Goal: Communication & Community: Answer question/provide support

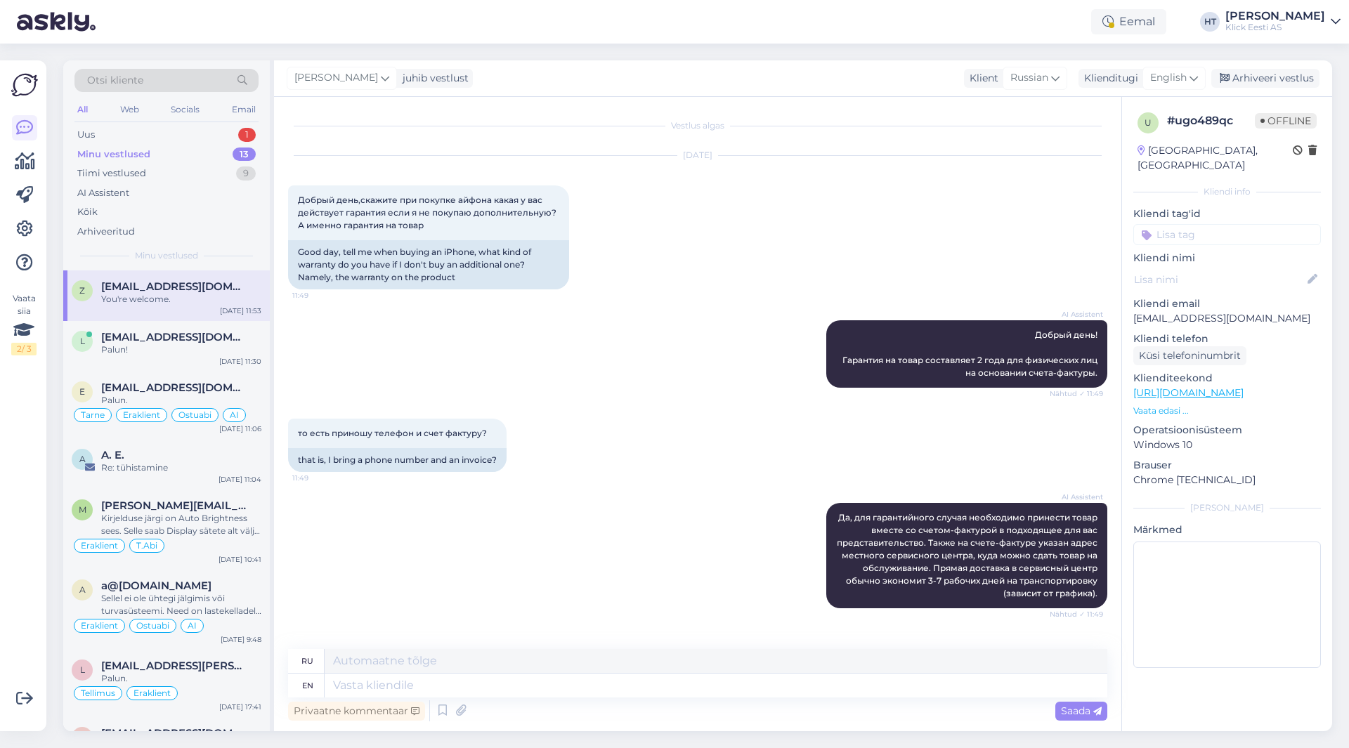
scroll to position [608, 0]
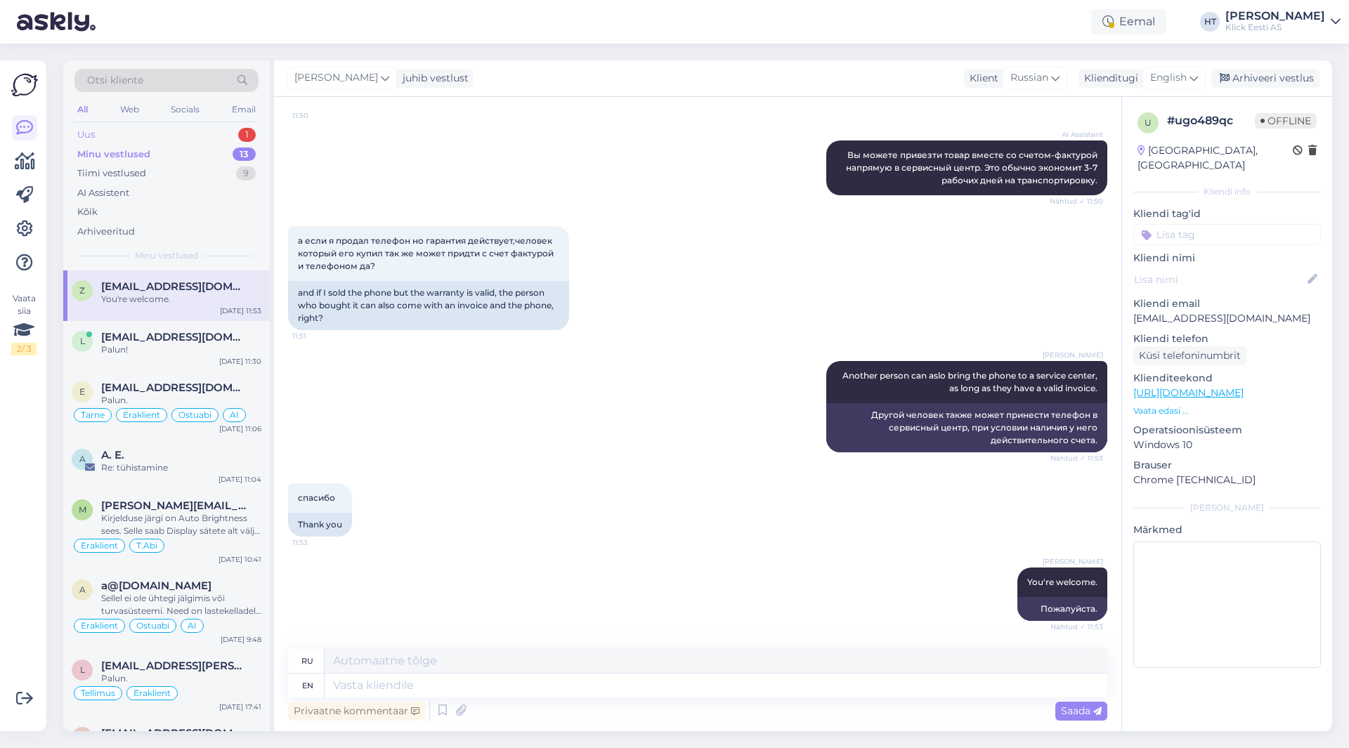
click at [191, 140] on div "Uus 1" at bounding box center [166, 135] width 184 height 20
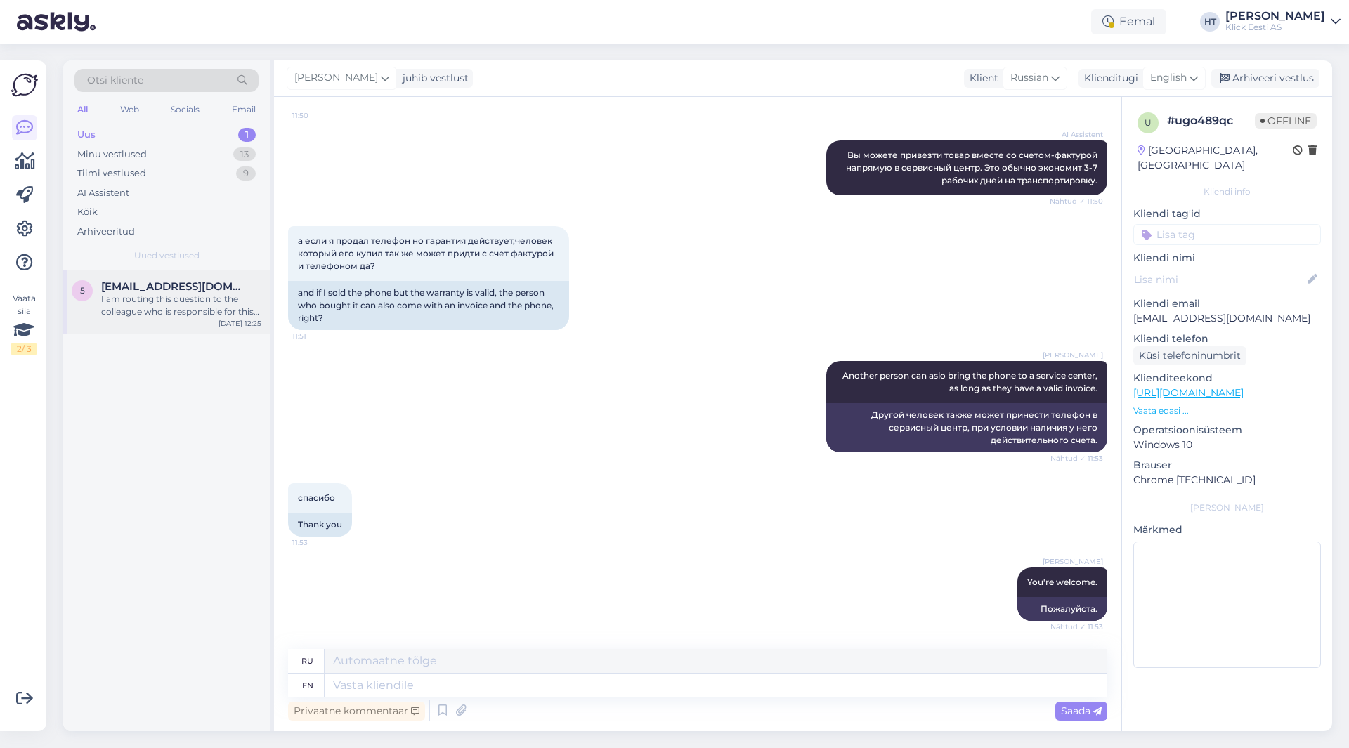
click at [195, 280] on div "5 [EMAIL_ADDRESS][DOMAIN_NAME] I am routing this question to the colleague who …" at bounding box center [166, 301] width 206 height 63
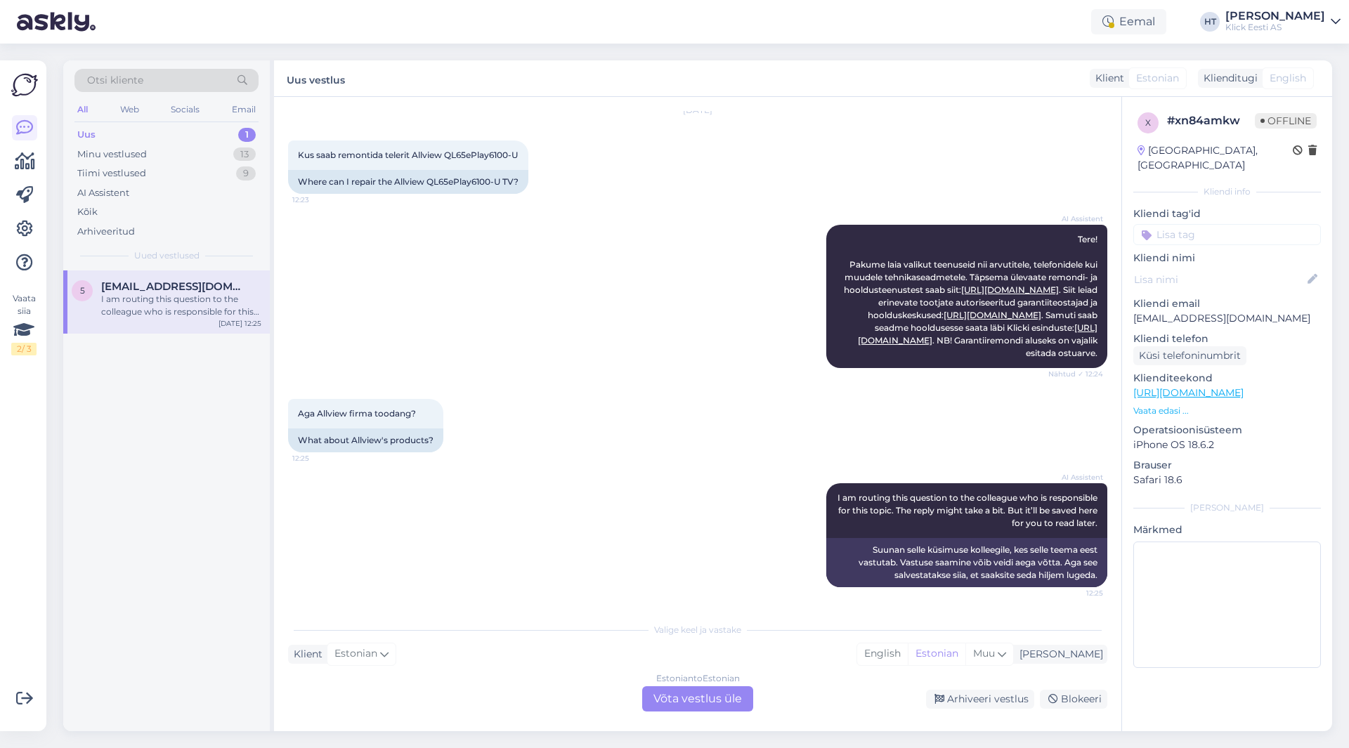
click at [614, 518] on div "AI Assistent I am routing this question to the colleague who is responsible for…" at bounding box center [697, 535] width 819 height 135
click at [700, 693] on div "Estonian to Estonian Võta vestlus üle" at bounding box center [697, 698] width 111 height 25
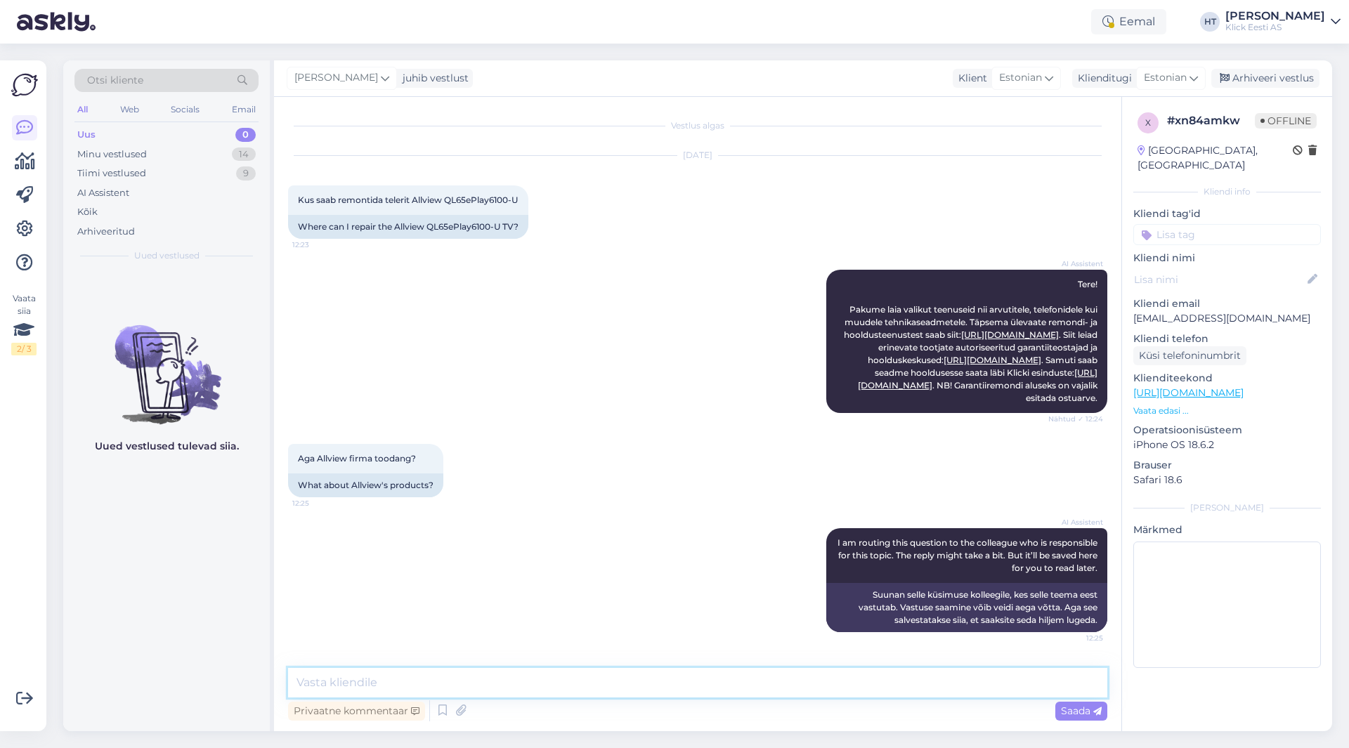
click at [692, 686] on textarea at bounding box center [697, 682] width 819 height 29
type textarea "Kohalik hoolduskeskus puudub, garantiiremondi korral tuleb tekelas saata hooldu…"
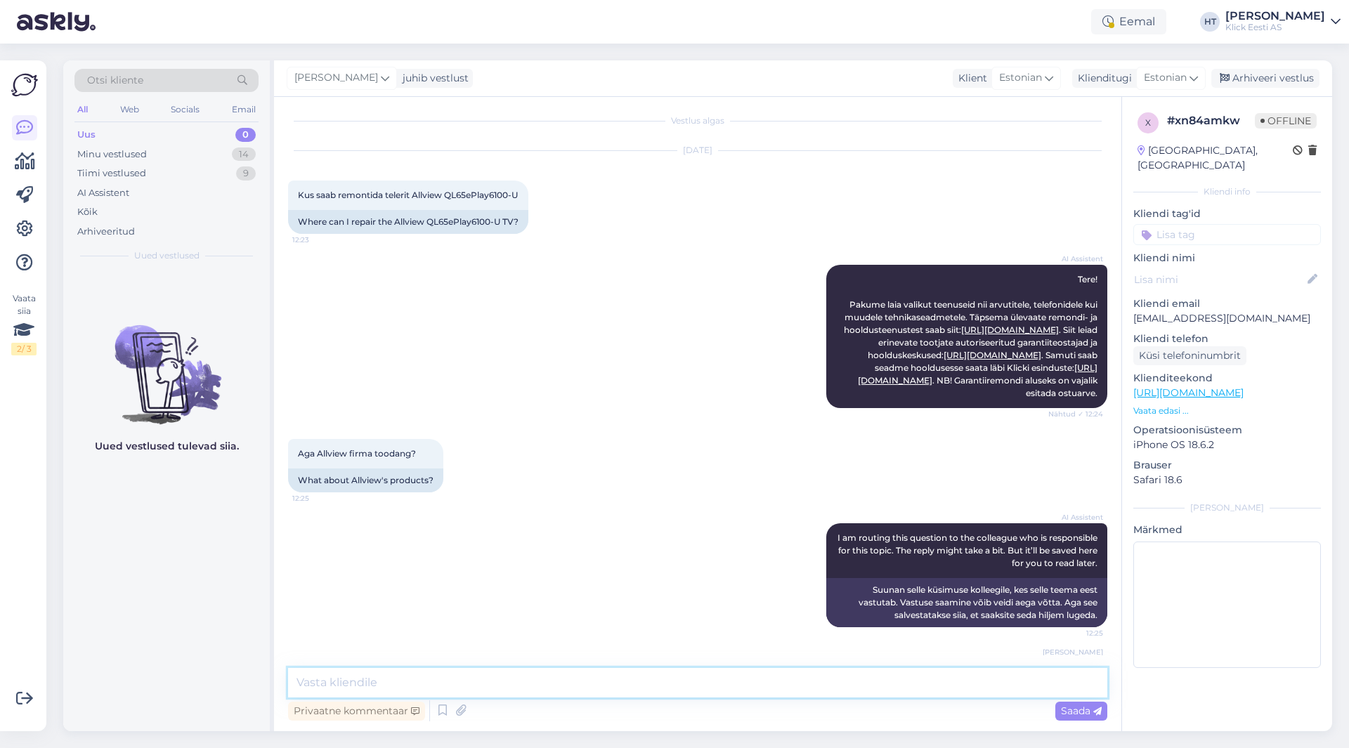
scroll to position [78, 0]
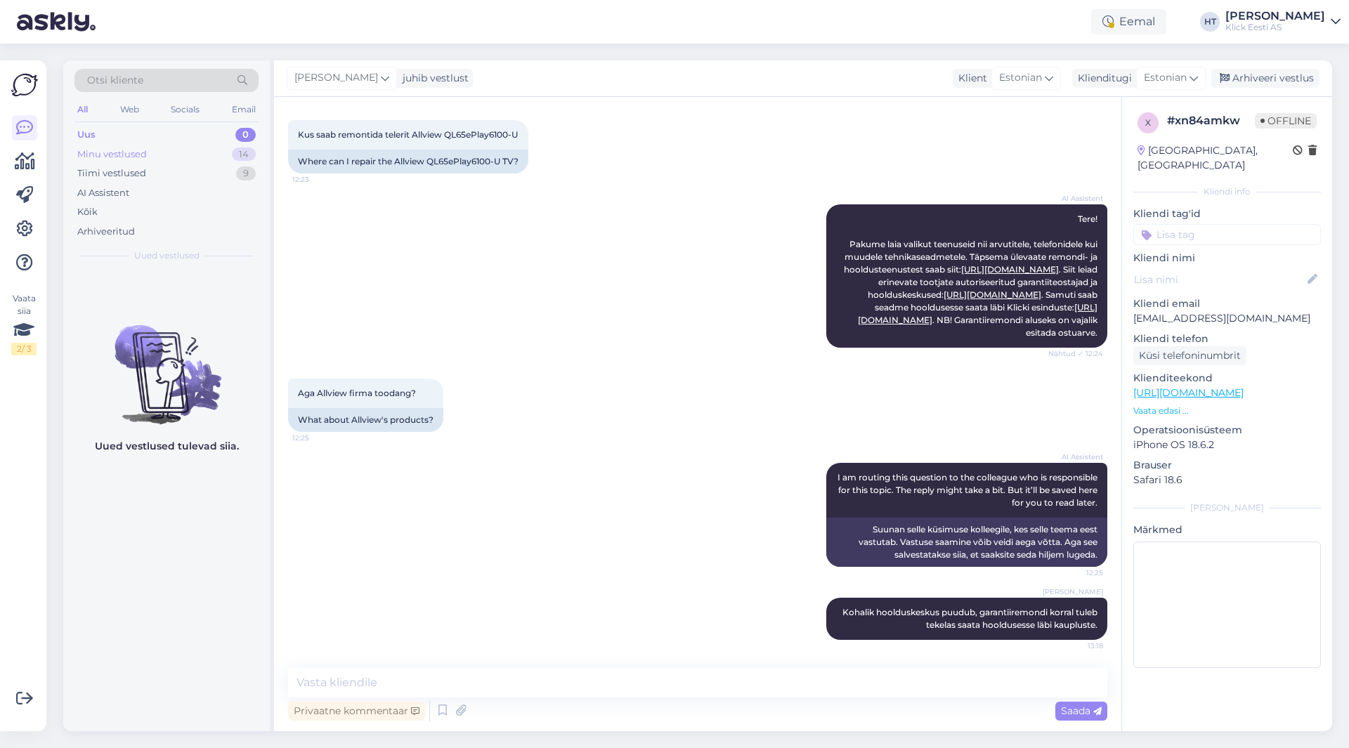
click at [213, 154] on div "Minu vestlused 14" at bounding box center [166, 155] width 184 height 20
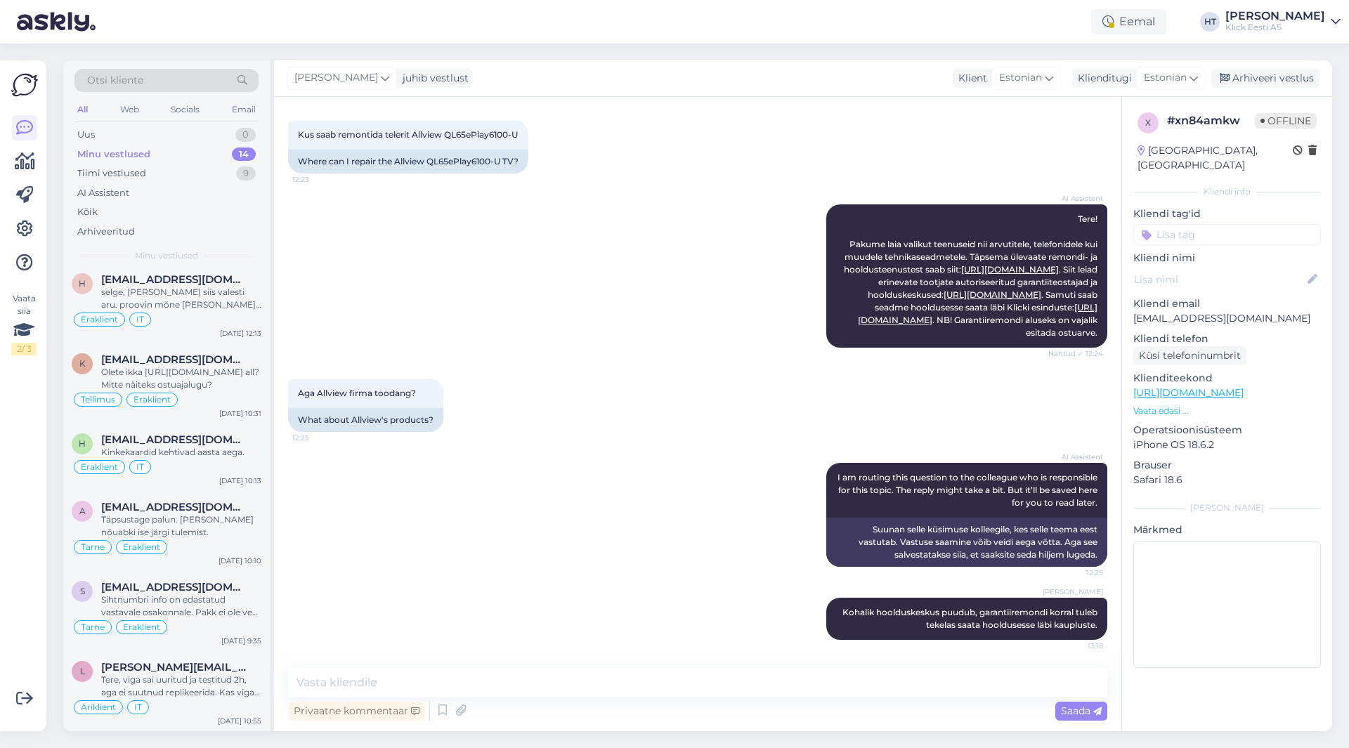
scroll to position [0, 0]
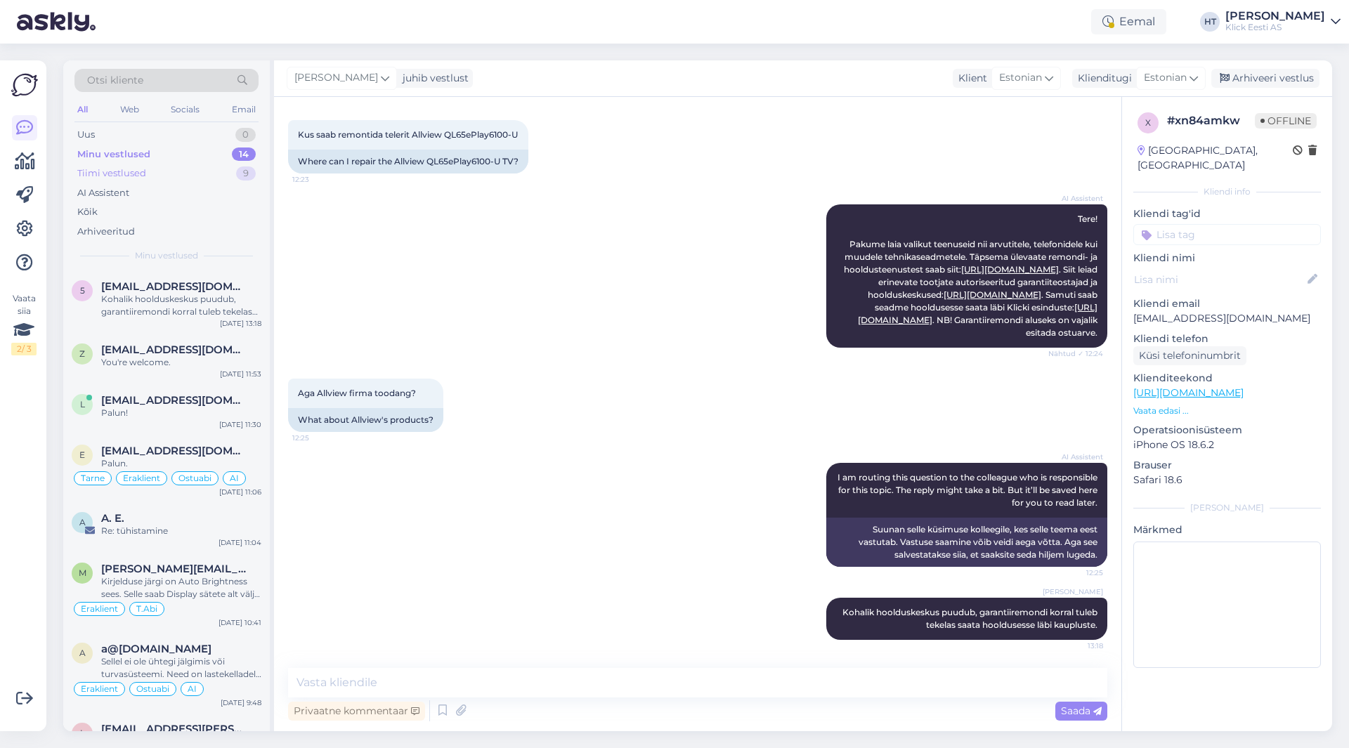
click at [183, 169] on div "Tiimi vestlused 9" at bounding box center [166, 174] width 184 height 20
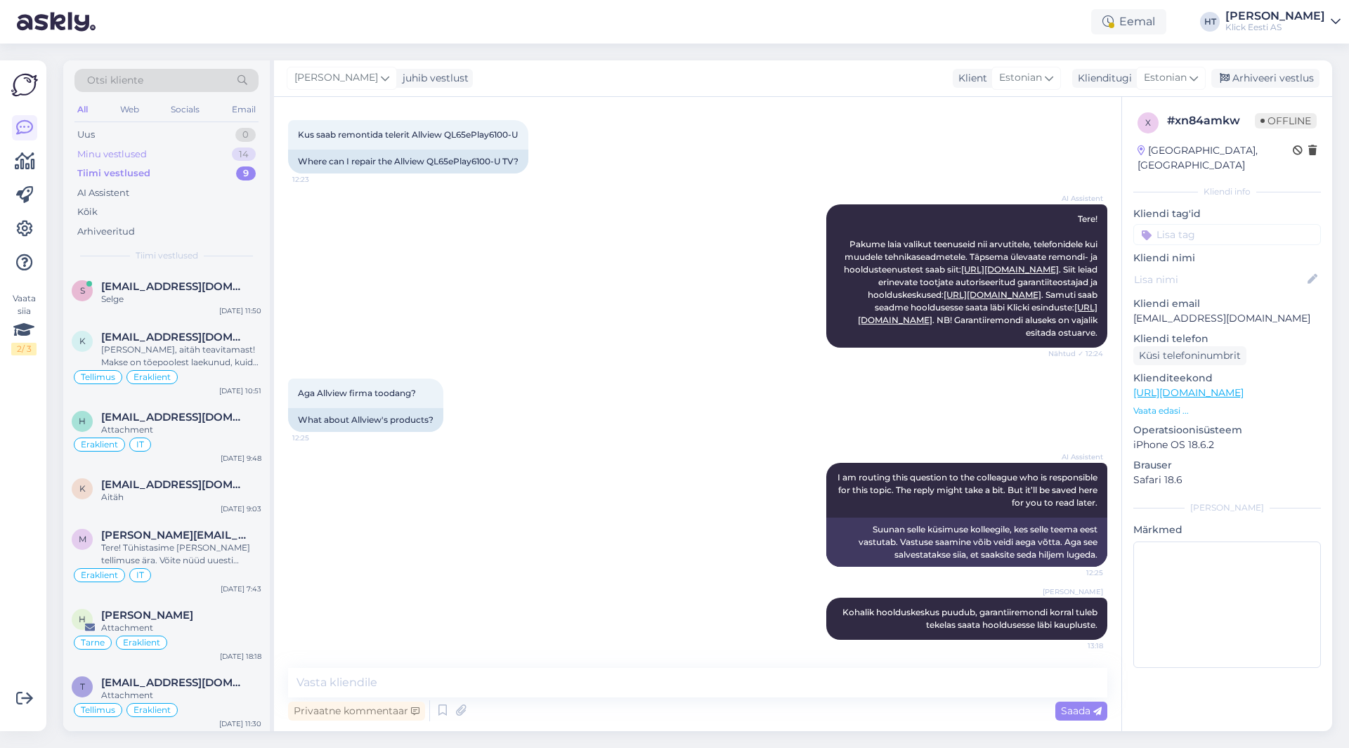
click at [223, 148] on div "Minu vestlused 14" at bounding box center [166, 155] width 184 height 20
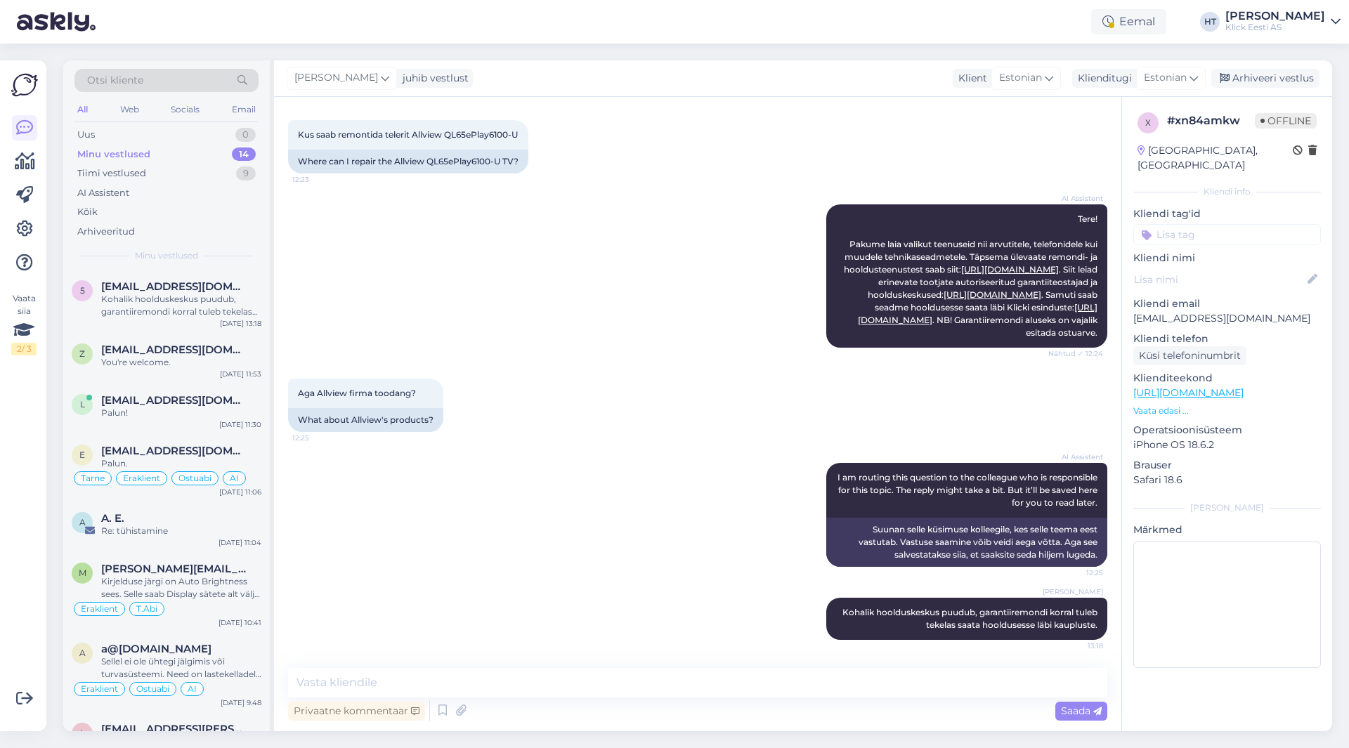
click at [651, 285] on div "AI Assistent Tere! Pakume laia valikut teenuseid nii arvutitele, telefonidele k…" at bounding box center [697, 276] width 819 height 174
click at [11, 556] on div "Vaata siia 2 / 3 Võimalused Veendu, et Askly loob sulle väärtust. Sulge Ühenda …" at bounding box center [23, 395] width 46 height 671
click at [223, 140] on div "Uus 1" at bounding box center [166, 135] width 184 height 20
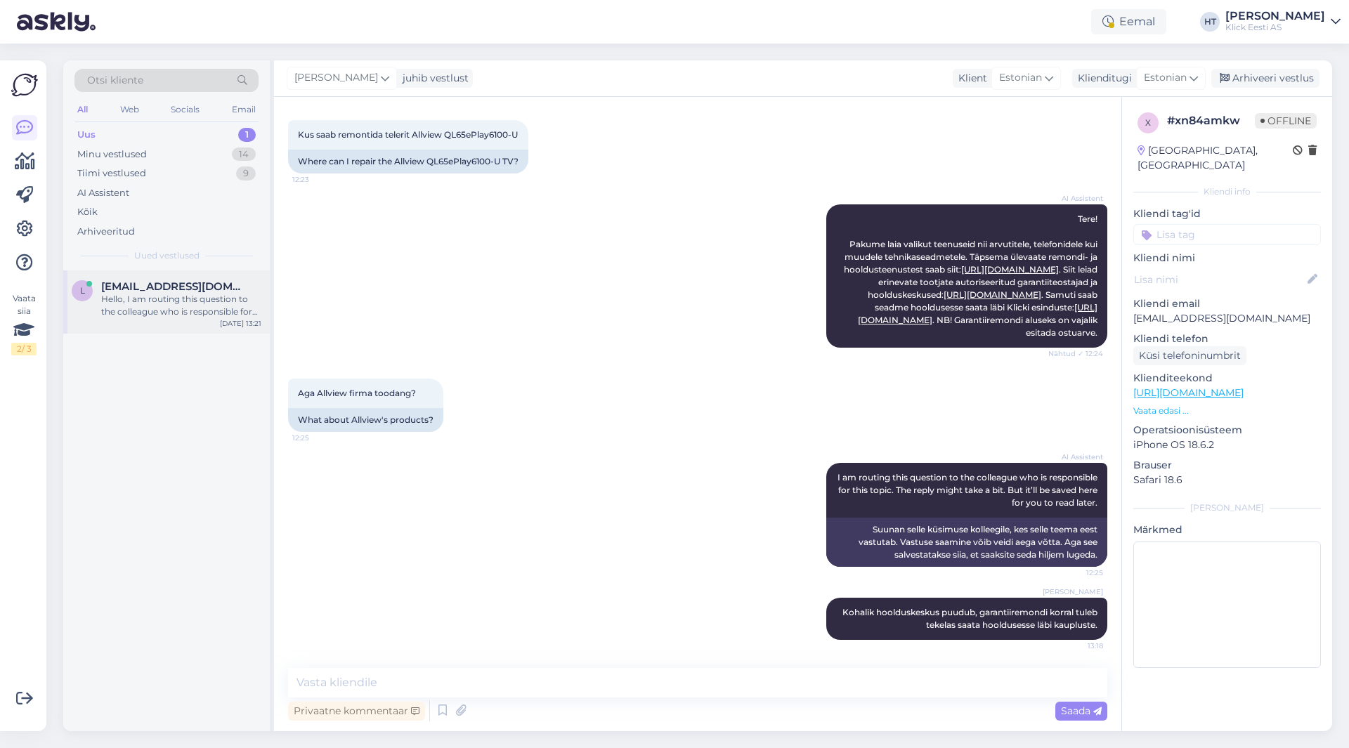
click at [202, 285] on span "[EMAIL_ADDRESS][DOMAIN_NAME]" at bounding box center [174, 286] width 146 height 13
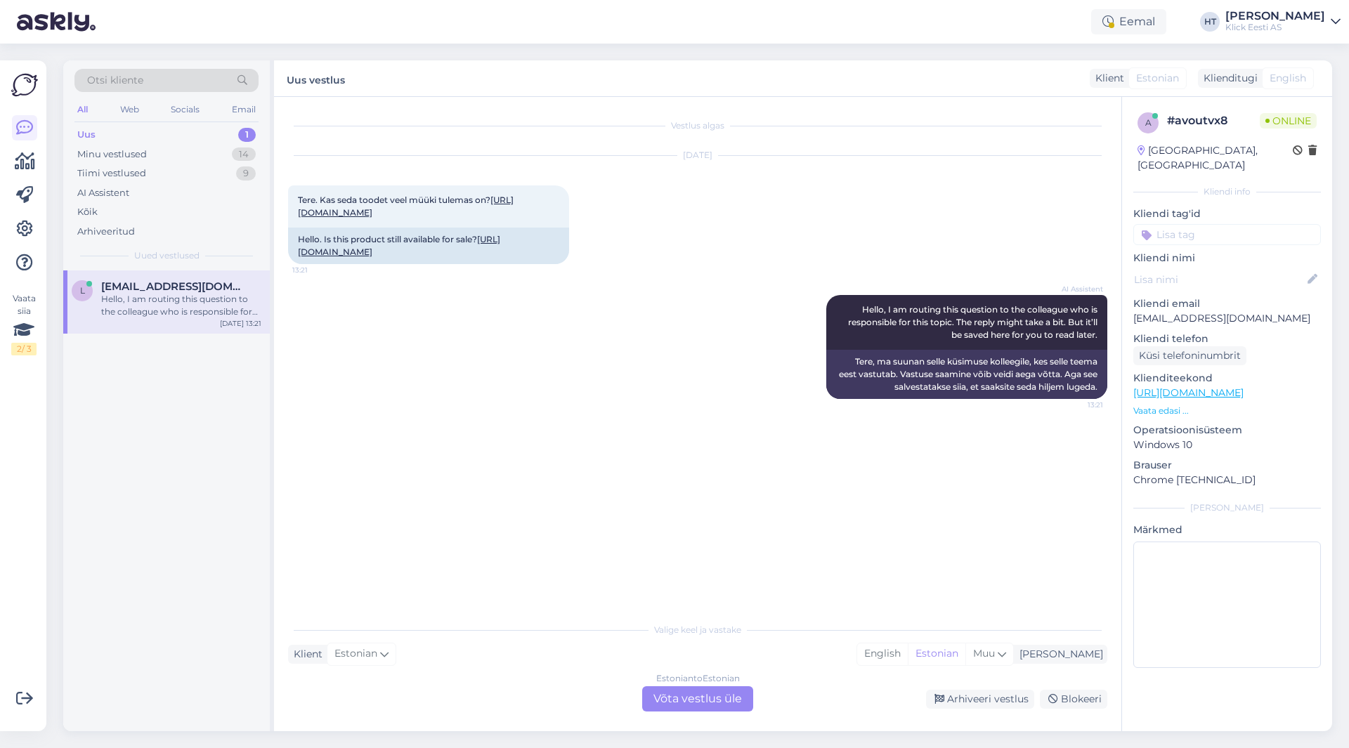
click at [697, 217] on div "[DATE] Tere. Kas seda toodet veel müüki tulemas on? [URL][DOMAIN_NAME] 13:21 He…" at bounding box center [697, 209] width 819 height 139
drag, startPoint x: 675, startPoint y: 157, endPoint x: 745, endPoint y: 155, distance: 69.5
click at [745, 155] on div "[DATE]" at bounding box center [697, 155] width 819 height 13
drag, startPoint x: 674, startPoint y: 153, endPoint x: 720, endPoint y: 155, distance: 45.7
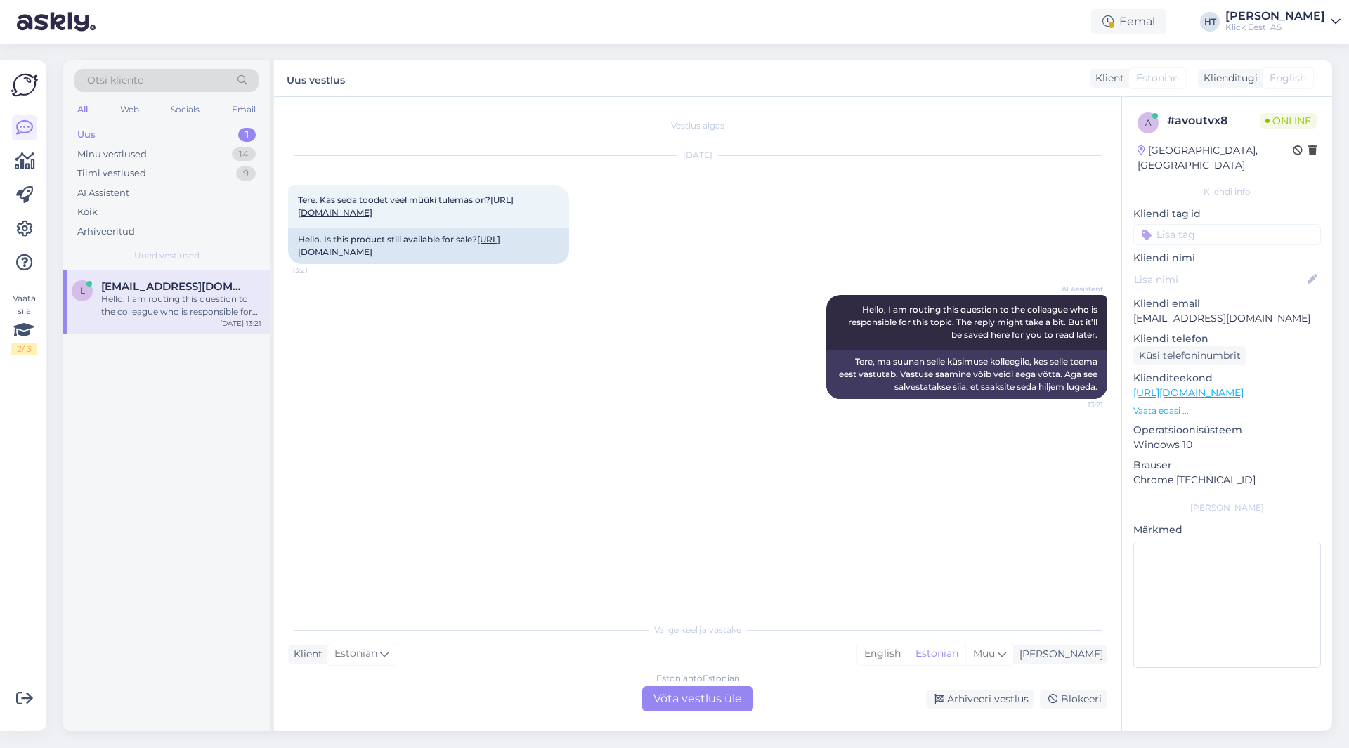
click at [720, 155] on div "[DATE]" at bounding box center [697, 155] width 819 height 13
drag, startPoint x: 719, startPoint y: 155, endPoint x: 676, endPoint y: 158, distance: 43.6
click at [676, 158] on div "[DATE]" at bounding box center [697, 155] width 819 height 13
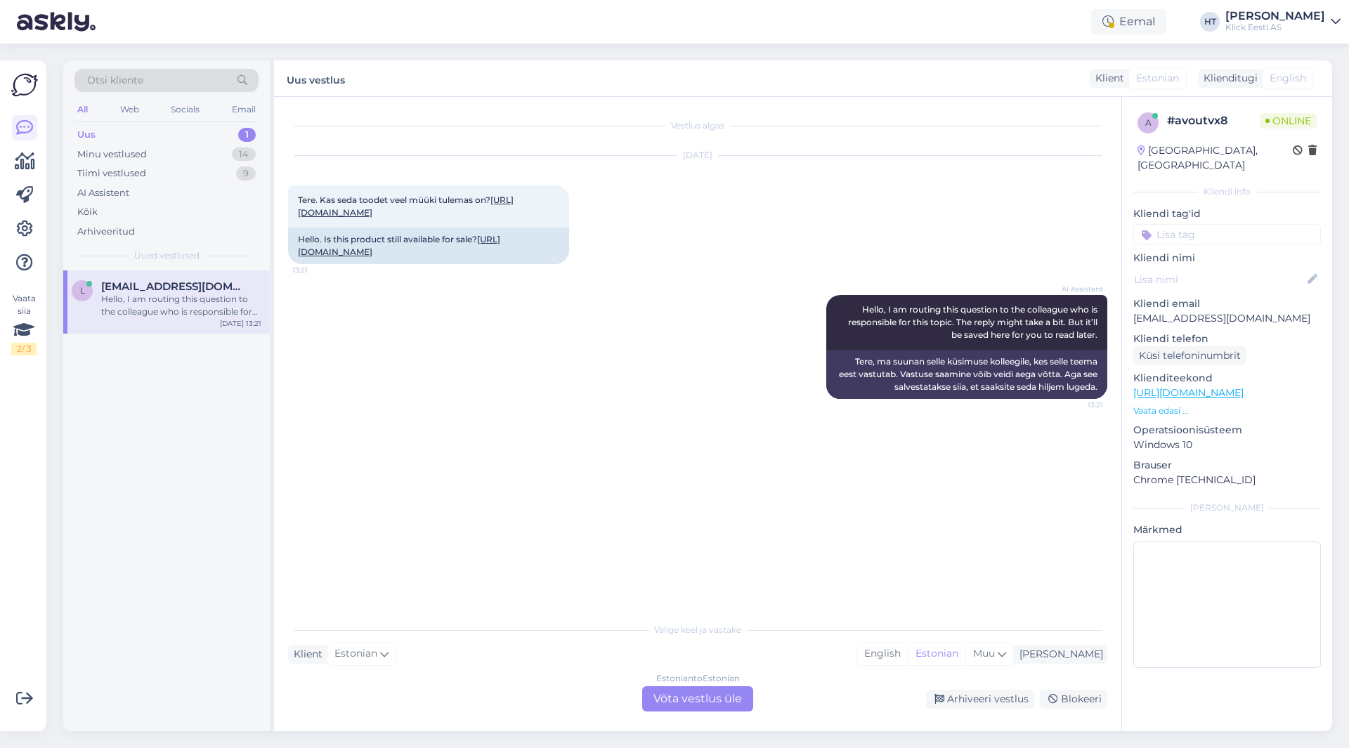
drag, startPoint x: 675, startPoint y: 154, endPoint x: 719, endPoint y: 156, distance: 44.3
click at [719, 156] on div "[DATE]" at bounding box center [697, 155] width 819 height 13
click at [690, 205] on div "[DATE] Tere. Kas seda toodet veel müüki tulemas on? [URL][DOMAIN_NAME] 13:21 He…" at bounding box center [697, 209] width 819 height 139
click at [698, 216] on div "[DATE] Tere. Kas seda toodet veel müüki tulemas on? [URL][DOMAIN_NAME] 13:21 He…" at bounding box center [697, 209] width 819 height 139
click at [697, 228] on div "[DATE] Tere. Kas seda toodet veel müüki tulemas on? [URL][DOMAIN_NAME] 13:21 He…" at bounding box center [697, 209] width 819 height 139
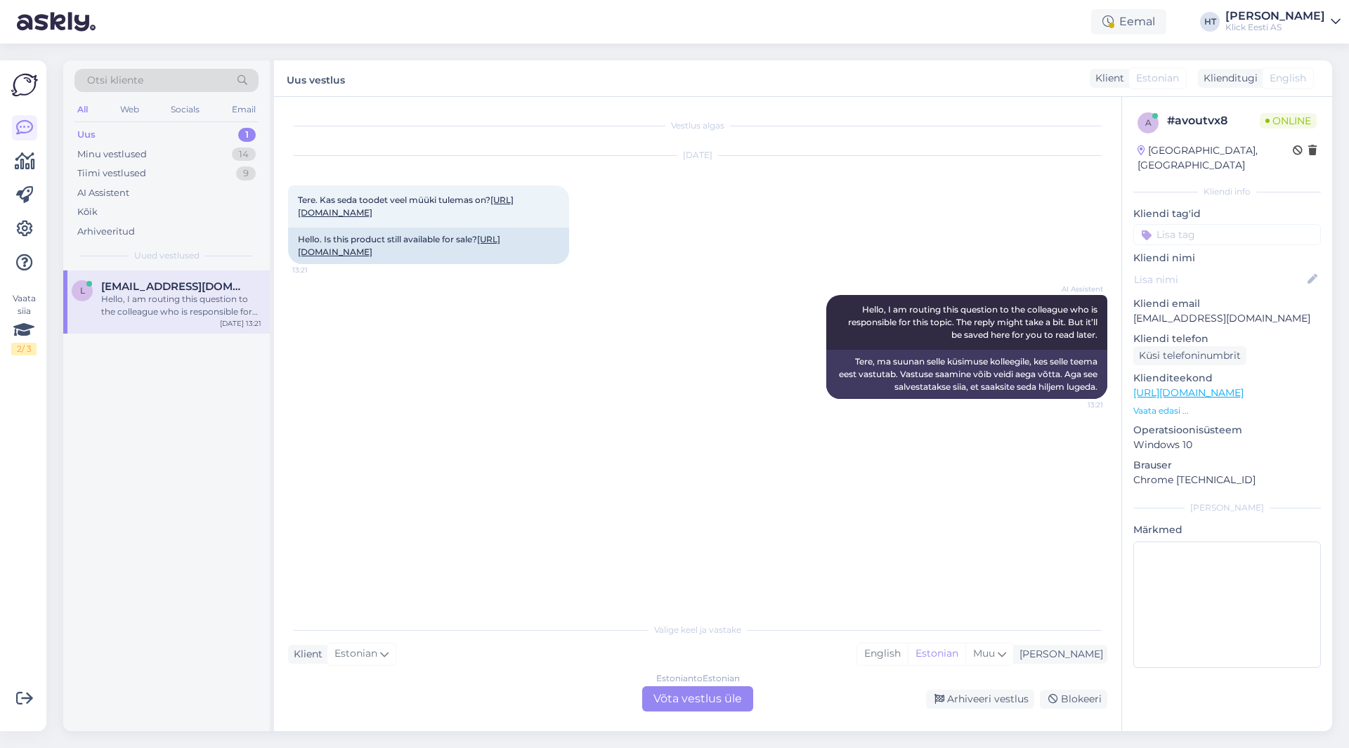
click at [697, 216] on div "[DATE] Tere. Kas seda toodet veel müüki tulemas on? [URL][DOMAIN_NAME] 13:21 He…" at bounding box center [697, 209] width 819 height 139
click at [477, 395] on div "AI Assistent Hello, I am routing this question to the colleague who is responsi…" at bounding box center [697, 347] width 819 height 135
click at [704, 689] on div "Estonian to Estonian Võta vestlus üle" at bounding box center [697, 698] width 111 height 25
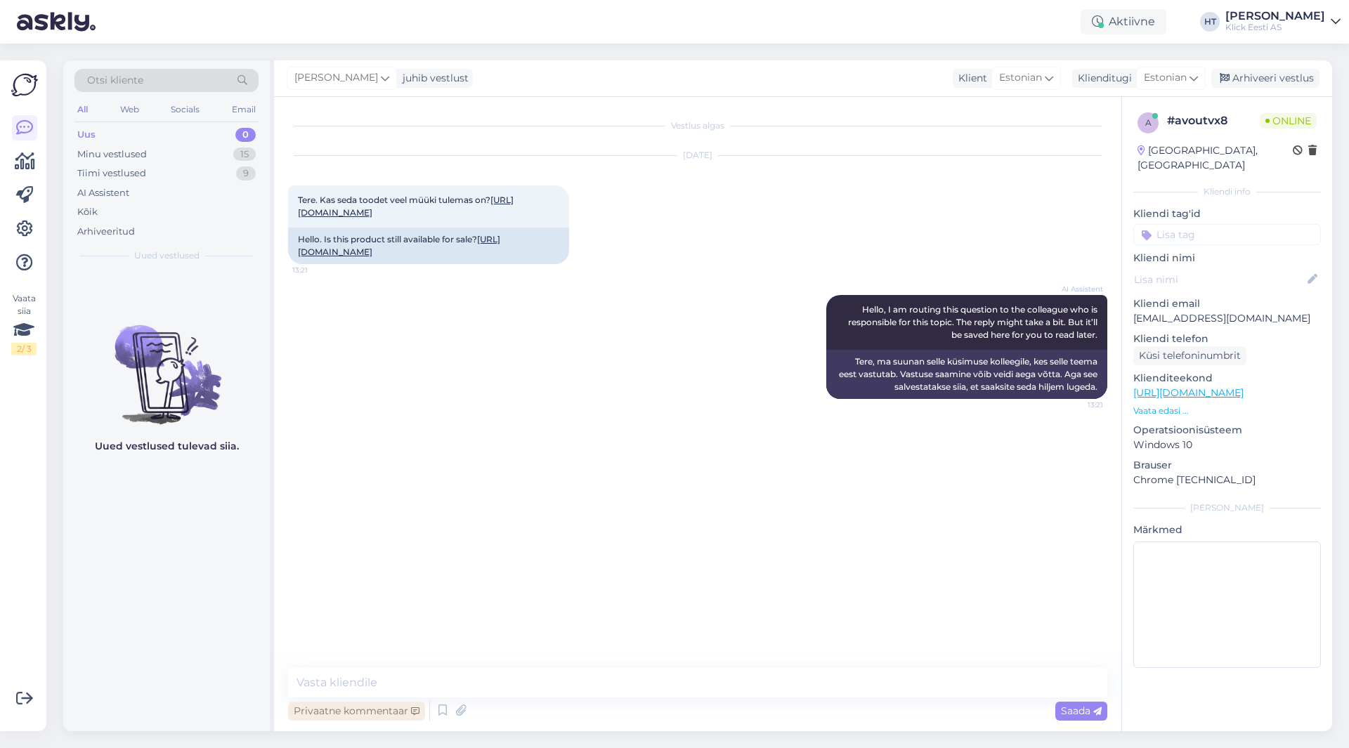
click at [367, 713] on div "Privaatne kommentaar" at bounding box center [356, 711] width 137 height 19
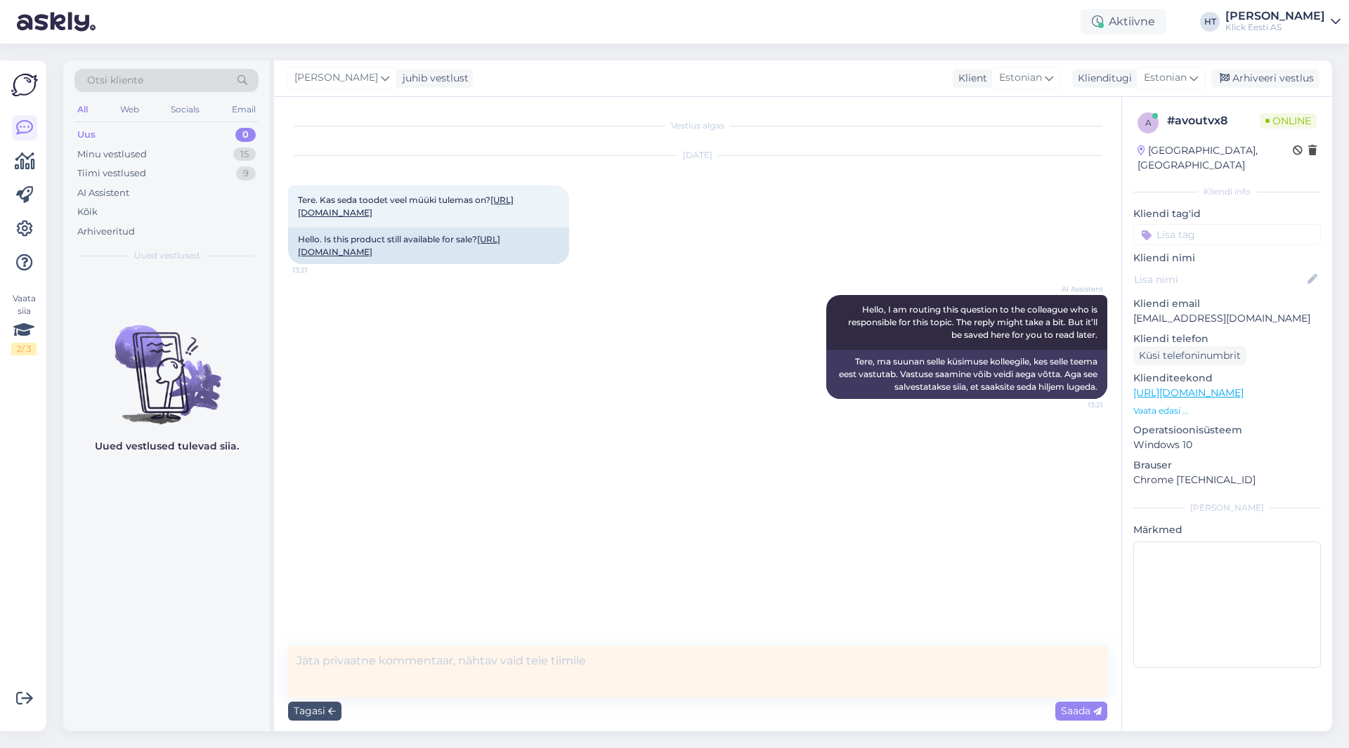
click at [424, 655] on textarea at bounding box center [697, 671] width 819 height 51
click at [426, 655] on textarea at bounding box center [697, 671] width 819 height 51
type textarea "[PERSON_NAME]."
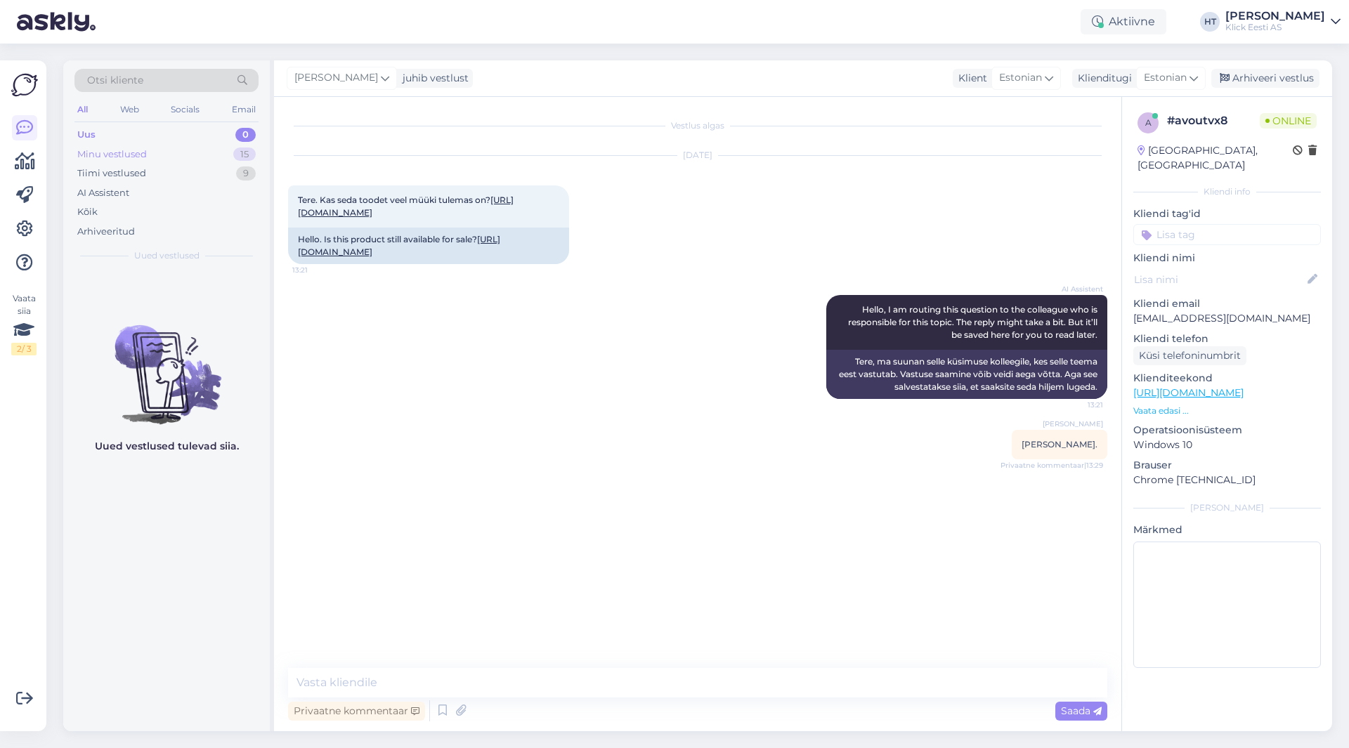
click at [211, 147] on div "Minu vestlused 15" at bounding box center [166, 155] width 184 height 20
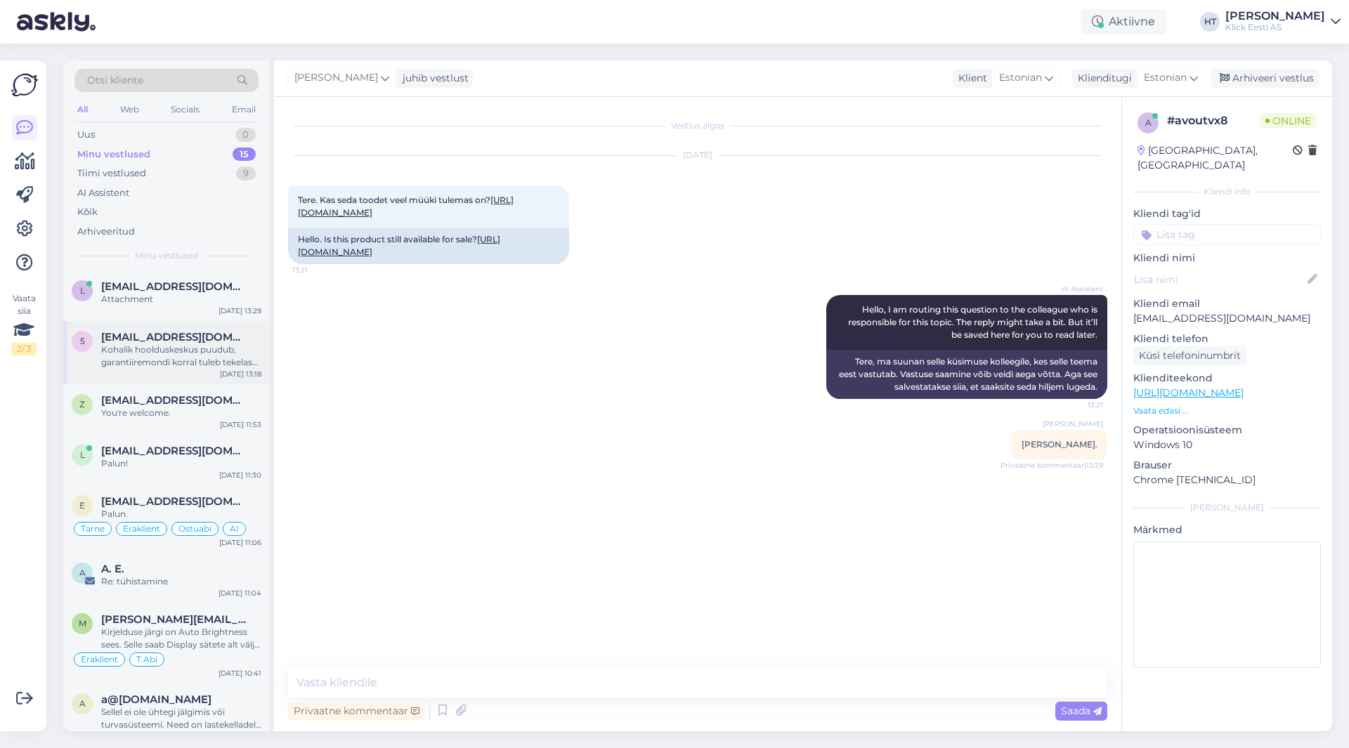
click at [221, 338] on span "[EMAIL_ADDRESS][DOMAIN_NAME]" at bounding box center [174, 337] width 146 height 13
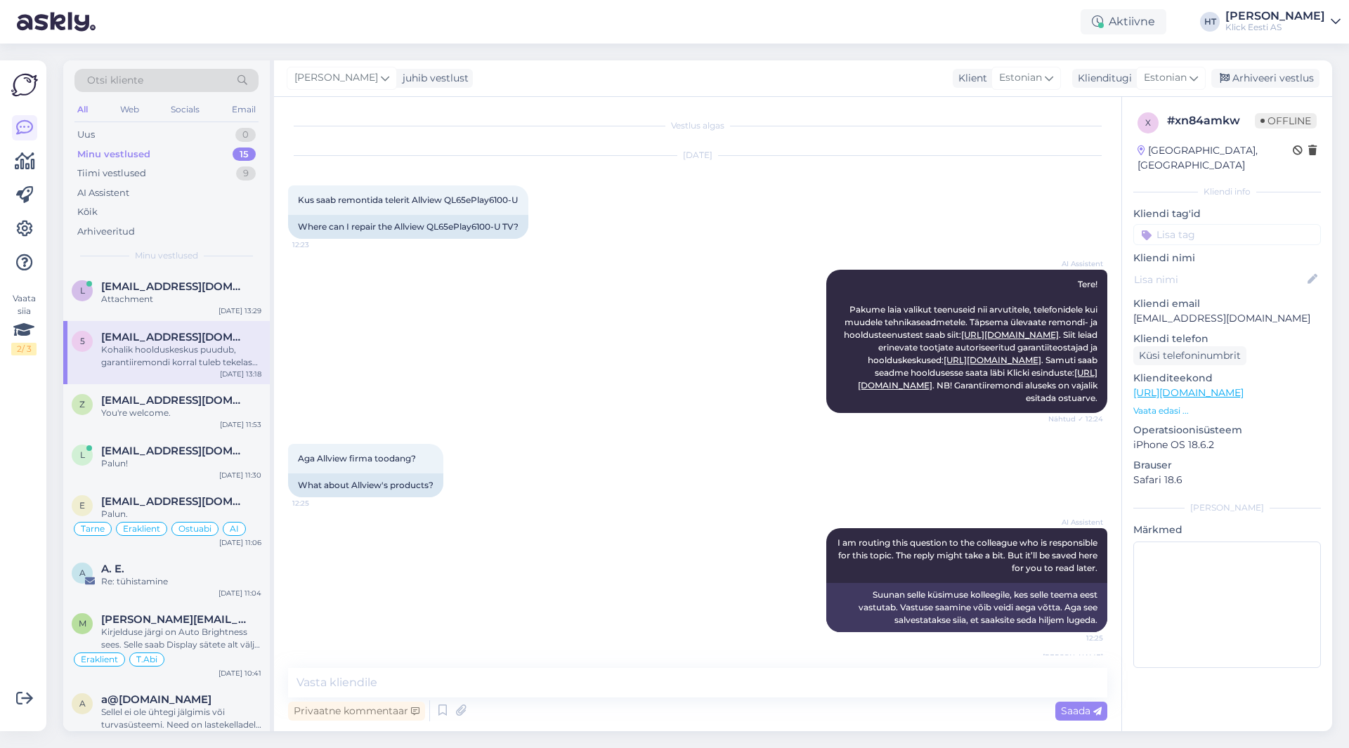
scroll to position [78, 0]
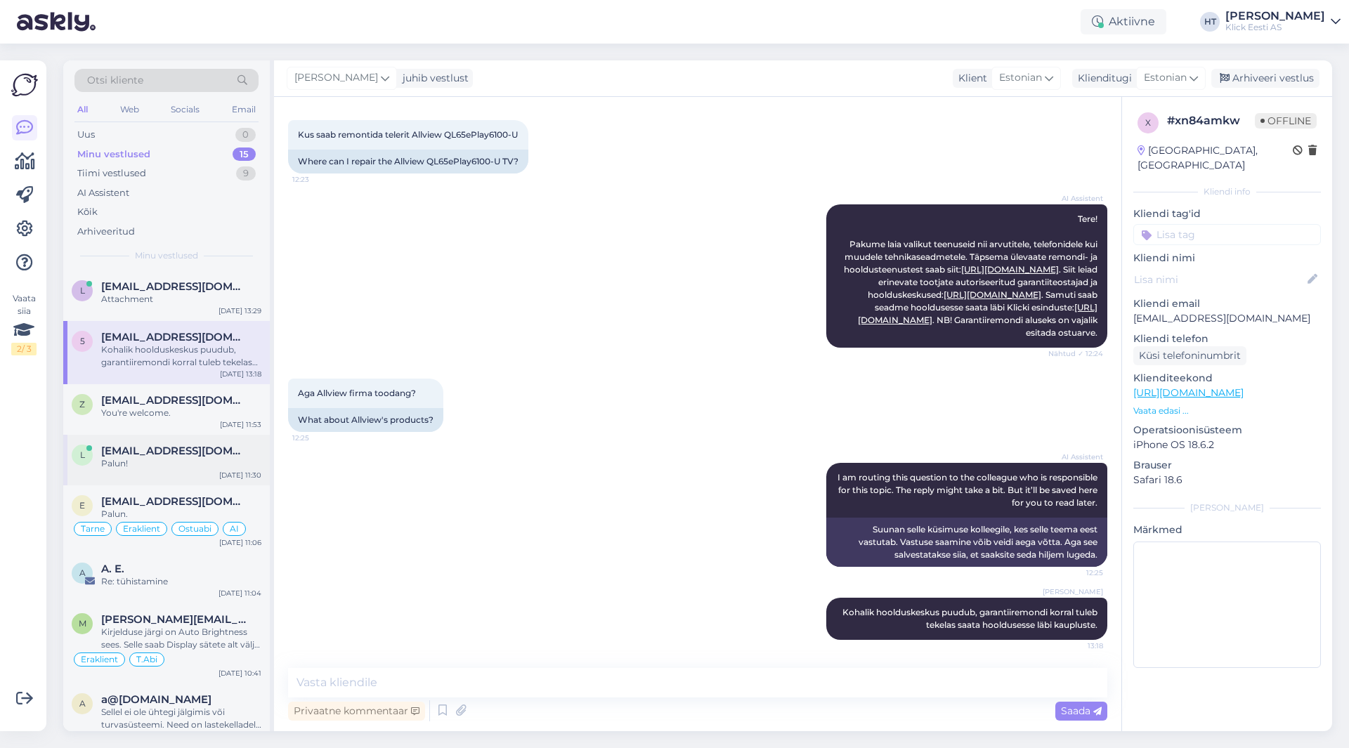
click at [201, 464] on div "Palun!" at bounding box center [181, 463] width 160 height 13
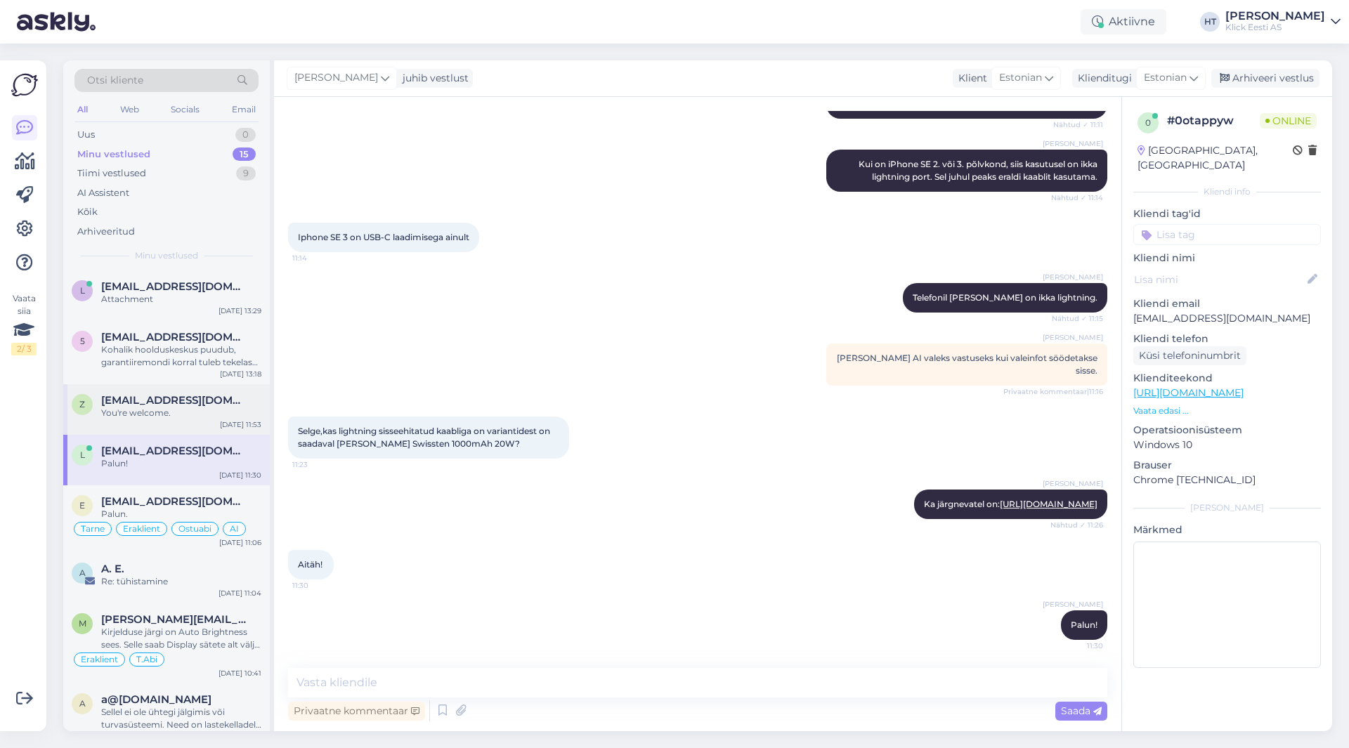
click at [214, 411] on div "You're welcome." at bounding box center [181, 413] width 160 height 13
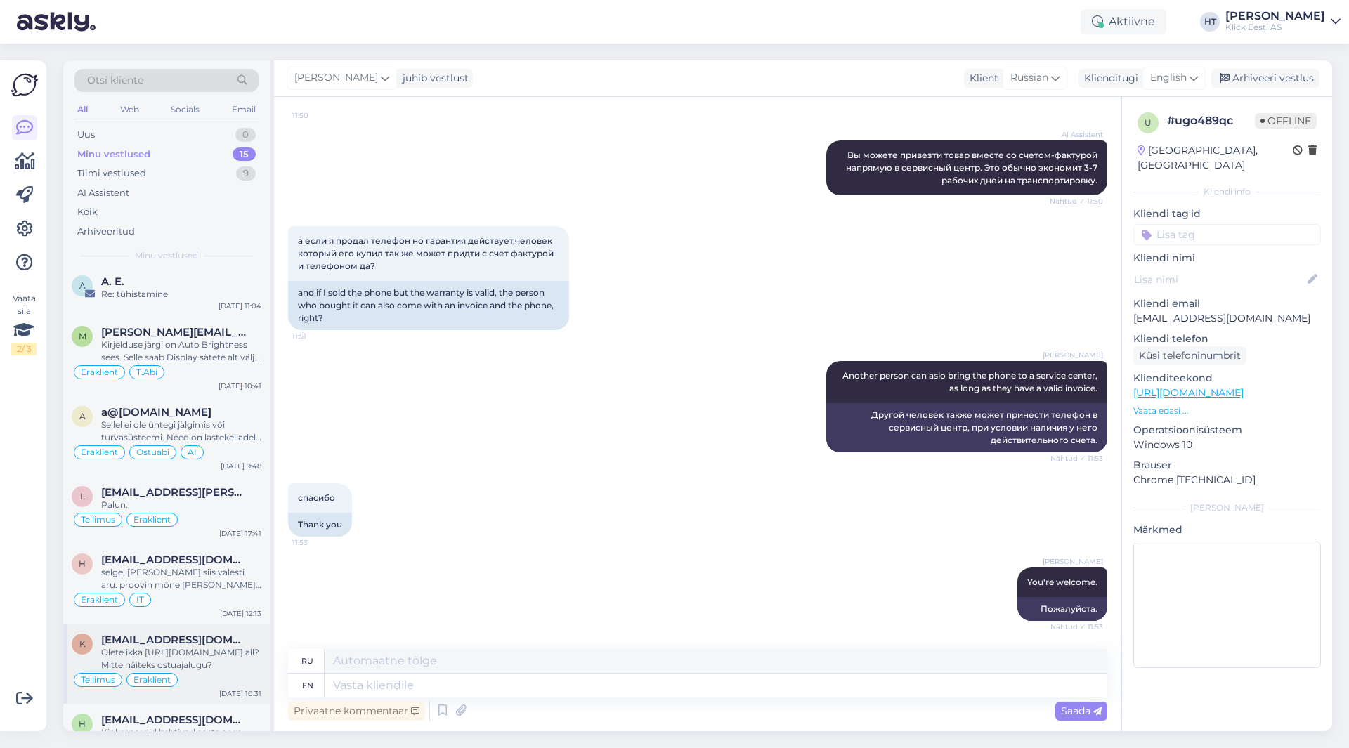
scroll to position [0, 0]
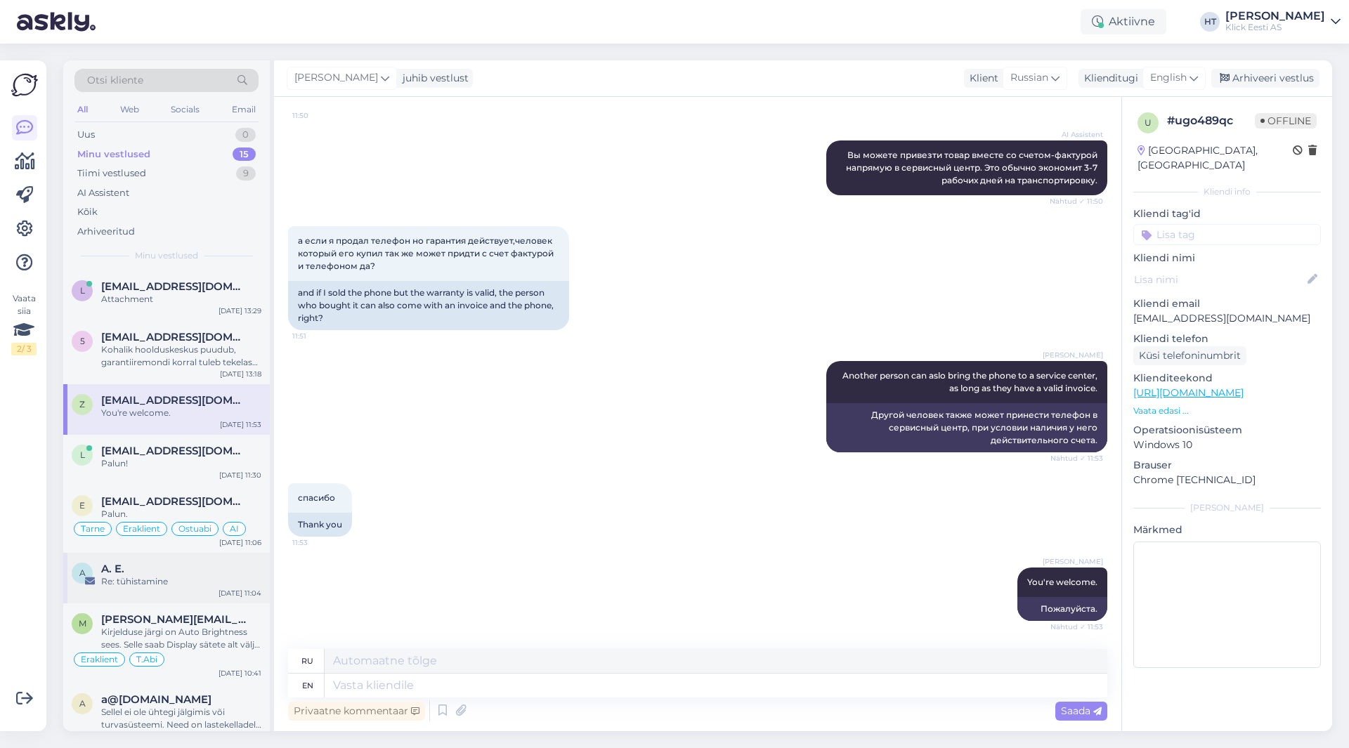
click at [197, 569] on div "A. E." at bounding box center [181, 569] width 160 height 13
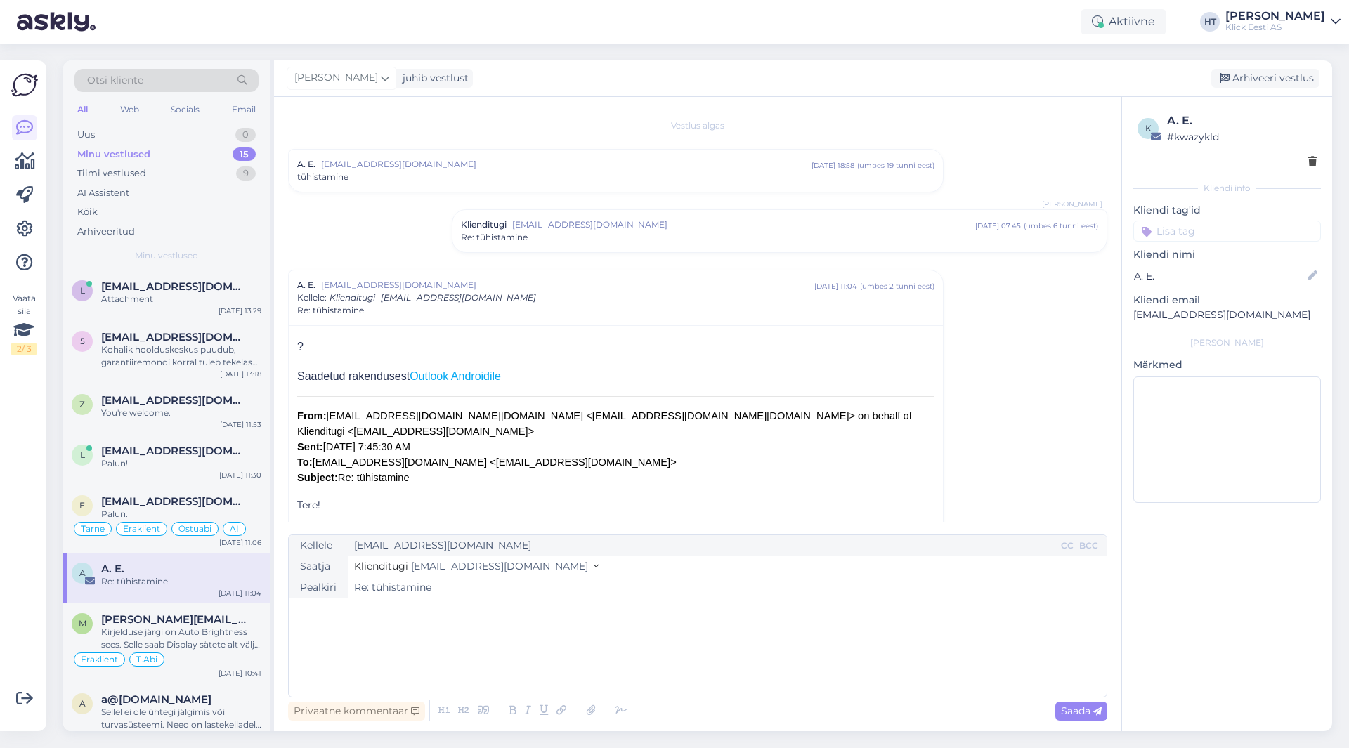
click at [407, 179] on div "tühistamine" at bounding box center [615, 177] width 637 height 13
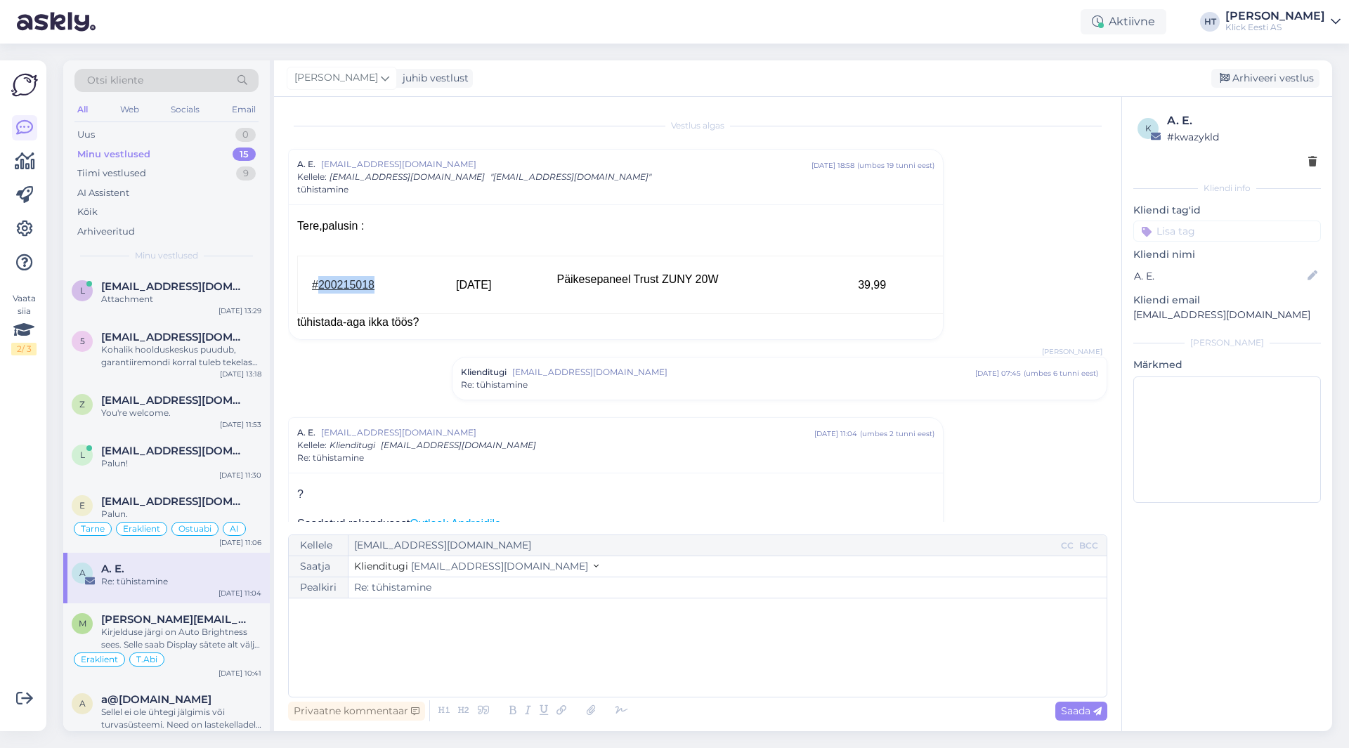
drag, startPoint x: 383, startPoint y: 282, endPoint x: 320, endPoint y: 287, distance: 64.1
click at [320, 287] on div "#200215018" at bounding box center [370, 285] width 116 height 18
copy link "200215018"
click at [601, 171] on div "A. E. [EMAIL_ADDRESS][DOMAIN_NAME] [DATE] 18:58 ( umbes 19 tunni eest ) Kellele…" at bounding box center [615, 177] width 637 height 38
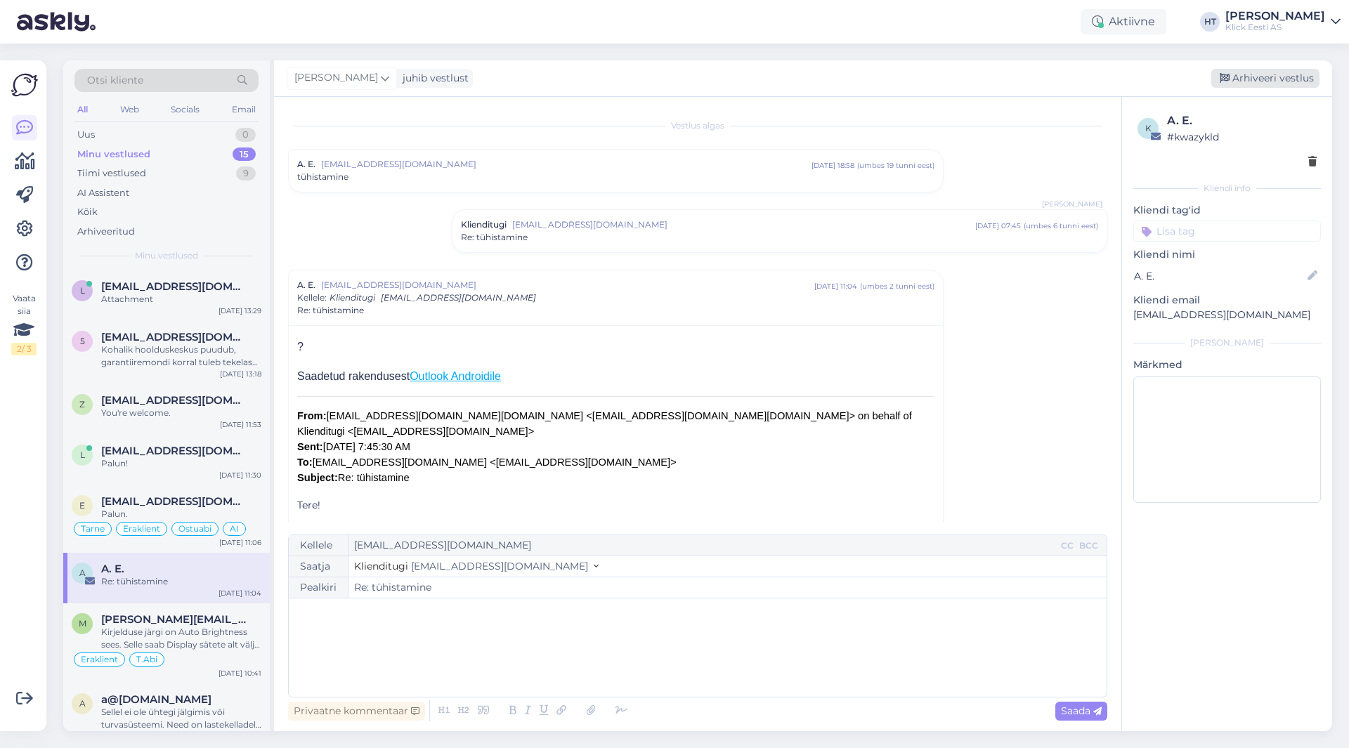
click at [1229, 81] on icon at bounding box center [1224, 79] width 10 height 10
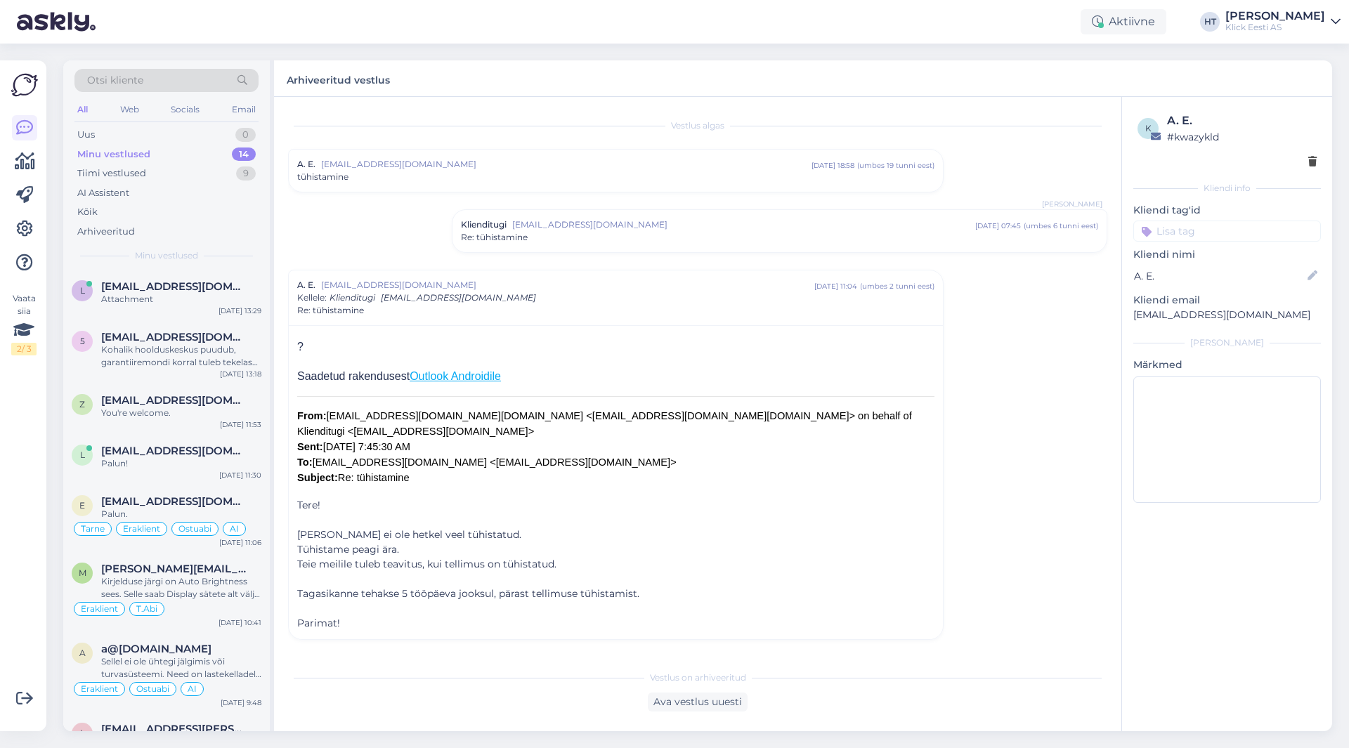
click at [1184, 228] on input at bounding box center [1227, 231] width 188 height 21
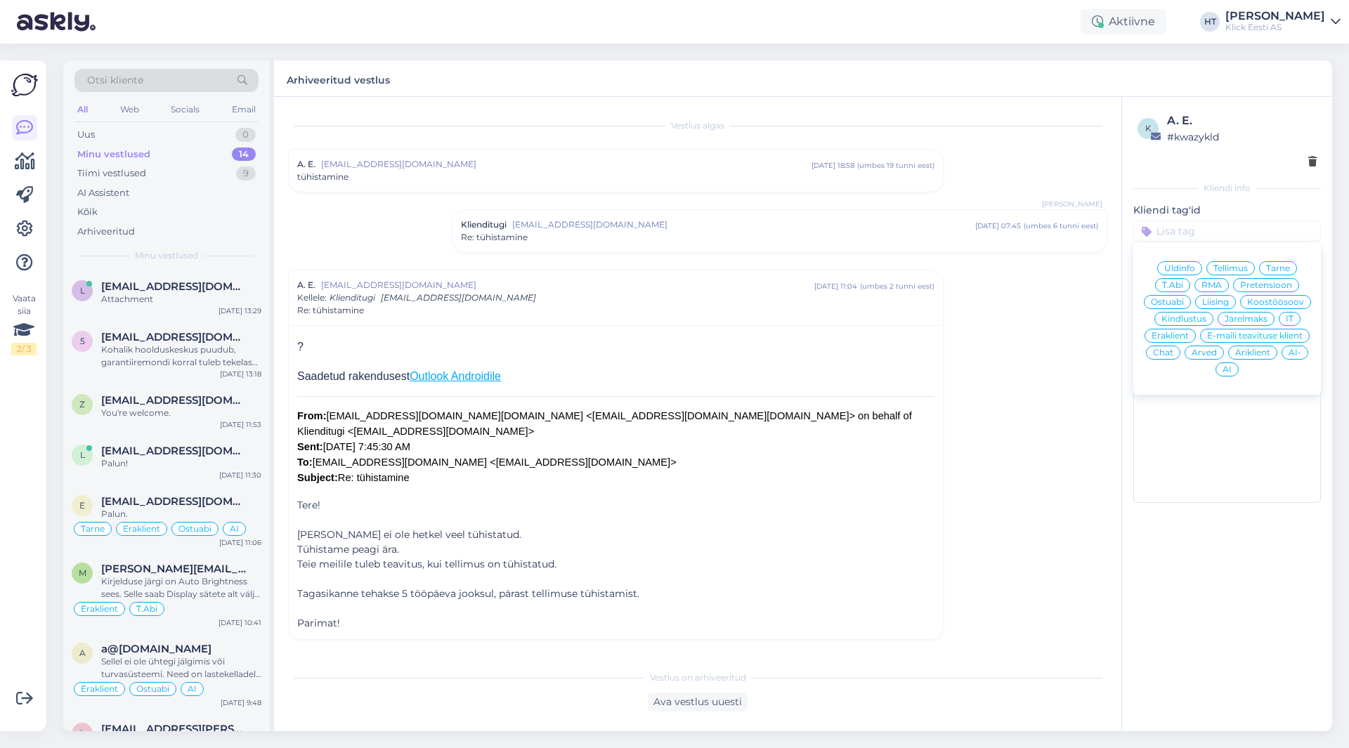
click at [1239, 268] on span "Tellimus" at bounding box center [1230, 268] width 34 height 8
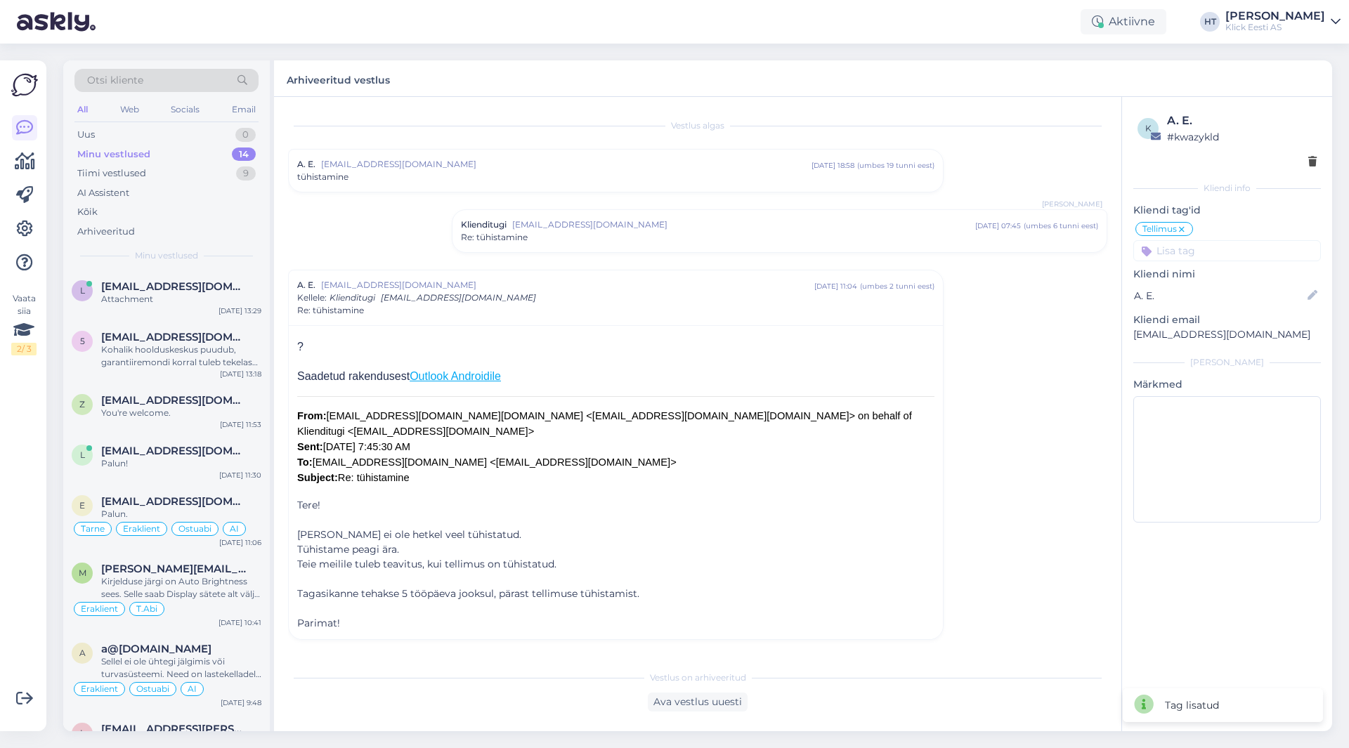
click at [1223, 249] on input at bounding box center [1227, 250] width 188 height 21
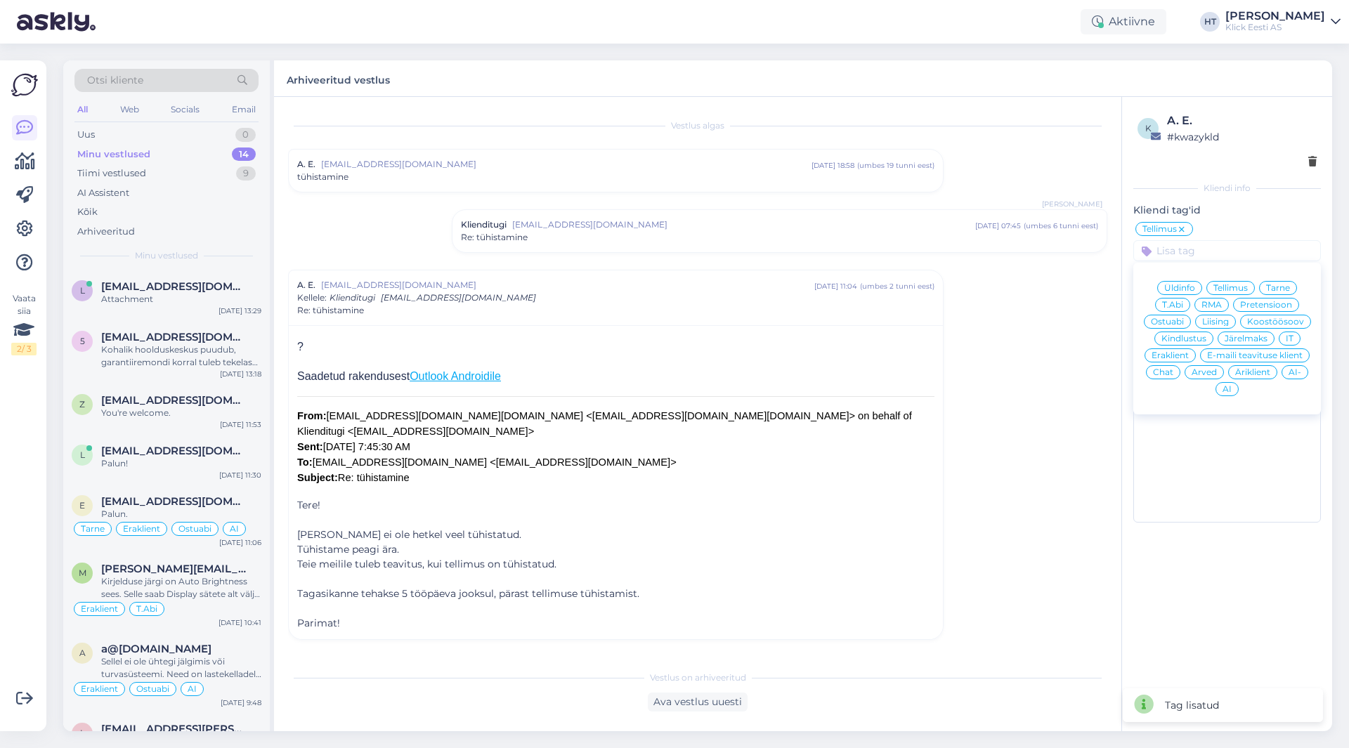
click at [1184, 358] on span "Eraklient" at bounding box center [1169, 355] width 37 height 8
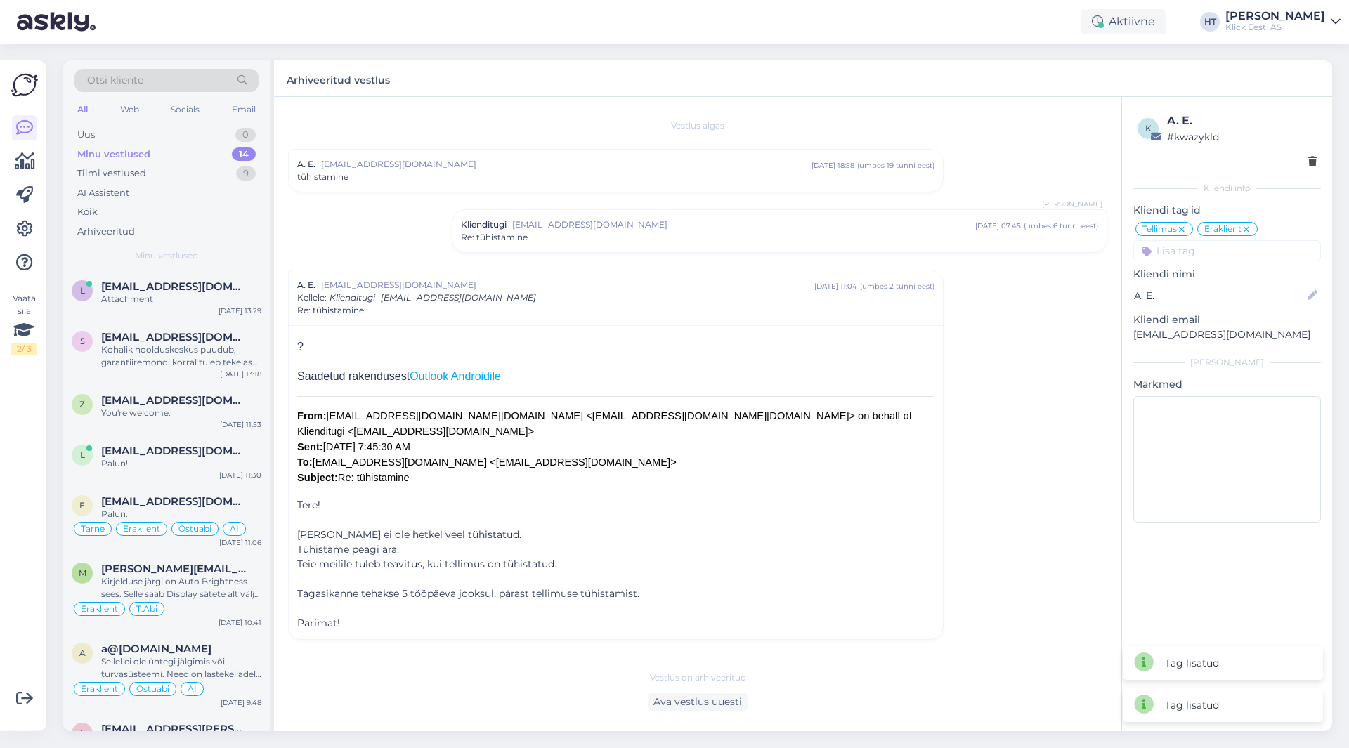
click at [1080, 336] on div "Vestlus [PERSON_NAME] [EMAIL_ADDRESS][DOMAIN_NAME] [DATE] 18:58 ( umbes 19 tunn…" at bounding box center [704, 380] width 832 height 539
click at [185, 332] on span "[EMAIL_ADDRESS][DOMAIN_NAME]" at bounding box center [174, 337] width 146 height 13
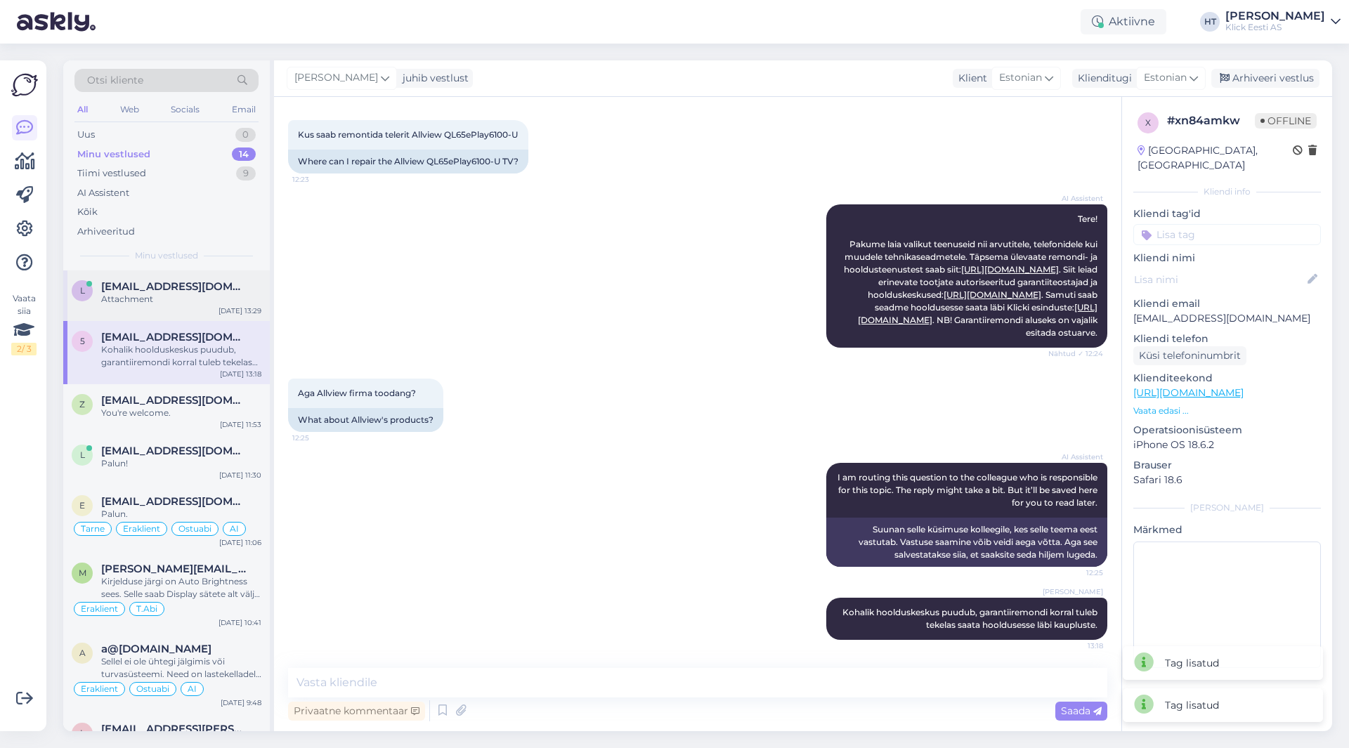
click at [184, 301] on div "Attachment" at bounding box center [181, 299] width 160 height 13
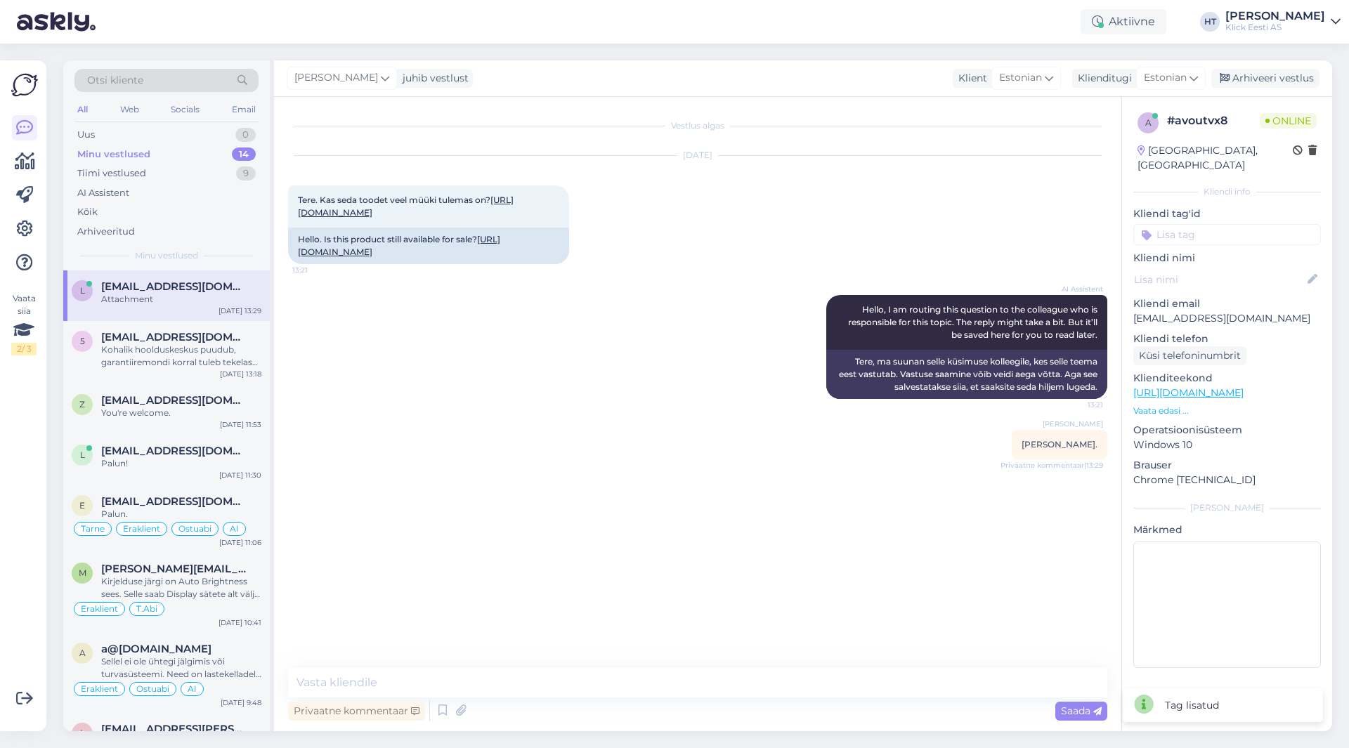
click at [587, 332] on div "AI Assistent Hello, I am routing this question to the colleague who is responsi…" at bounding box center [697, 347] width 819 height 135
click at [147, 353] on div "Kohalik hoolduskeskus puudub, garantiiremondi korral tuleb tekelas saata hooldu…" at bounding box center [181, 355] width 160 height 25
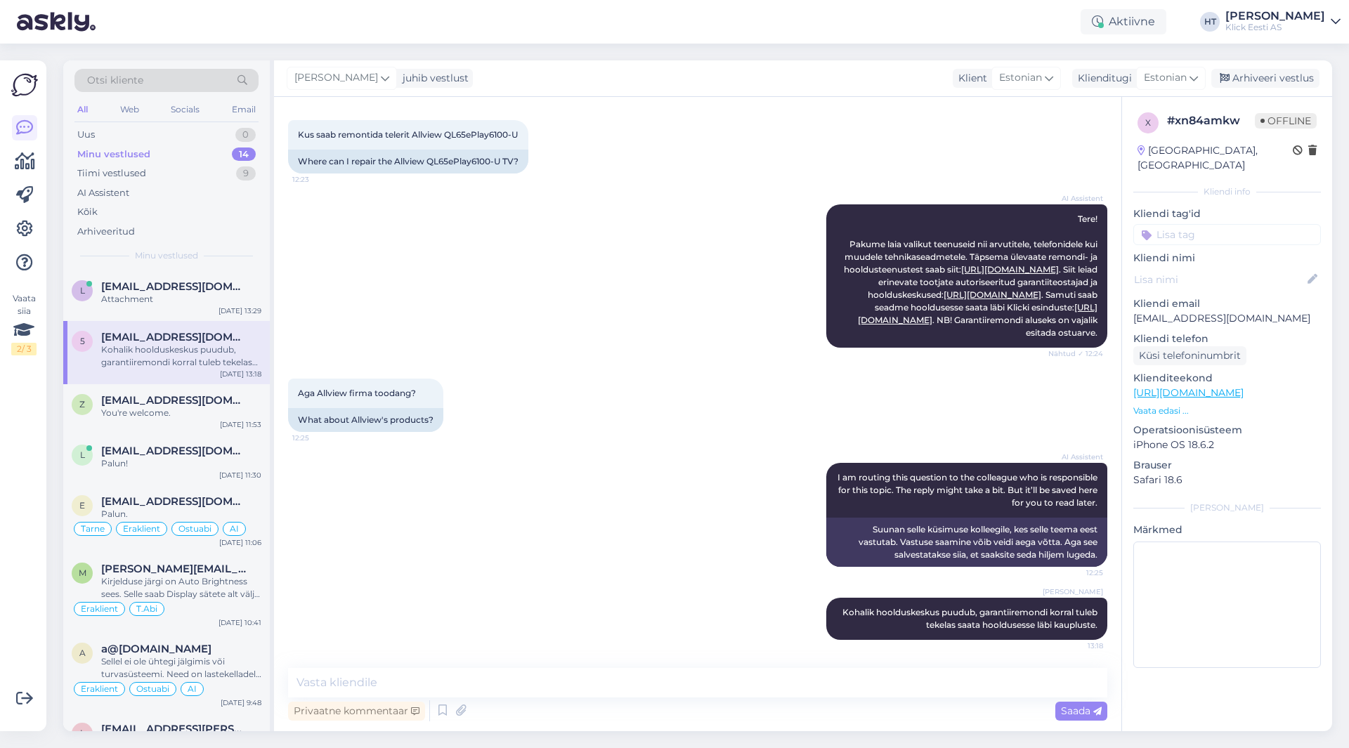
click at [19, 483] on div "Vaata siia 2 / 3" at bounding box center [24, 396] width 27 height 648
click at [440, 522] on div "AI Assistent I am routing this question to the colleague who is responsible for…" at bounding box center [697, 514] width 819 height 135
click at [140, 187] on div "AI Assistent" at bounding box center [166, 193] width 184 height 20
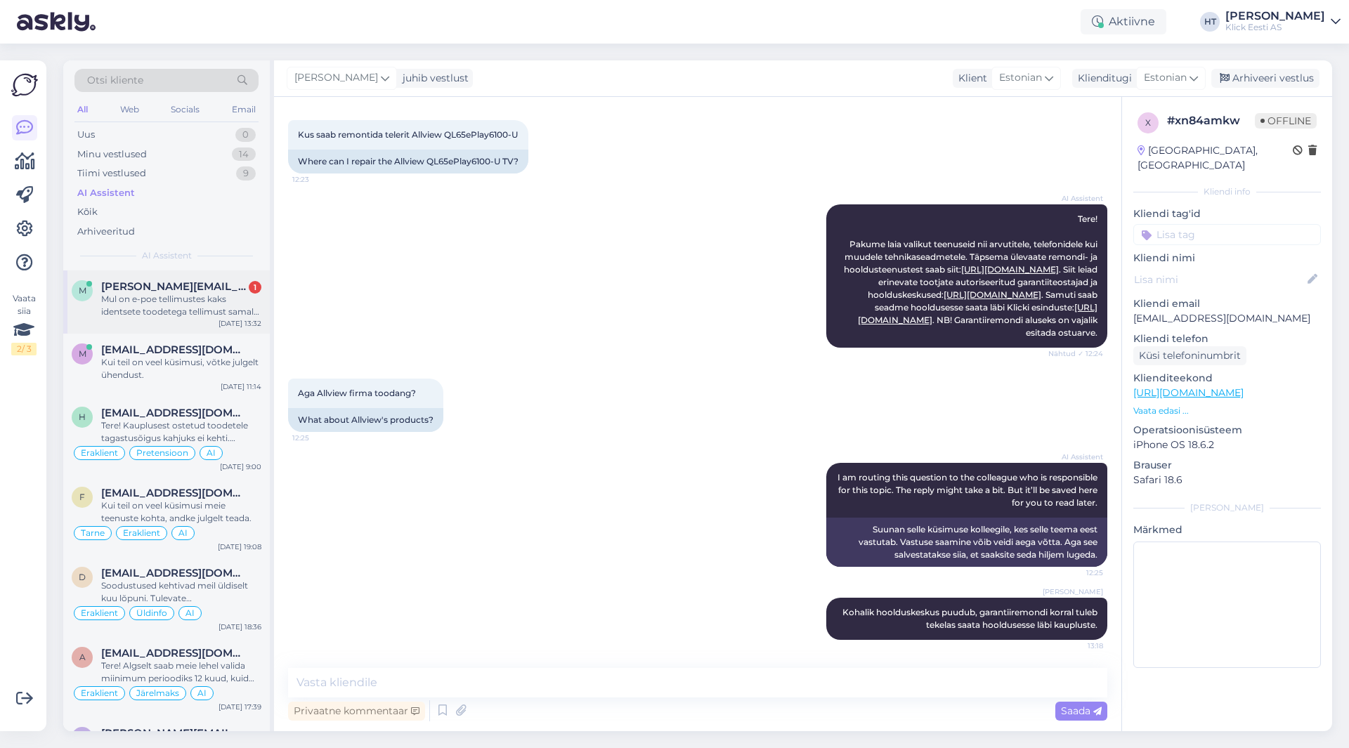
click at [172, 290] on span "[PERSON_NAME][EMAIL_ADDRESS][DOMAIN_NAME]" at bounding box center [174, 286] width 146 height 13
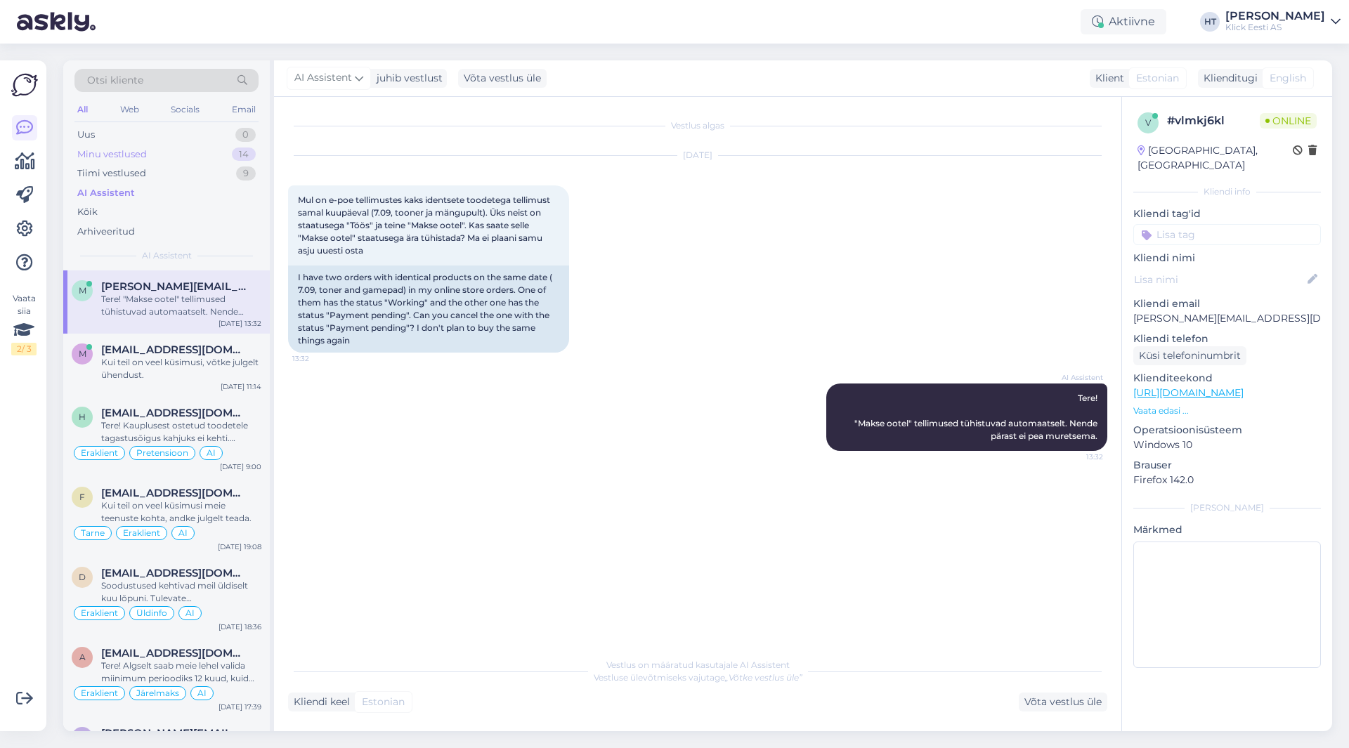
click at [216, 157] on div "Minu vestlused 14" at bounding box center [166, 155] width 184 height 20
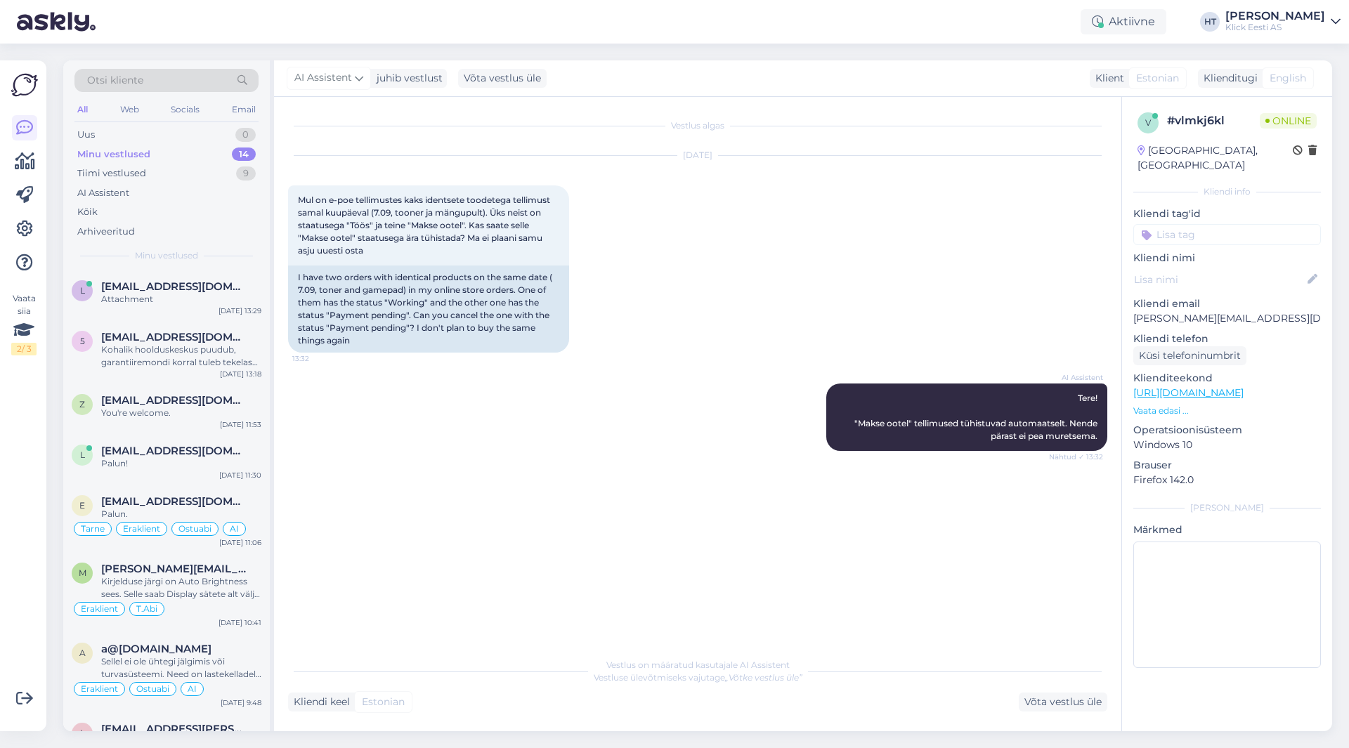
click at [34, 459] on div "Vaata siia 2 / 3" at bounding box center [24, 396] width 27 height 648
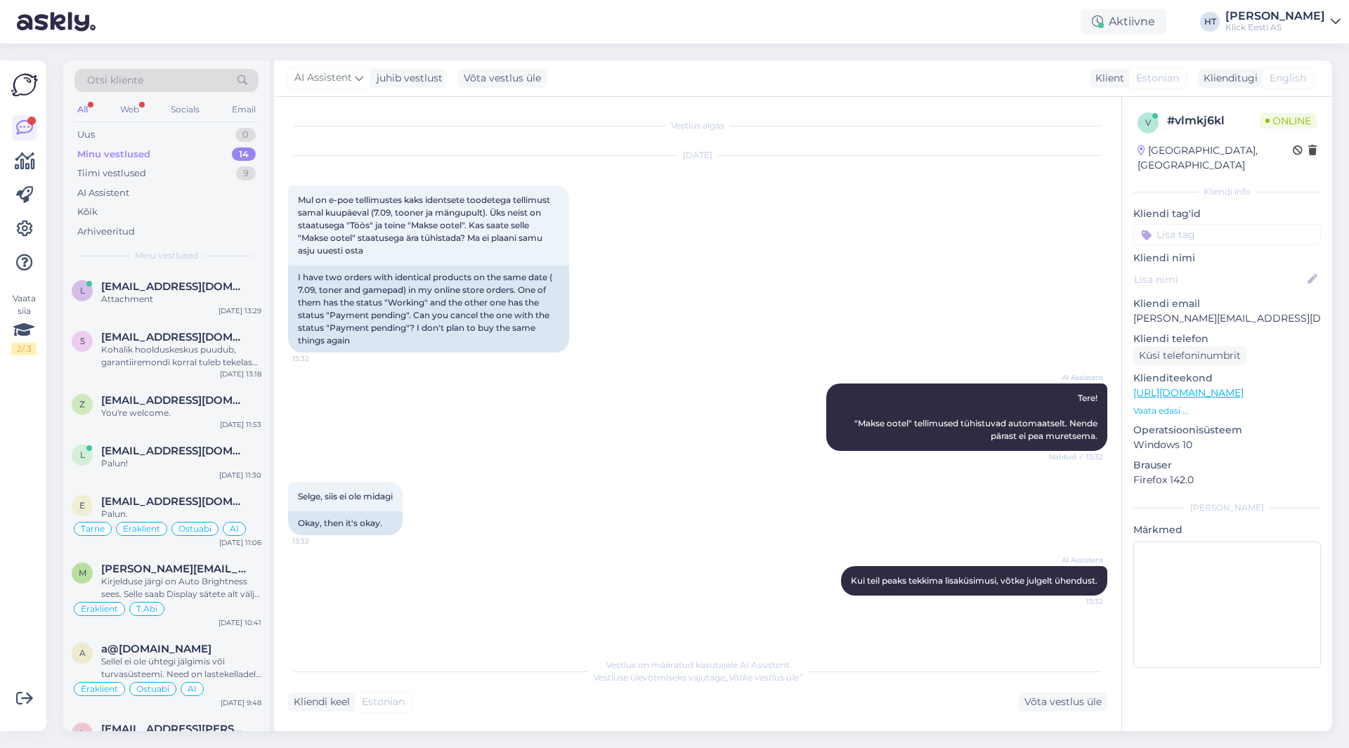
click at [1208, 208] on div "Kliendi tag'id Üldinfo Tellimus Tarne T.Abi RMA Pretensioon Ostuabi Liising Koo…" at bounding box center [1227, 225] width 188 height 39
click at [1208, 224] on input at bounding box center [1227, 234] width 188 height 21
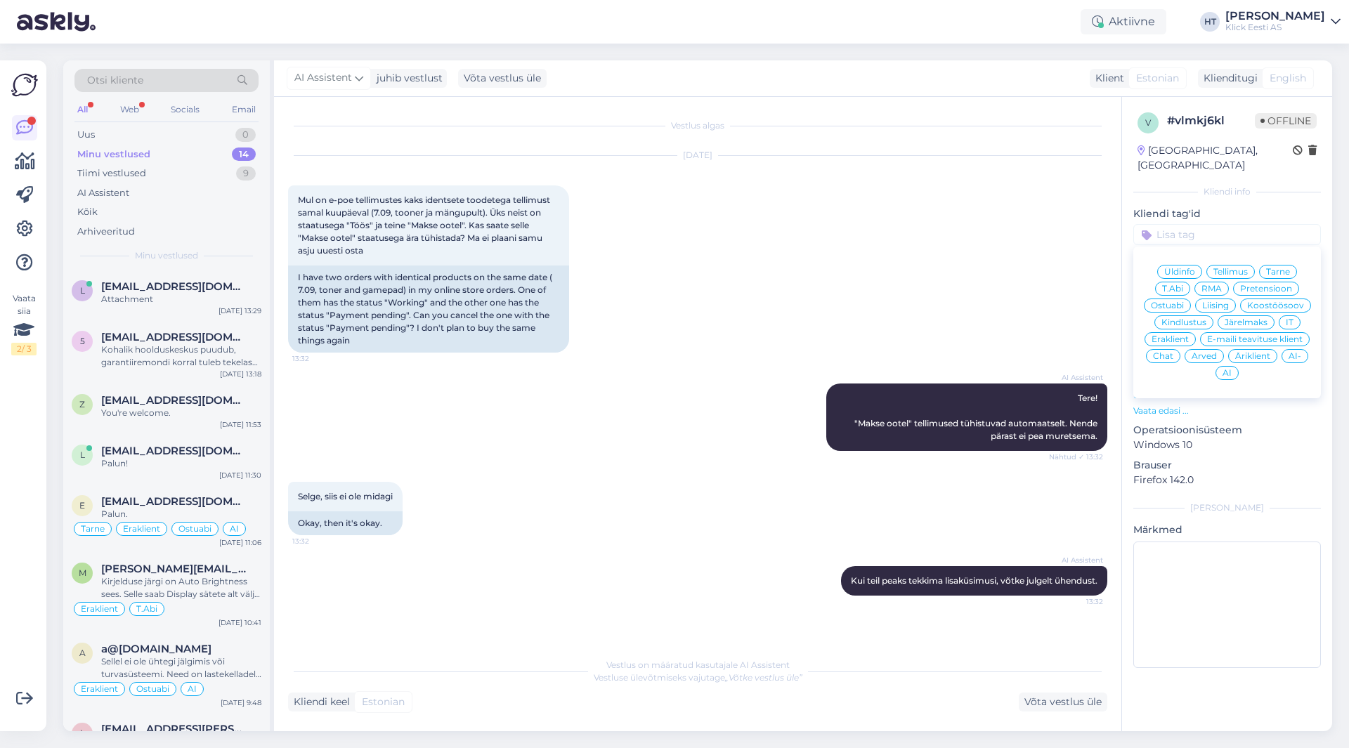
click at [1181, 268] on span "Üldinfo" at bounding box center [1179, 272] width 31 height 8
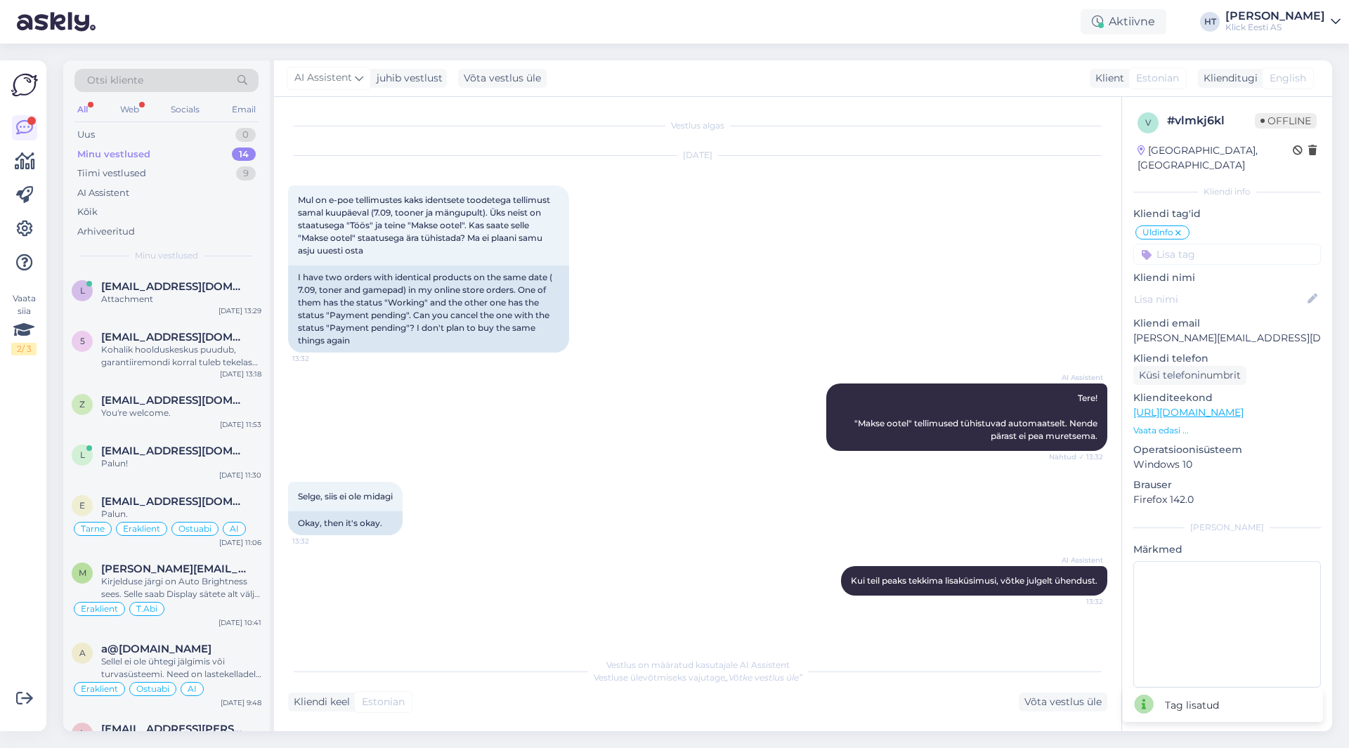
click at [1188, 244] on input at bounding box center [1227, 254] width 188 height 21
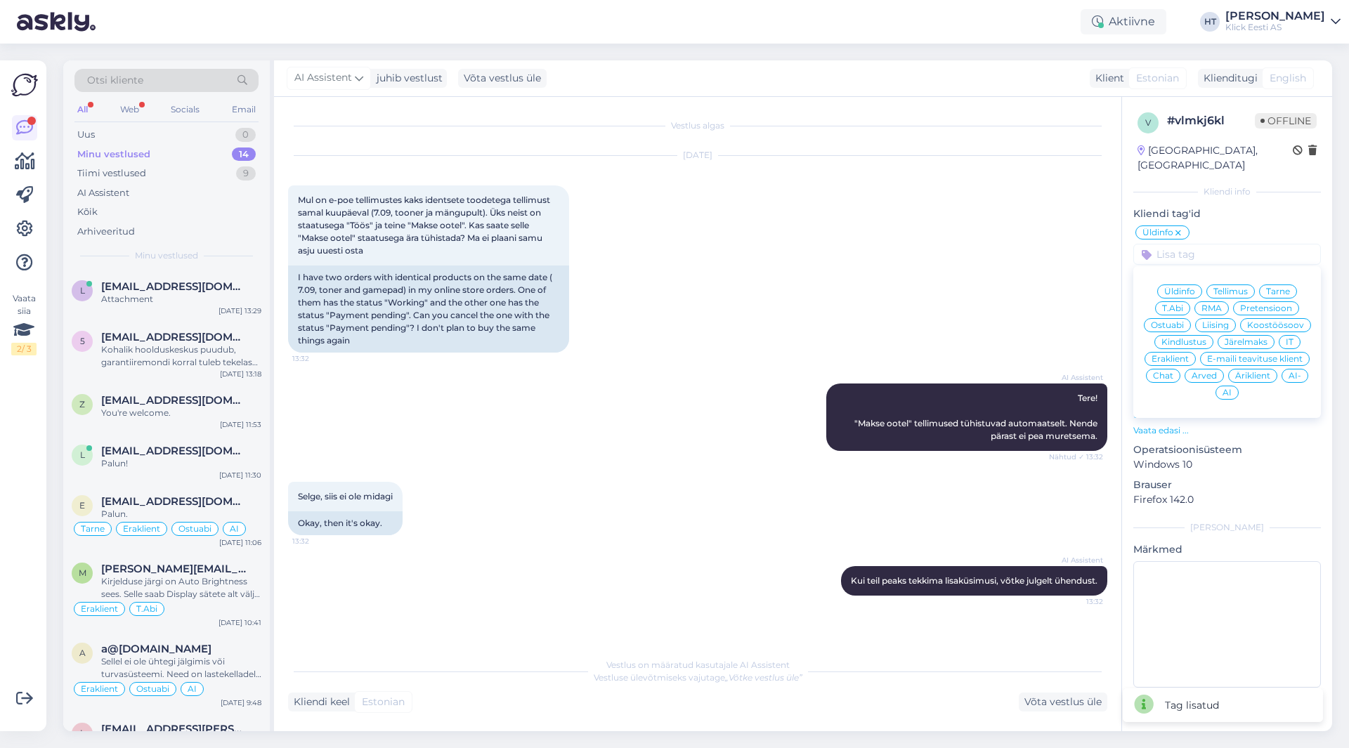
click at [1174, 355] on span "Eraklient" at bounding box center [1169, 359] width 37 height 8
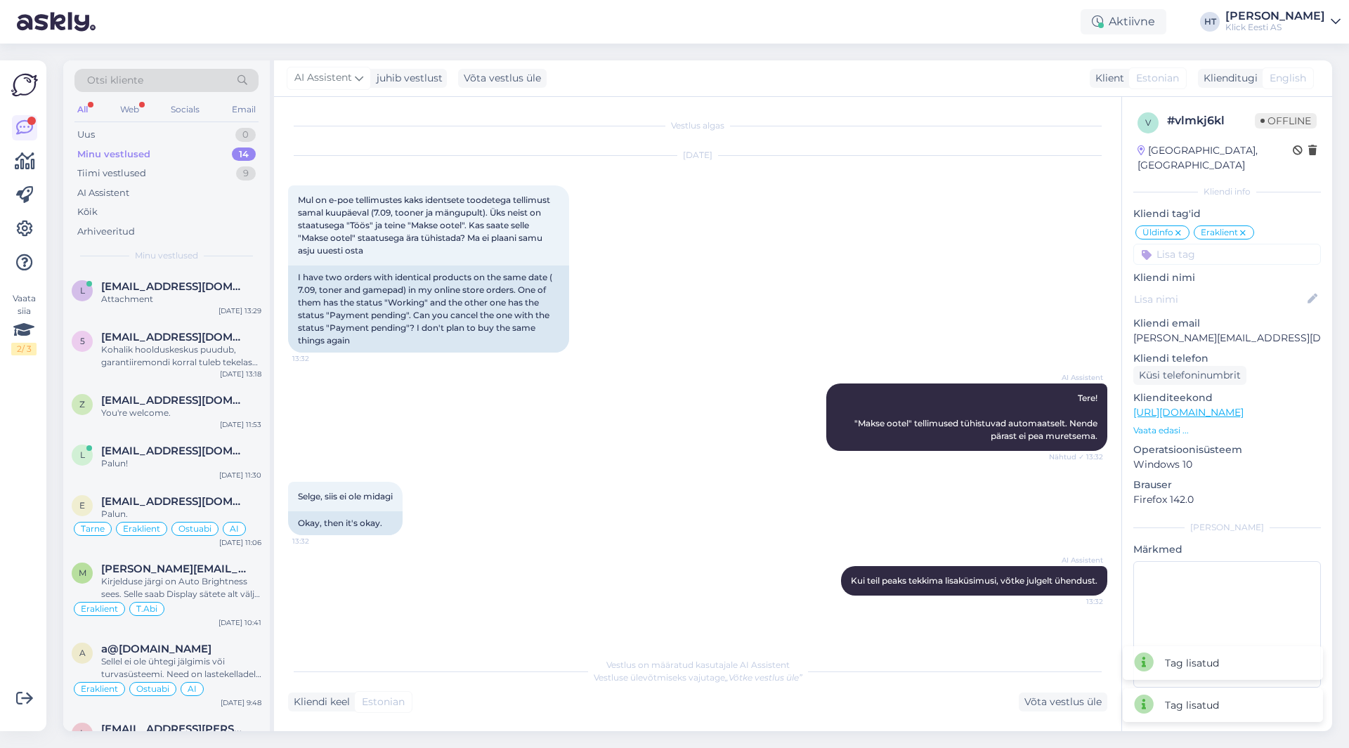
click at [1203, 247] on input at bounding box center [1227, 254] width 188 height 21
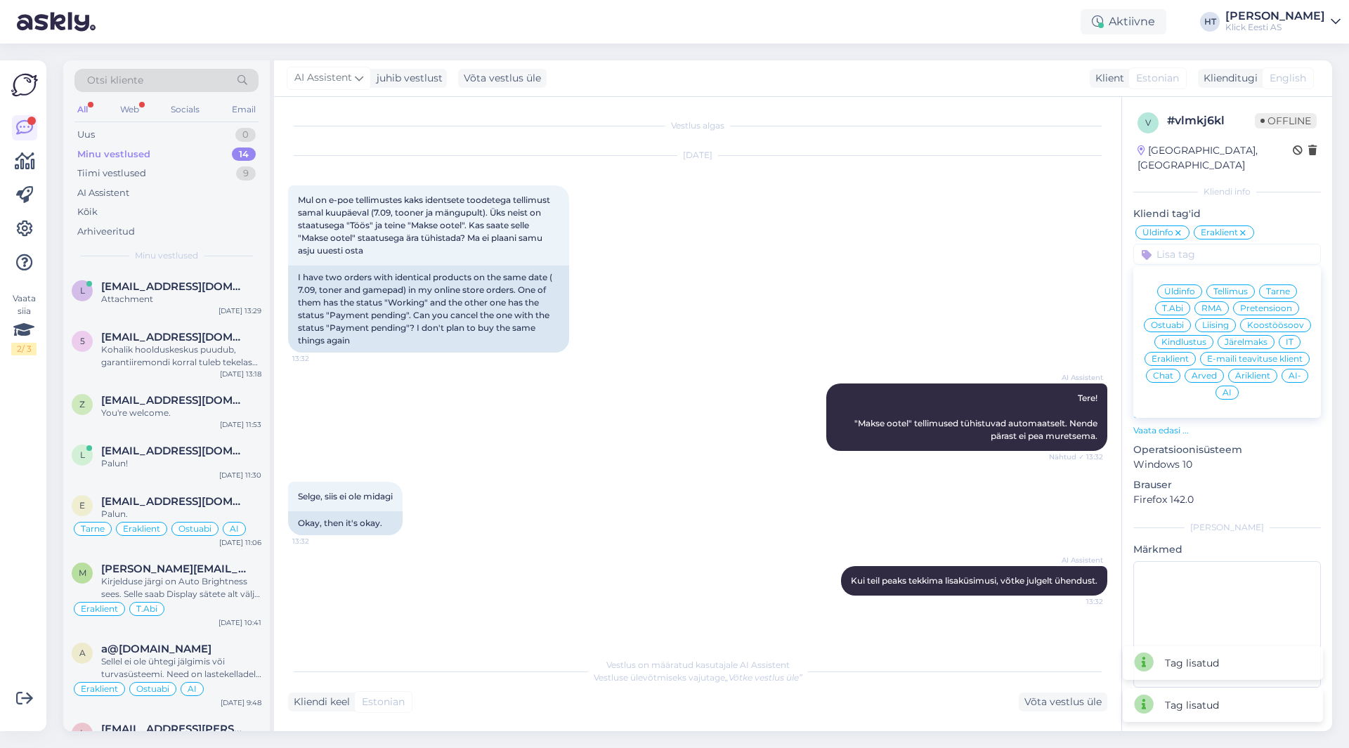
click at [1233, 386] on div "AI" at bounding box center [1226, 393] width 23 height 14
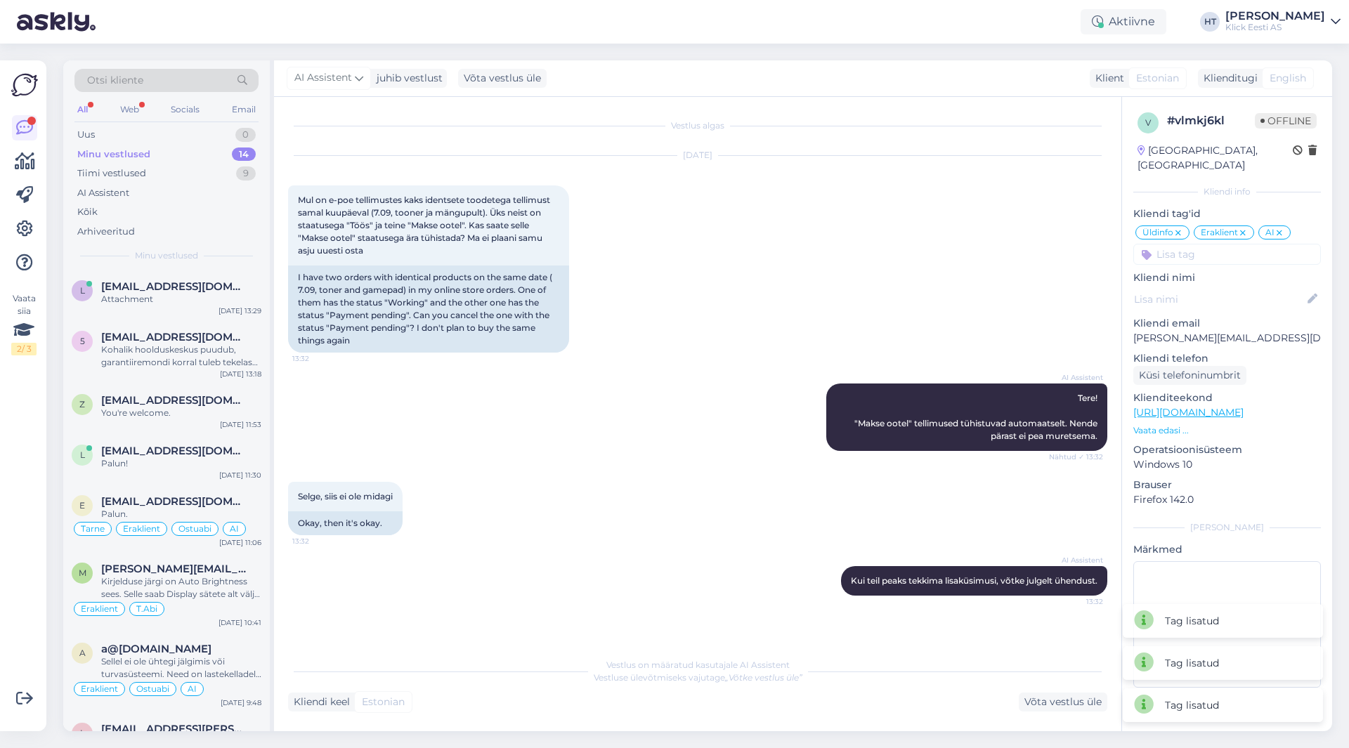
click at [889, 315] on div "[DATE] Mul on e-[PERSON_NAME] tellimustes kaks identsete toodetega tellimust [P…" at bounding box center [697, 254] width 819 height 228
click at [197, 495] on span "[EMAIL_ADDRESS][DOMAIN_NAME]" at bounding box center [174, 501] width 146 height 13
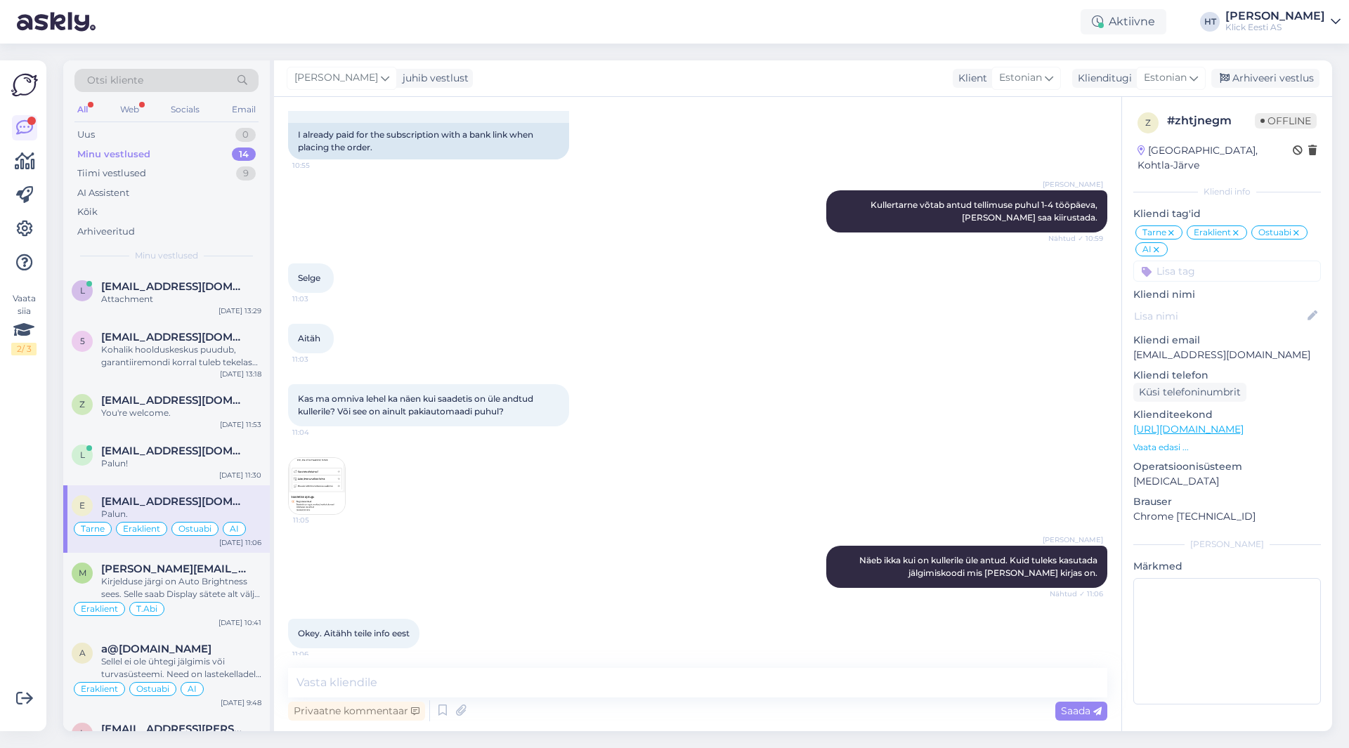
scroll to position [1722, 0]
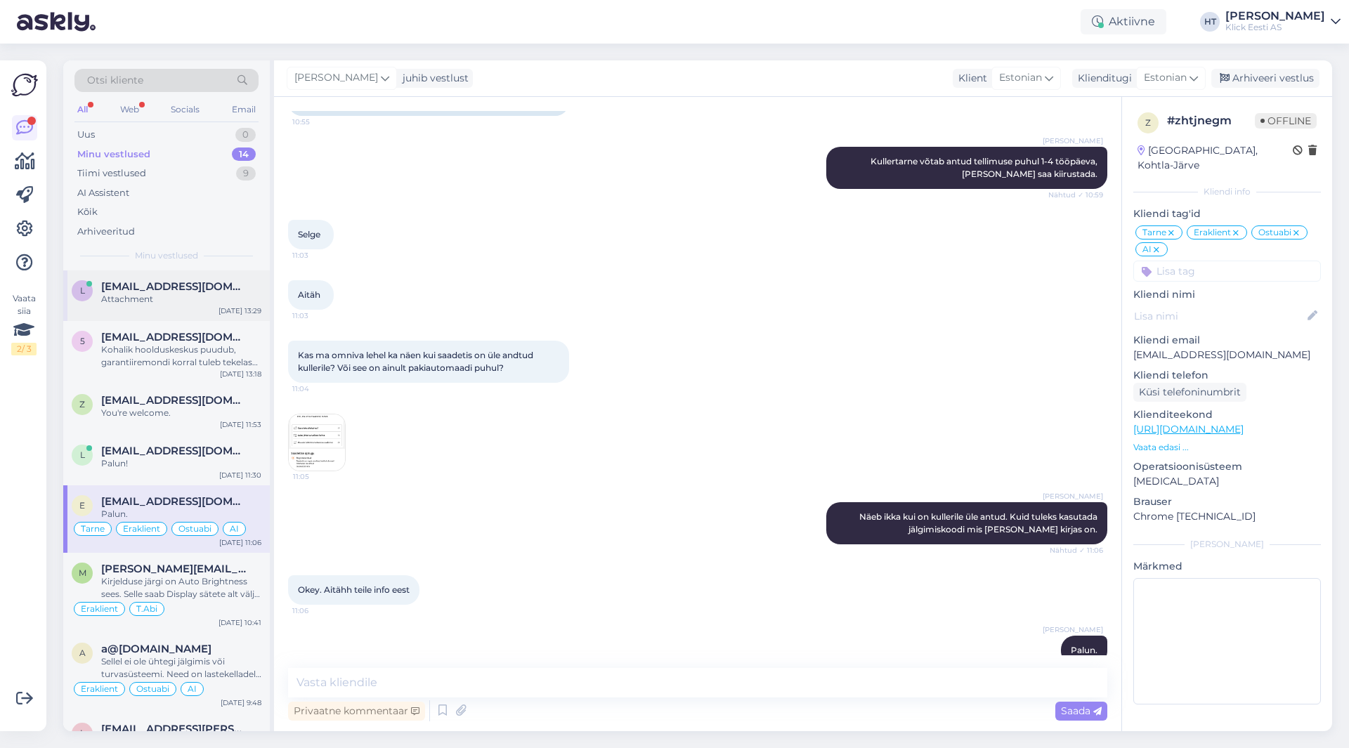
click at [166, 305] on div "Attachment" at bounding box center [181, 299] width 160 height 13
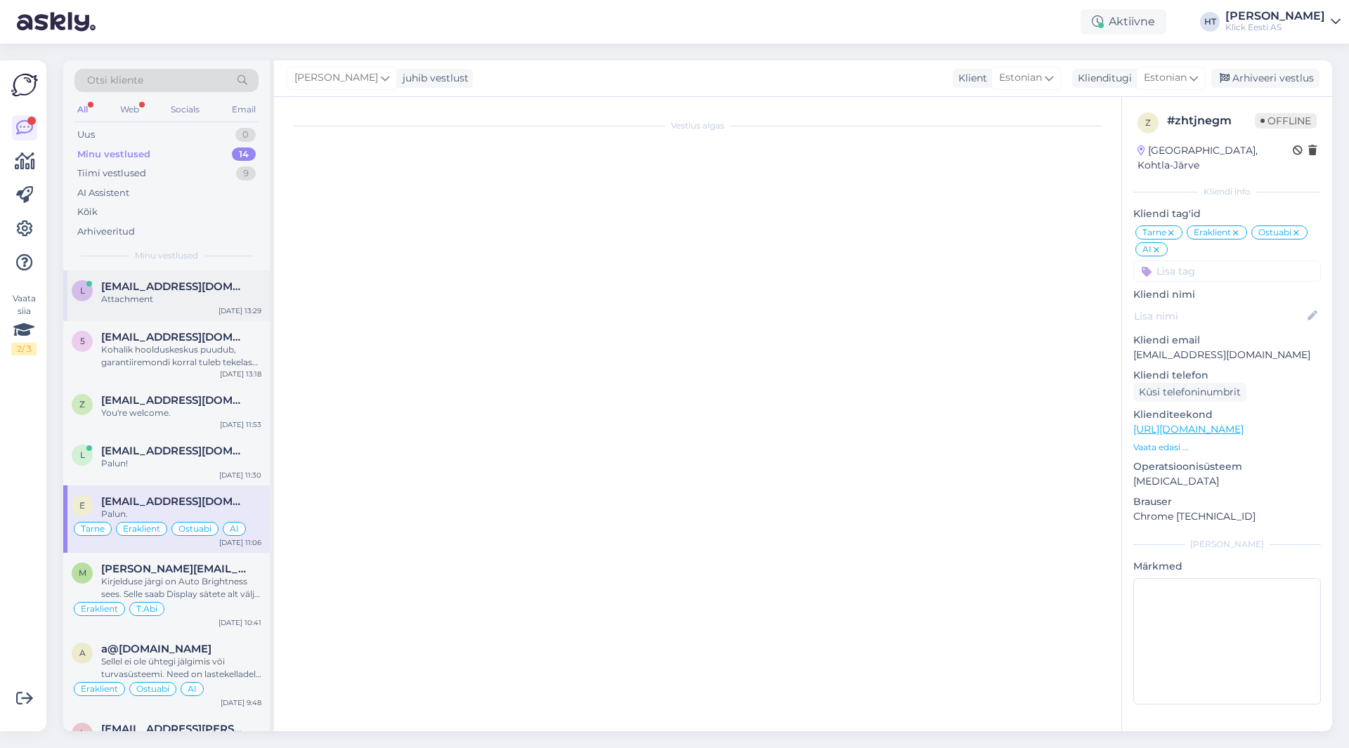
scroll to position [0, 0]
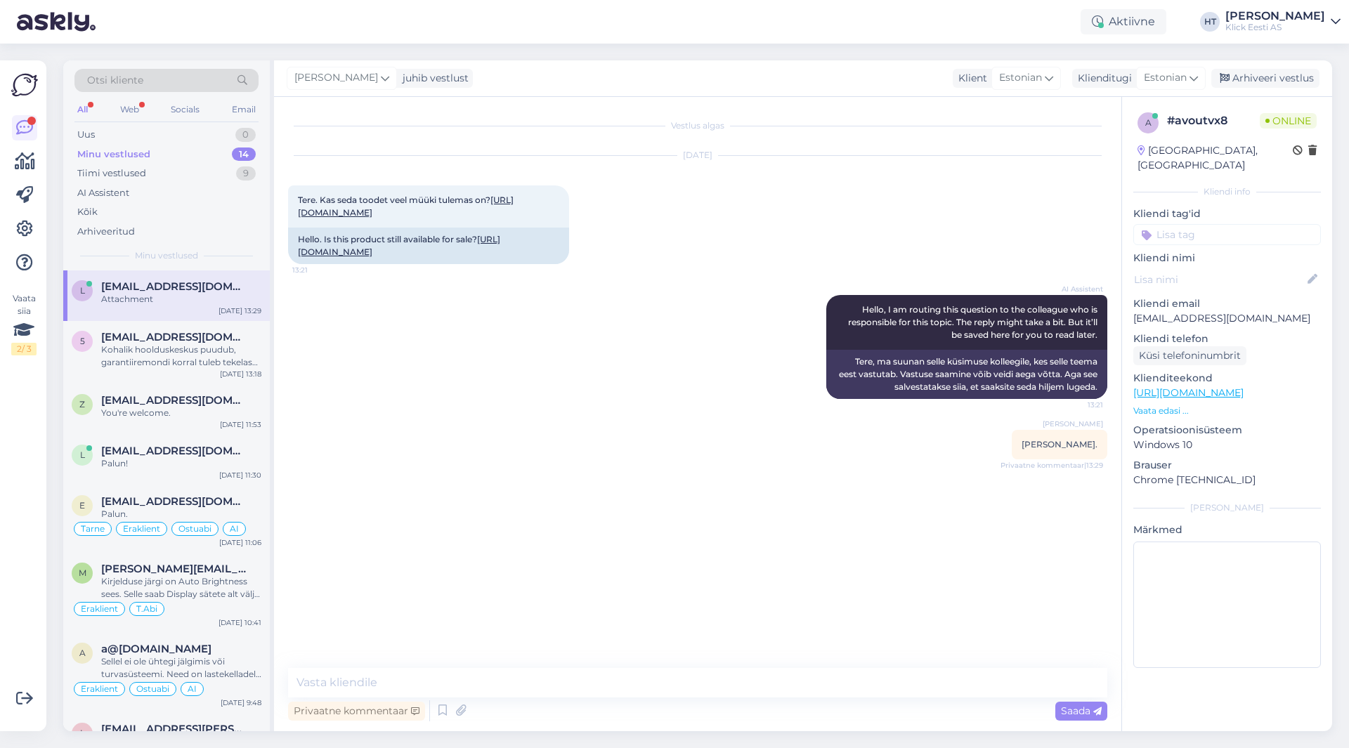
click at [230, 157] on div "Minu vestlused 14" at bounding box center [166, 155] width 184 height 20
click at [200, 184] on div "AI Assistent" at bounding box center [166, 193] width 184 height 20
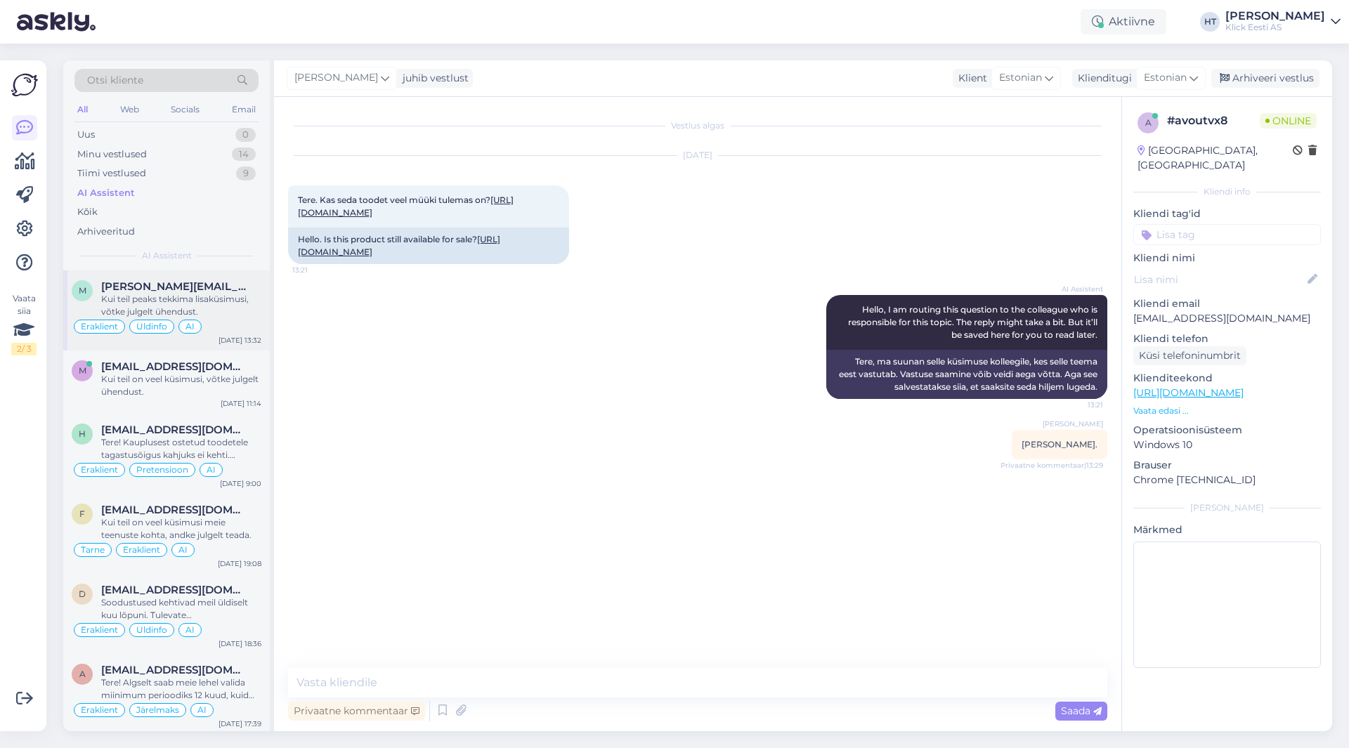
click at [221, 276] on div "[PERSON_NAME] [PERSON_NAME][EMAIL_ADDRESS][DOMAIN_NAME] Kui teil peaks tekkima …" at bounding box center [166, 310] width 206 height 80
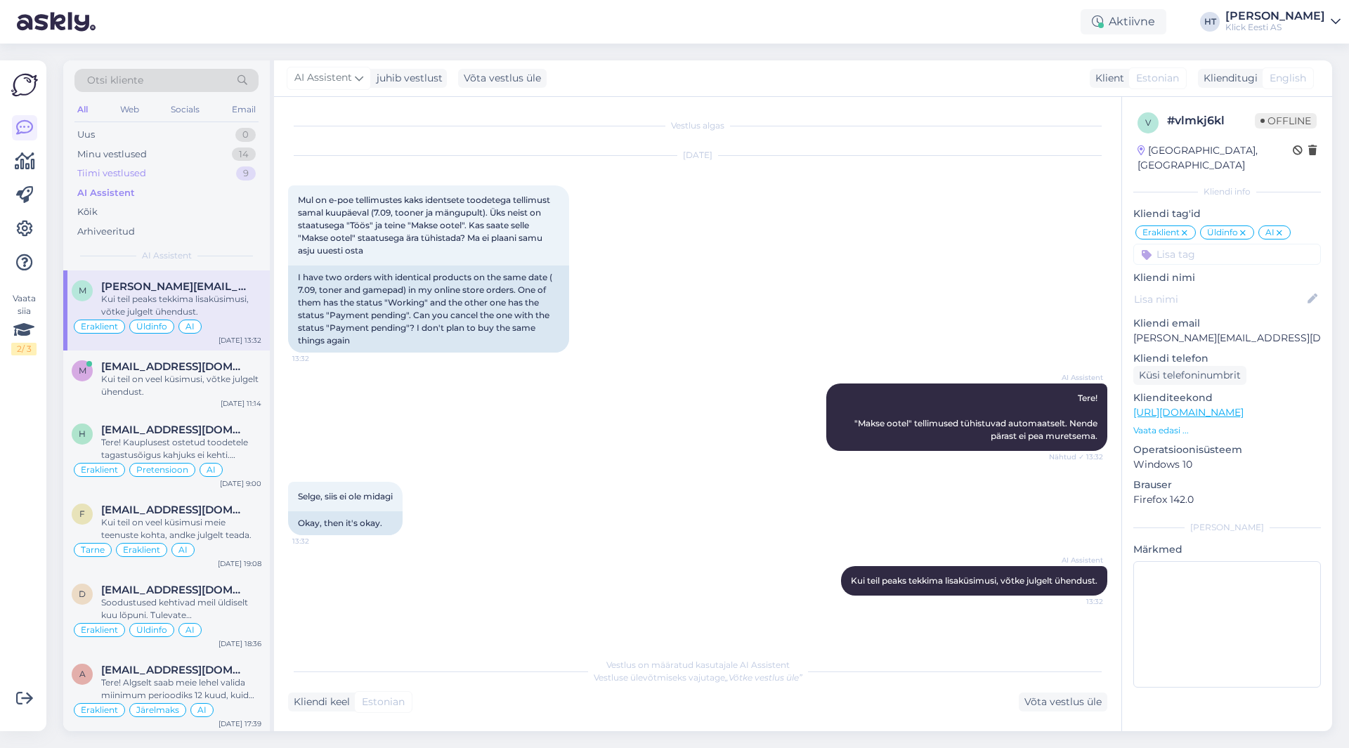
click at [196, 176] on div "Tiimi vestlused 9" at bounding box center [166, 174] width 184 height 20
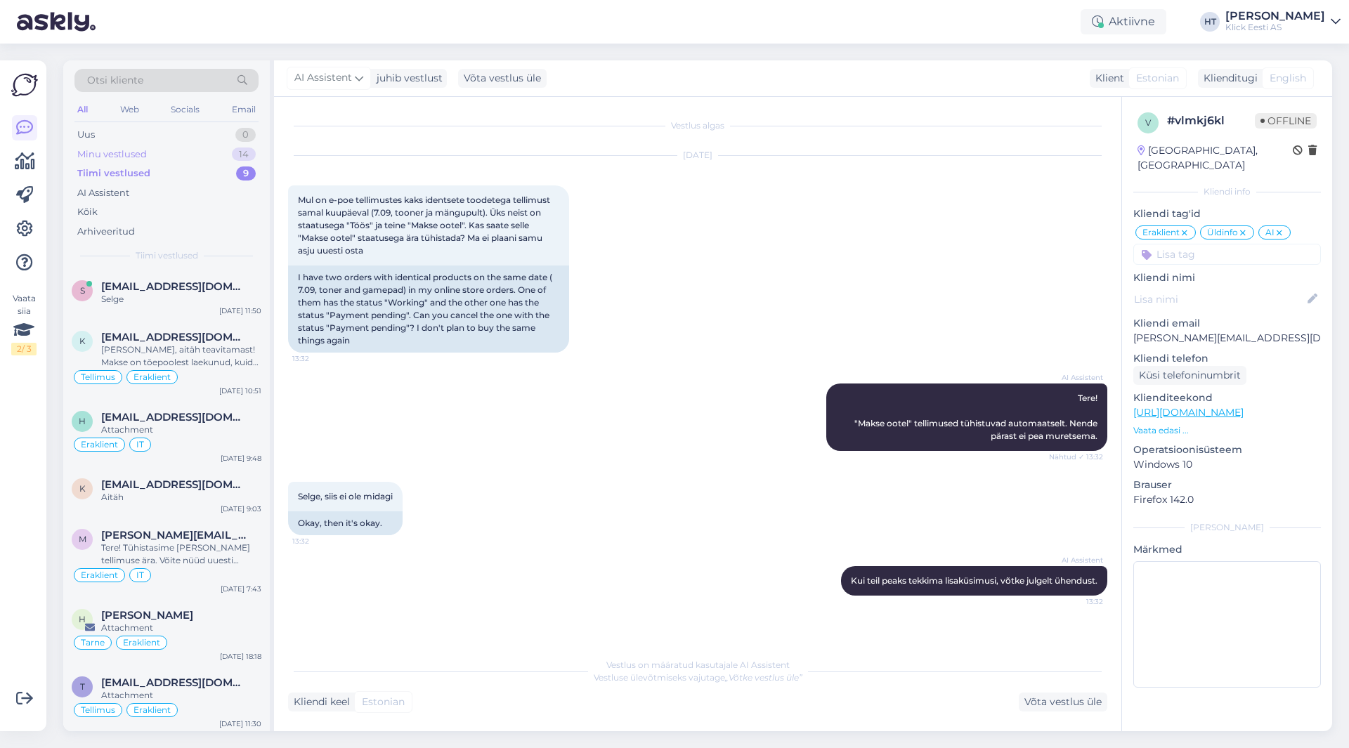
click at [207, 155] on div "Minu vestlused 14" at bounding box center [166, 155] width 184 height 20
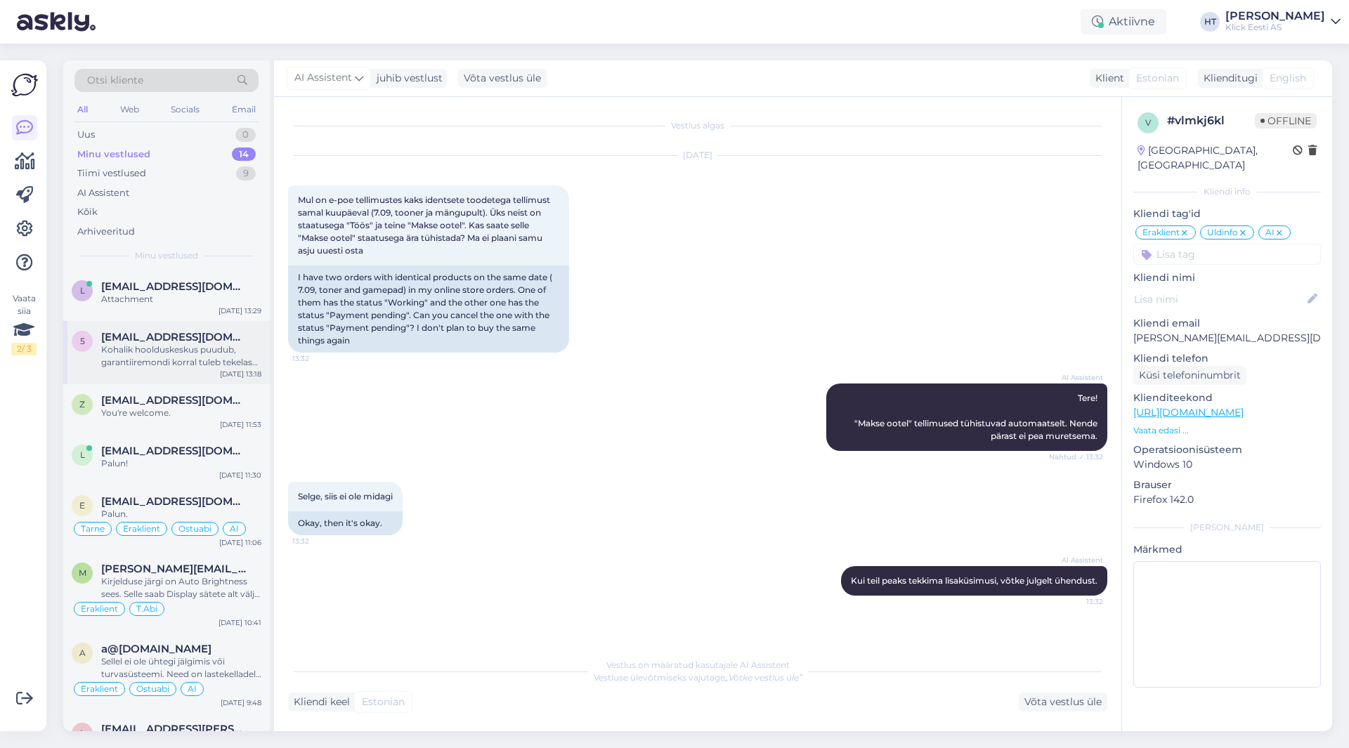
scroll to position [517, 0]
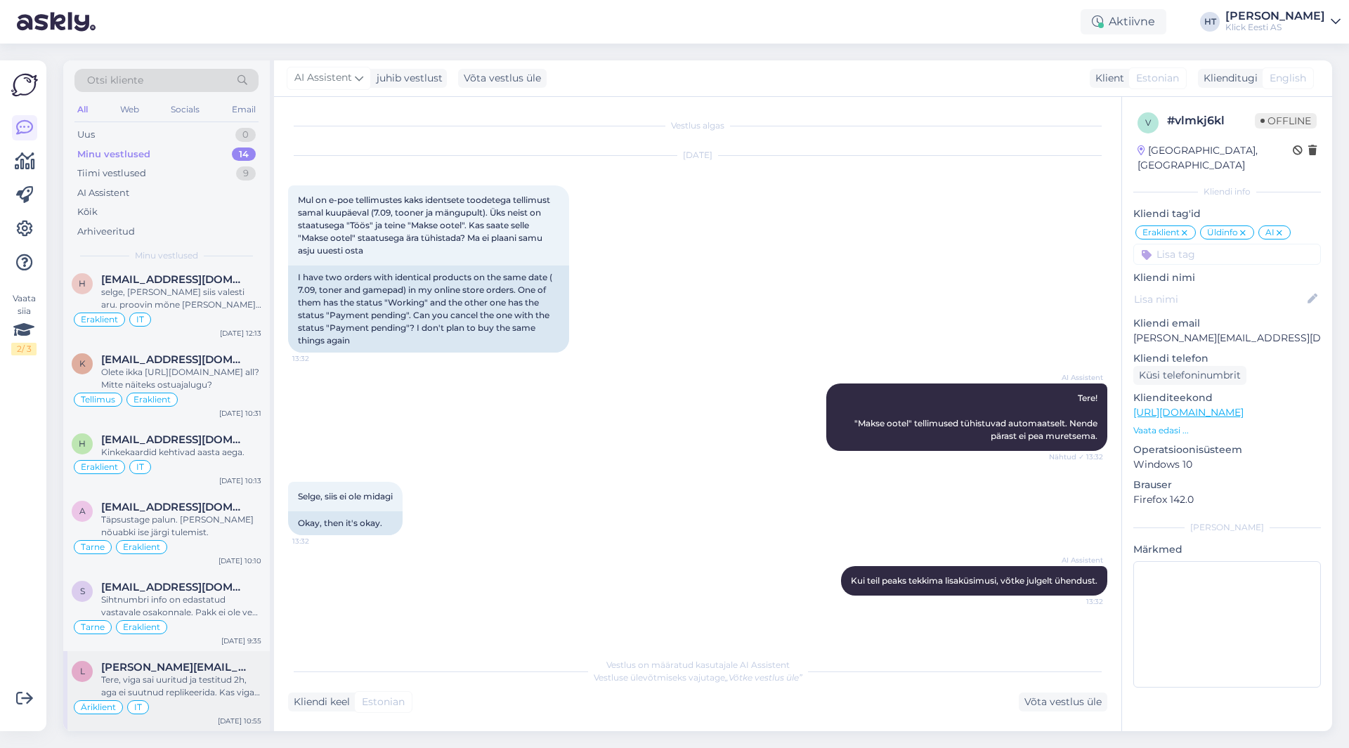
click at [219, 709] on div "Äriklient IT" at bounding box center [167, 707] width 190 height 17
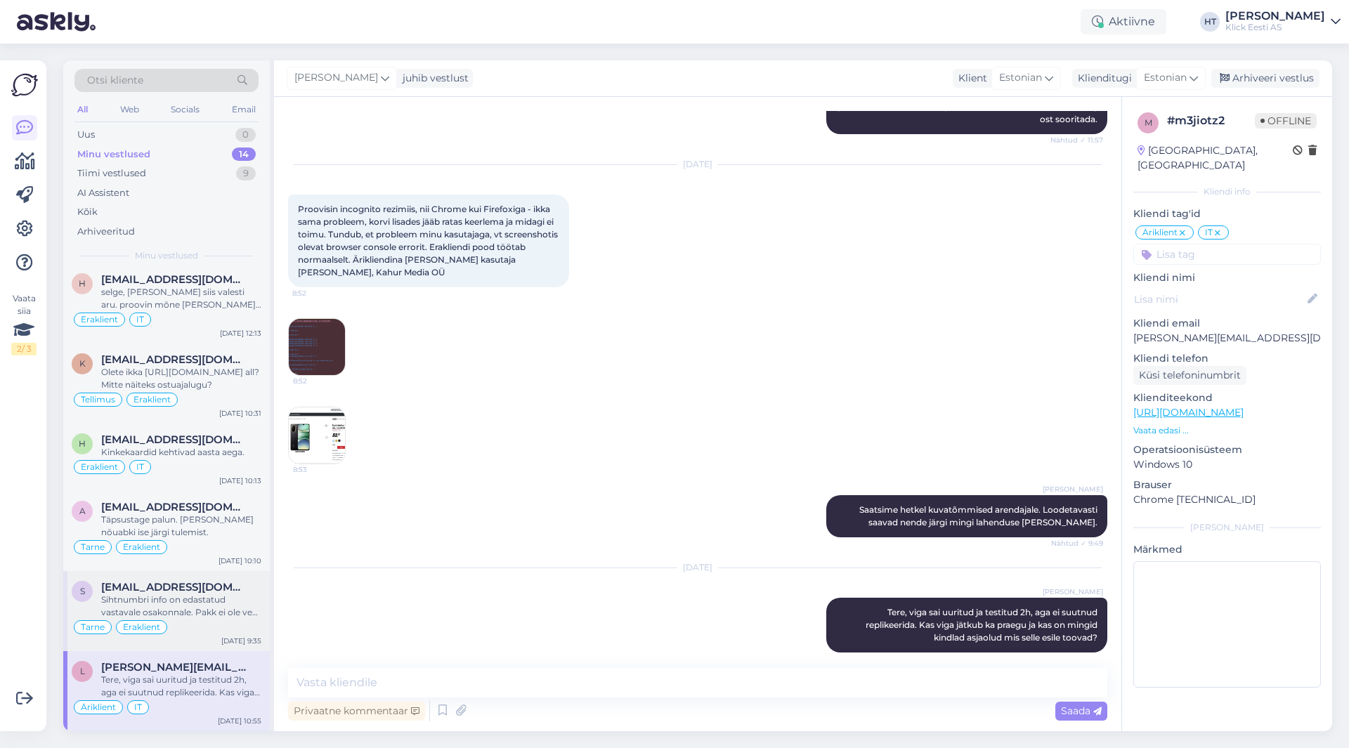
click at [221, 629] on div "Tarne Eraklient" at bounding box center [167, 627] width 190 height 17
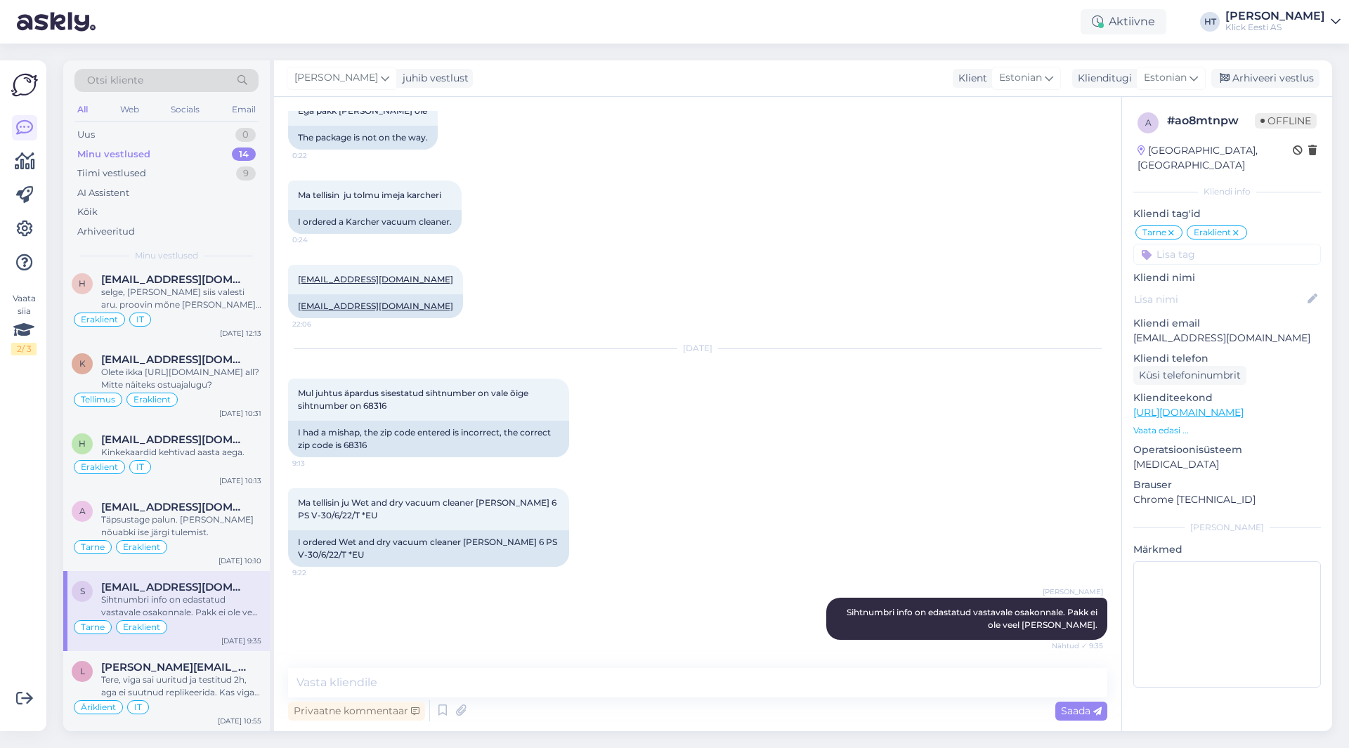
scroll to position [297, 0]
click at [224, 521] on div "Täpsustage palun. [PERSON_NAME] nõuabki ise järgi tulemist." at bounding box center [181, 525] width 160 height 25
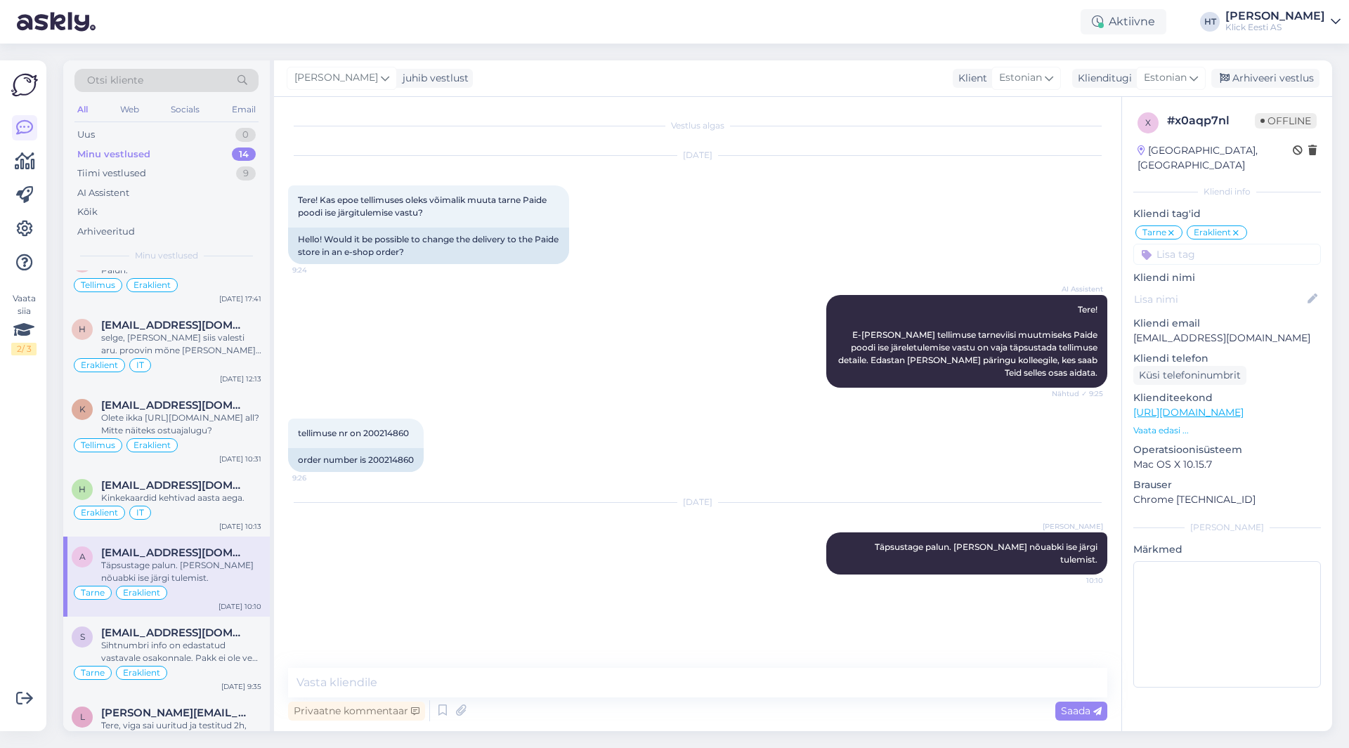
scroll to position [447, 0]
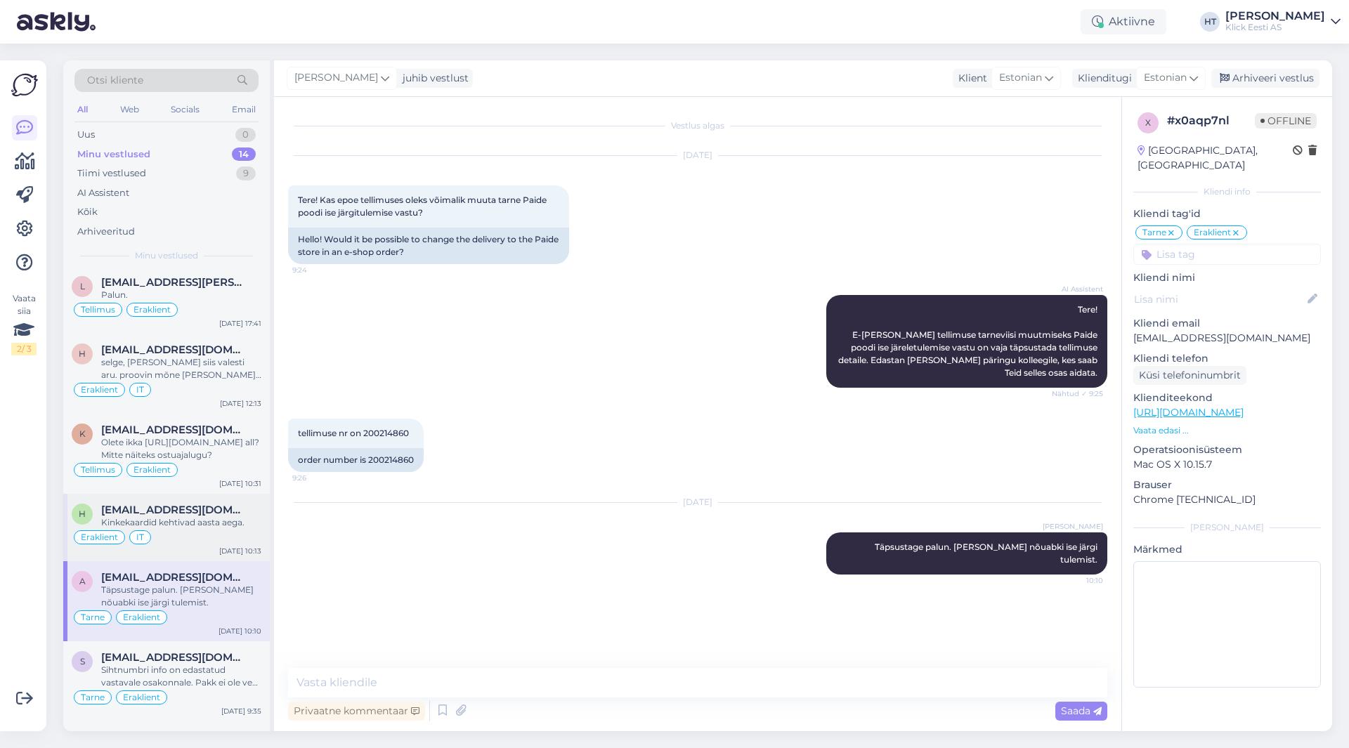
click at [226, 516] on div "Kinkekaardid kehtivad aasta aega." at bounding box center [181, 522] width 160 height 13
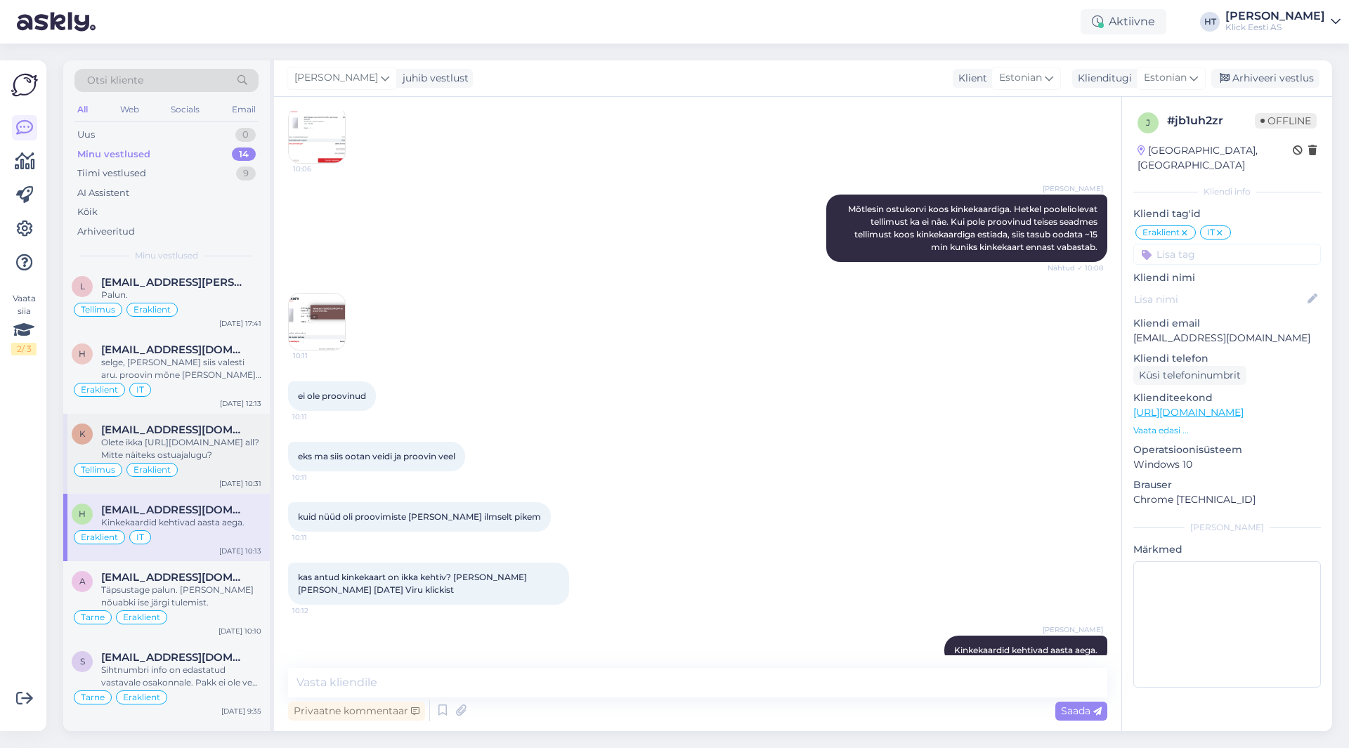
click at [226, 464] on div "Tellimus Eraklient" at bounding box center [167, 469] width 190 height 17
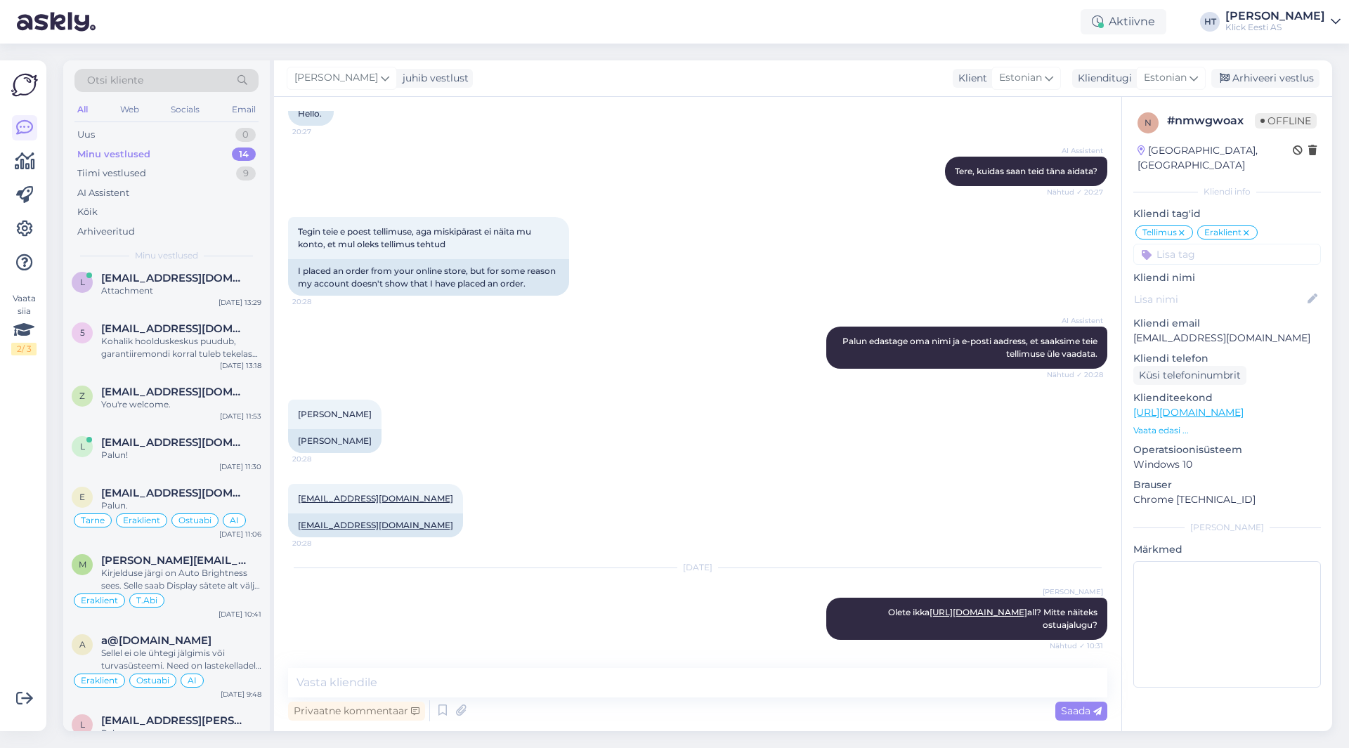
scroll to position [0, 0]
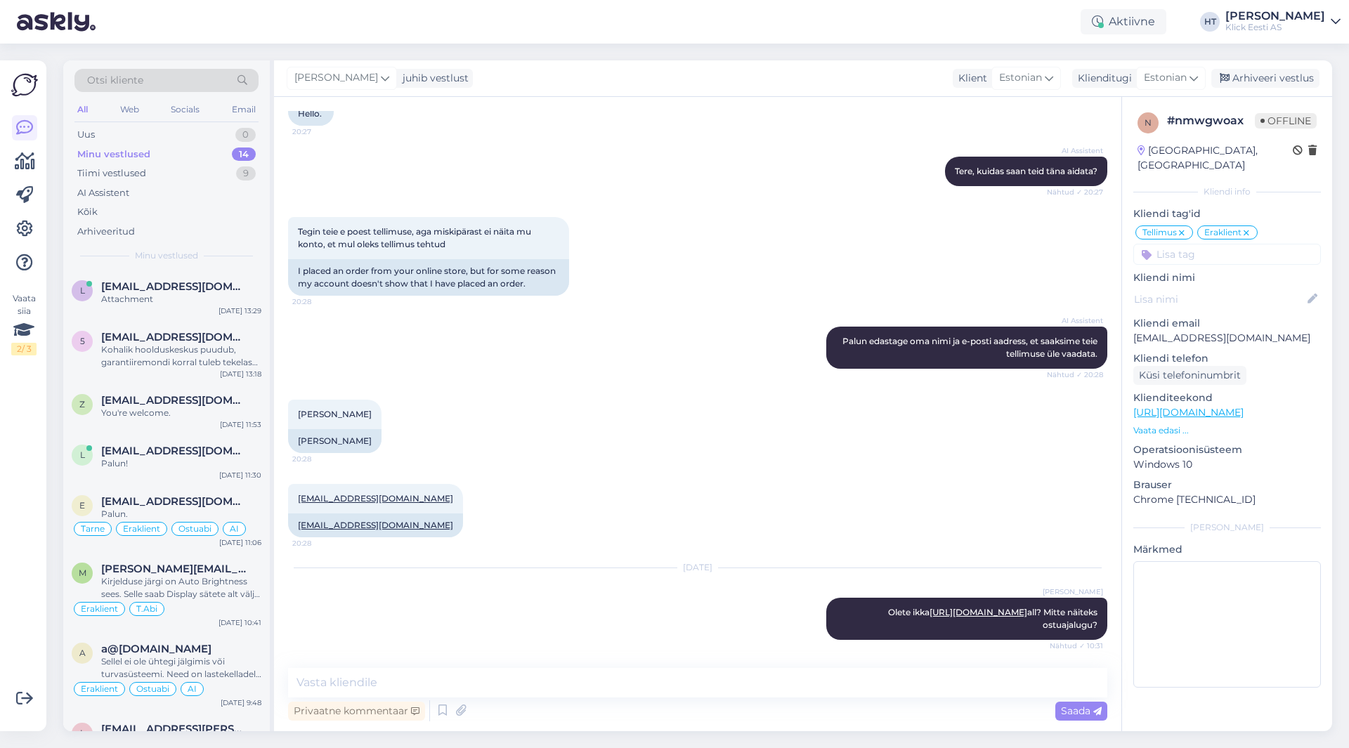
click at [32, 490] on div "Vaata siia 2 / 3" at bounding box center [24, 396] width 27 height 648
click at [214, 284] on div "[EMAIL_ADDRESS][DOMAIN_NAME]" at bounding box center [181, 286] width 160 height 13
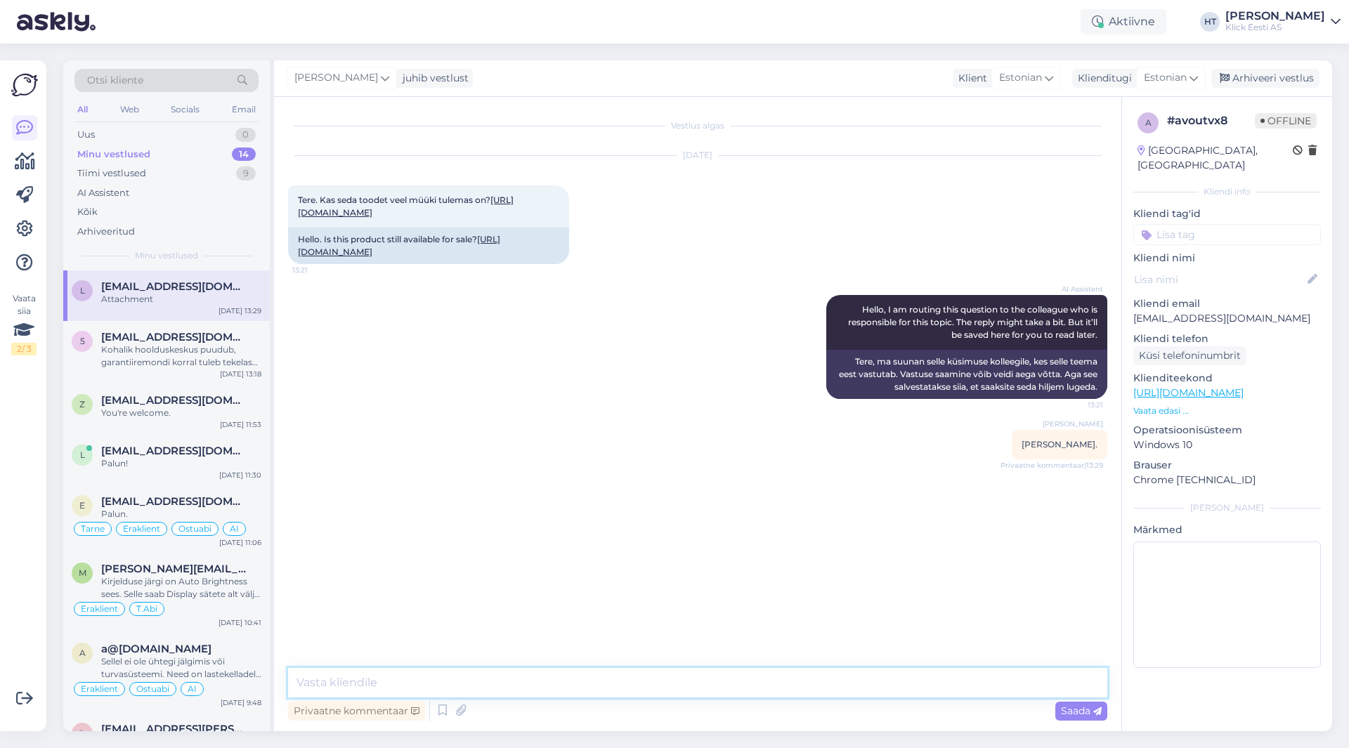
click at [546, 685] on textarea at bounding box center [697, 682] width 819 height 29
paste textarea "[URL][DOMAIN_NAME]"
type textarea "Müüki tulemas on, aga pole veel teada mis kuupäevaks. Hetkel on veel järgi 3S 1…"
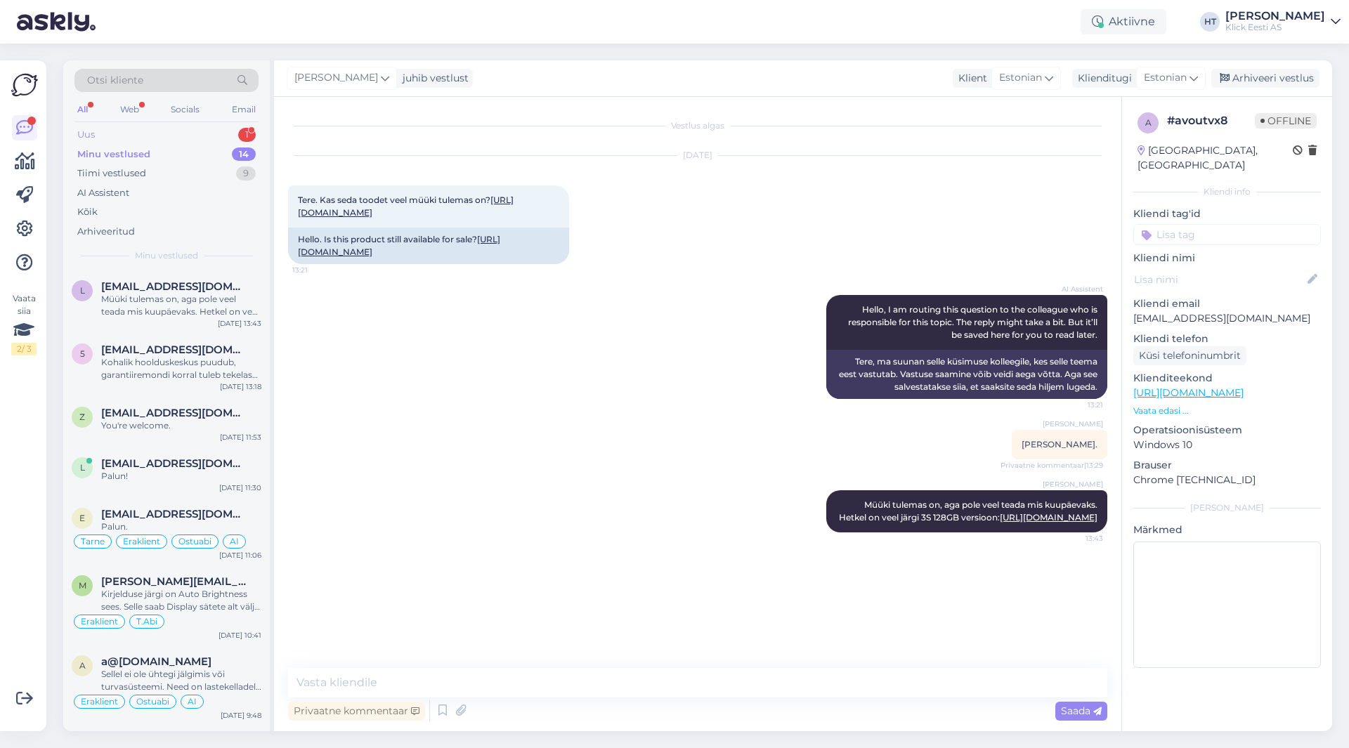
click at [244, 140] on div "1" at bounding box center [247, 135] width 18 height 14
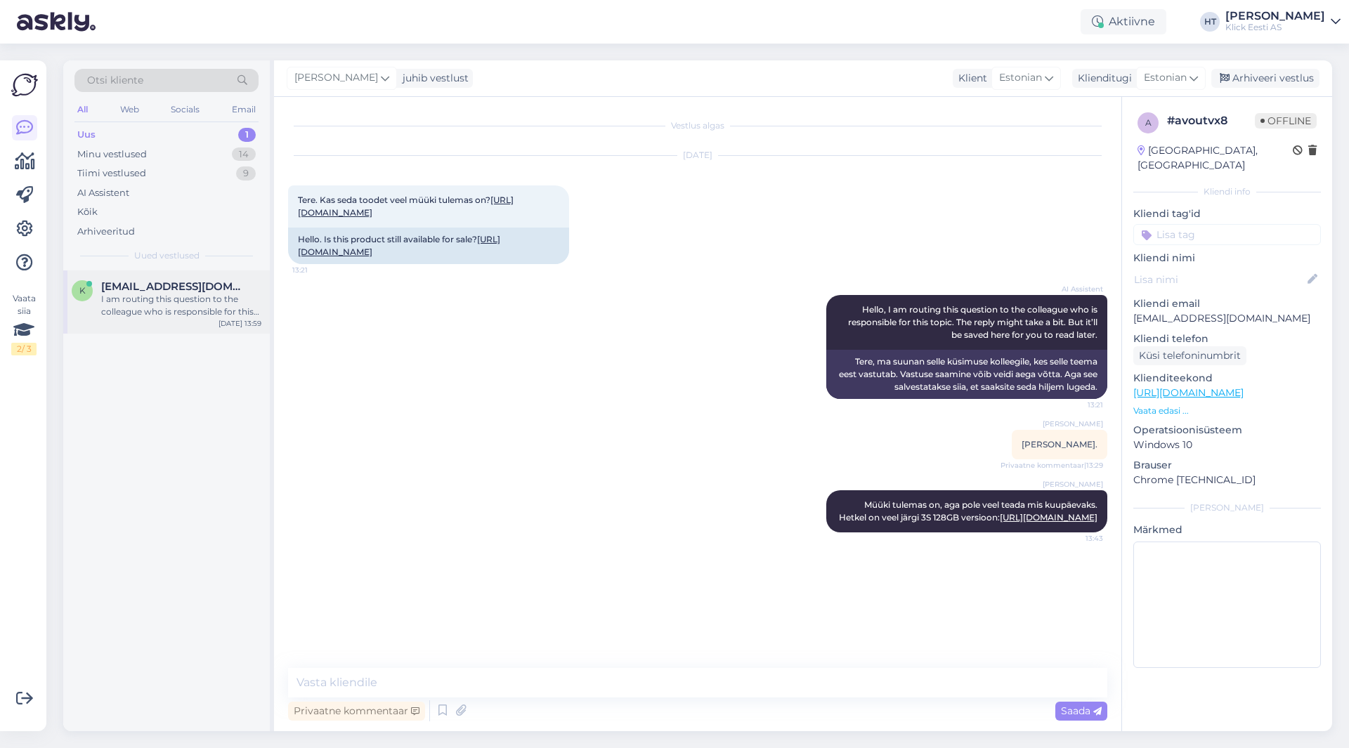
click at [220, 287] on div "[EMAIL_ADDRESS][DOMAIN_NAME]" at bounding box center [181, 286] width 160 height 13
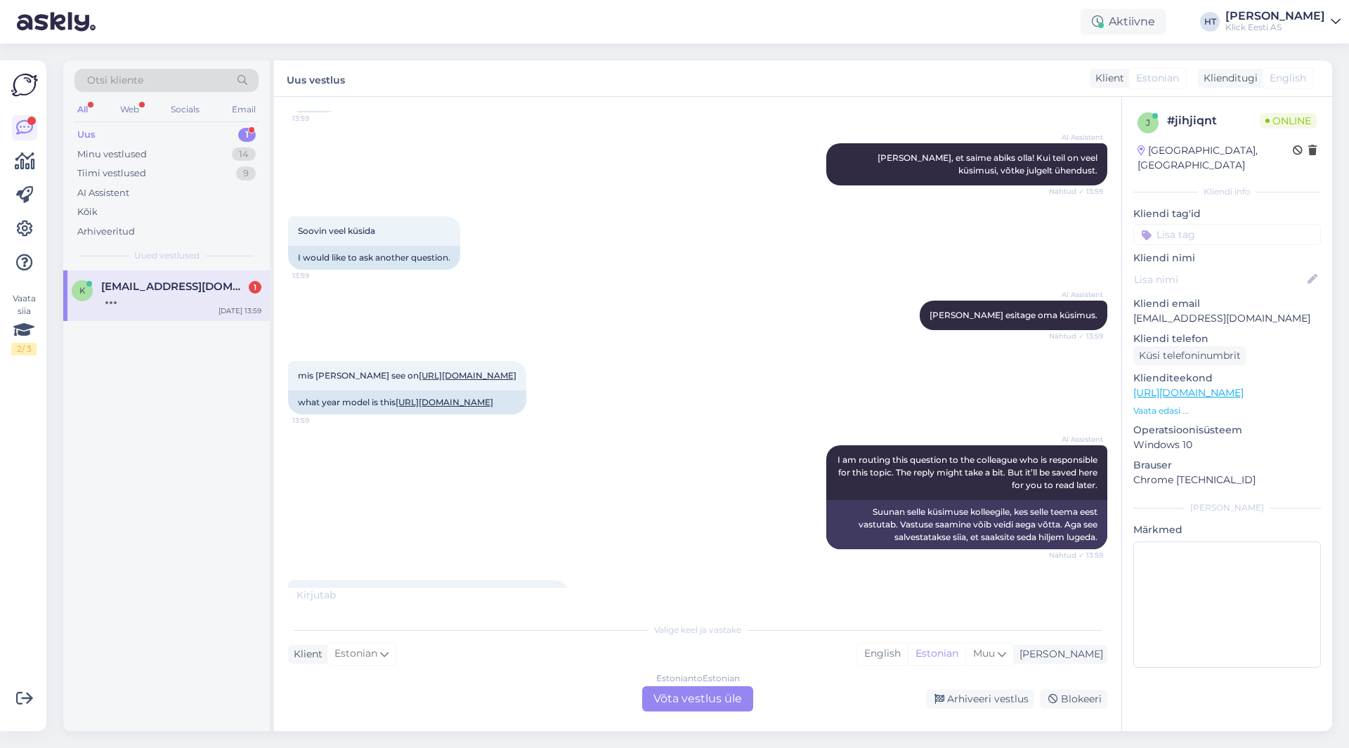
scroll to position [457, 0]
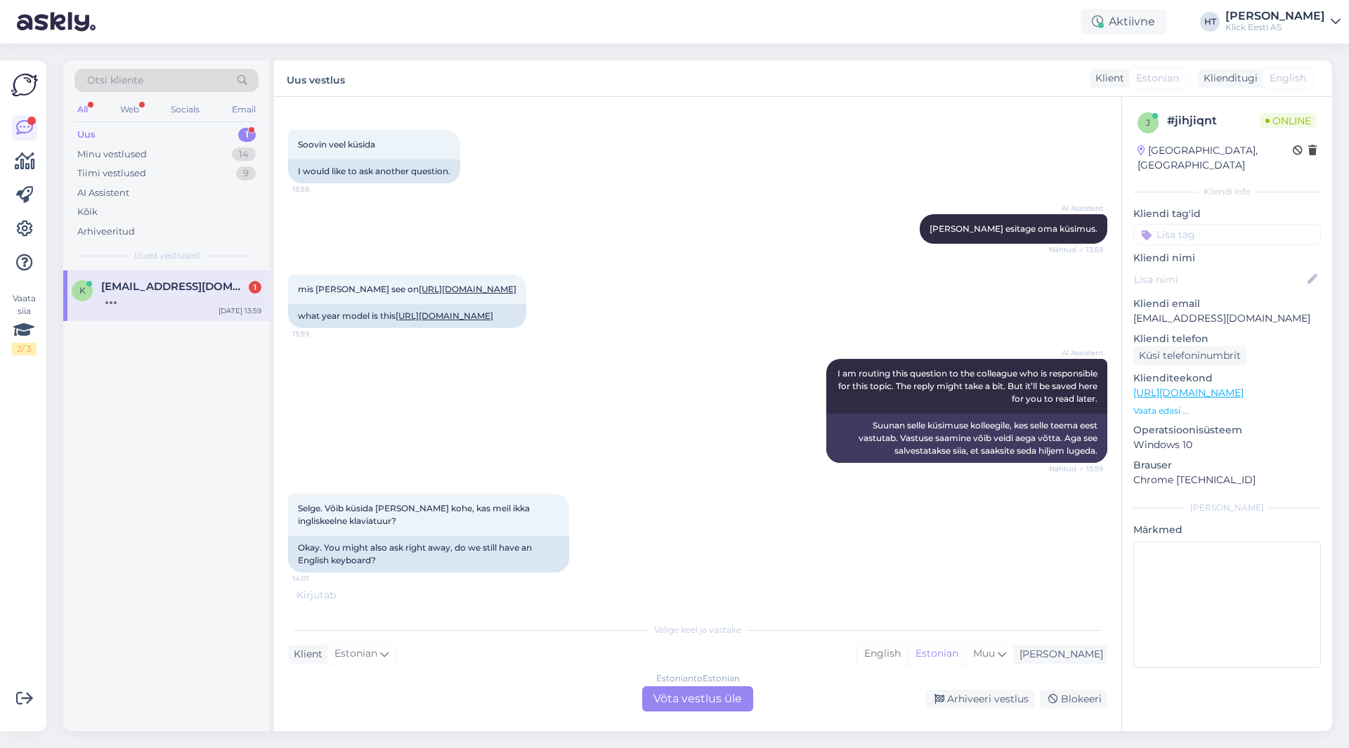
click at [178, 287] on span "[EMAIL_ADDRESS][DOMAIN_NAME]" at bounding box center [174, 286] width 146 height 13
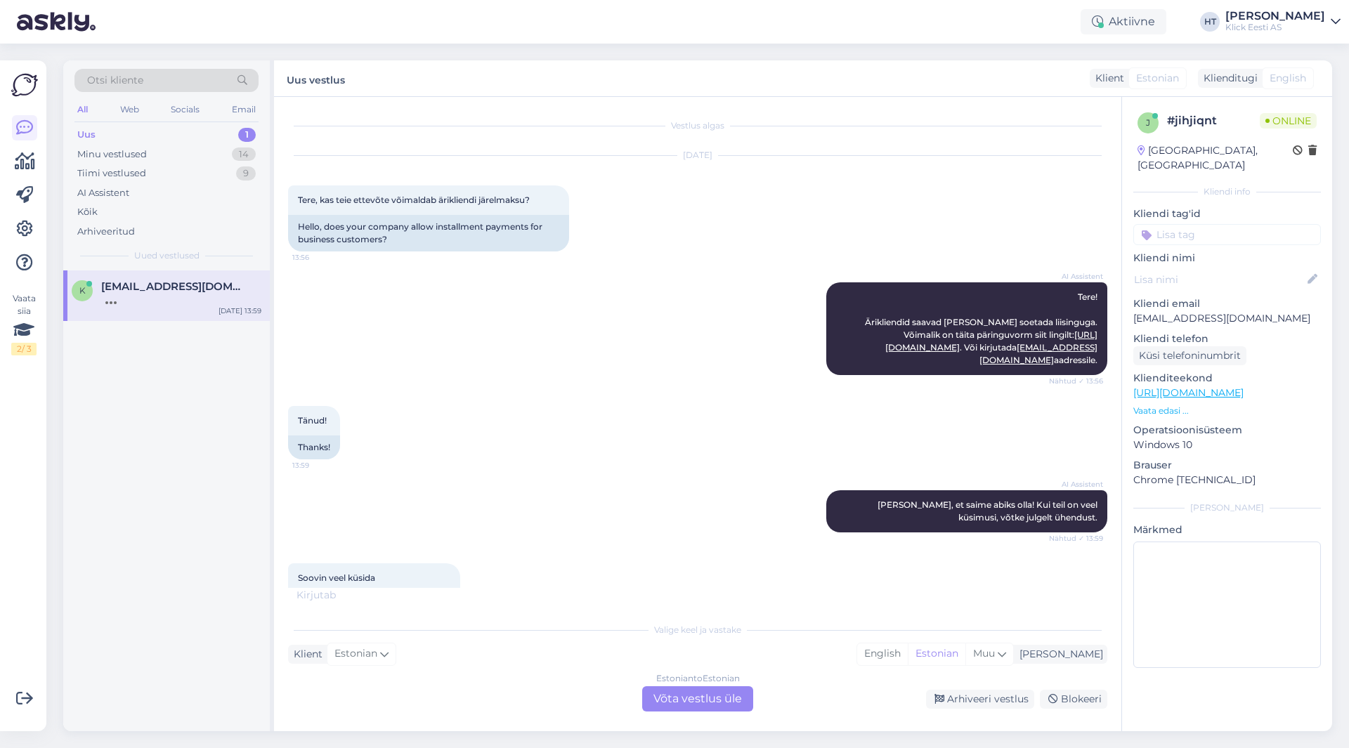
scroll to position [471, 0]
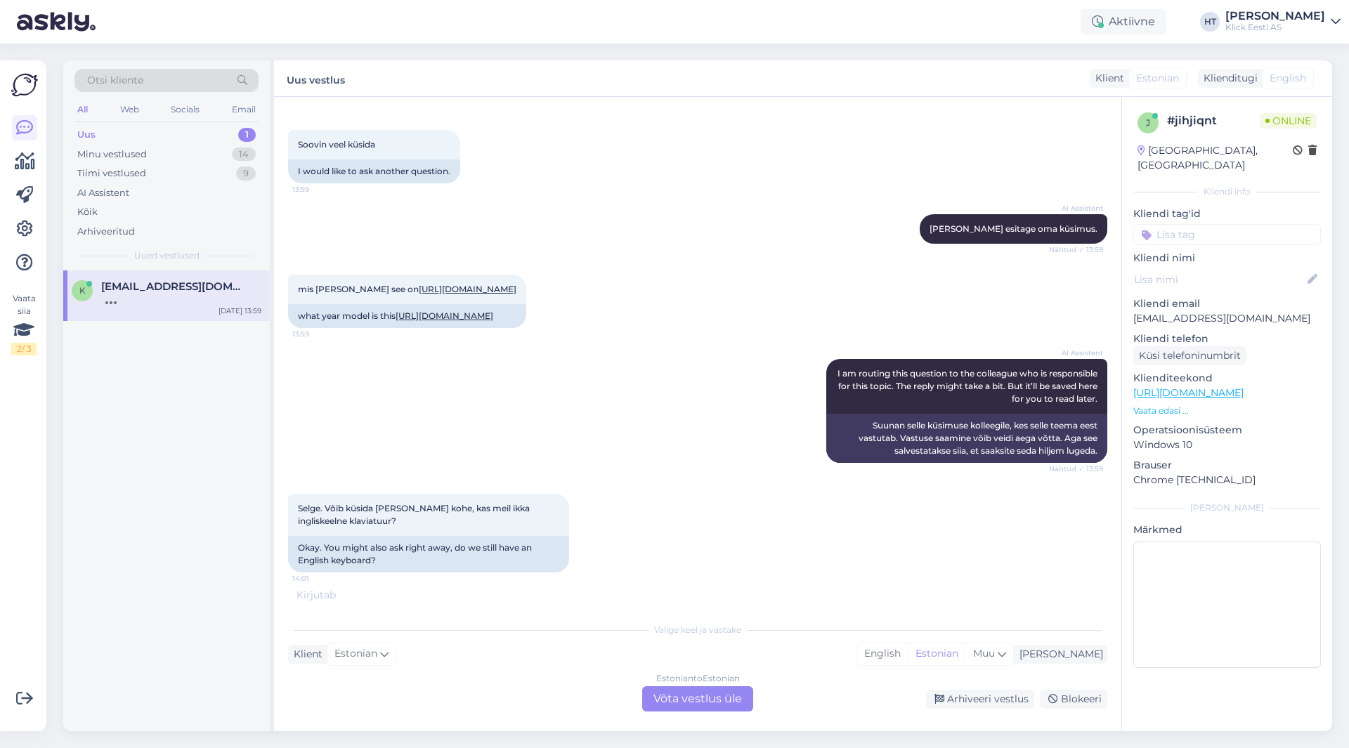
click at [704, 697] on div "Estonian to Estonian Võta vestlus üle" at bounding box center [697, 698] width 111 height 25
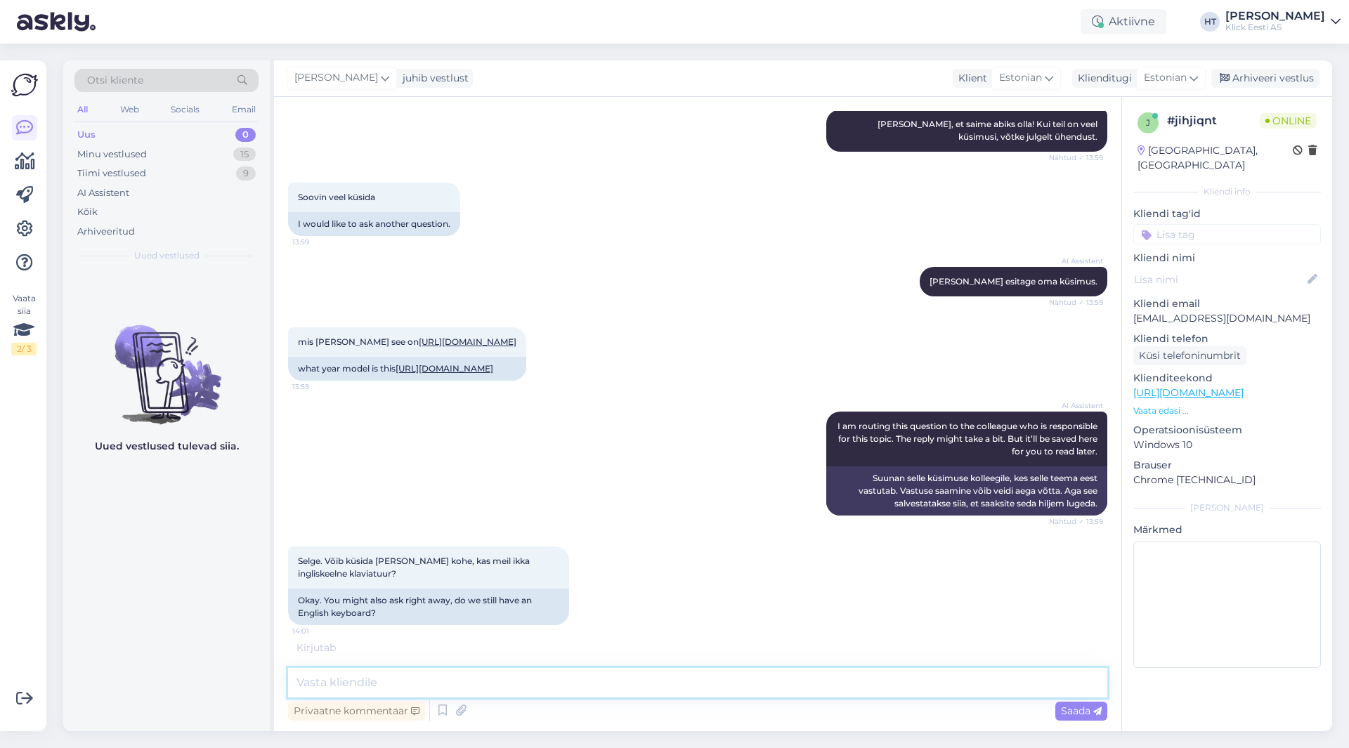
click at [683, 681] on textarea at bounding box center [697, 682] width 819 height 29
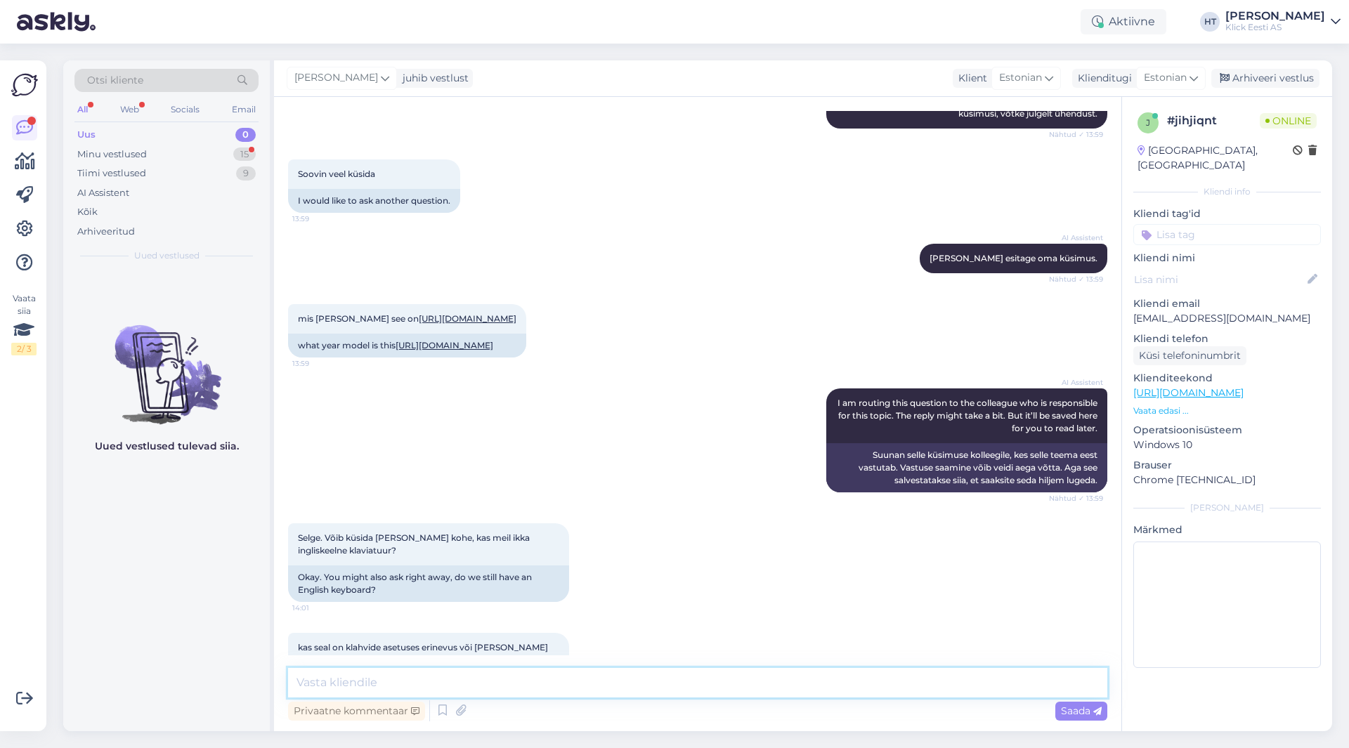
scroll to position [464, 0]
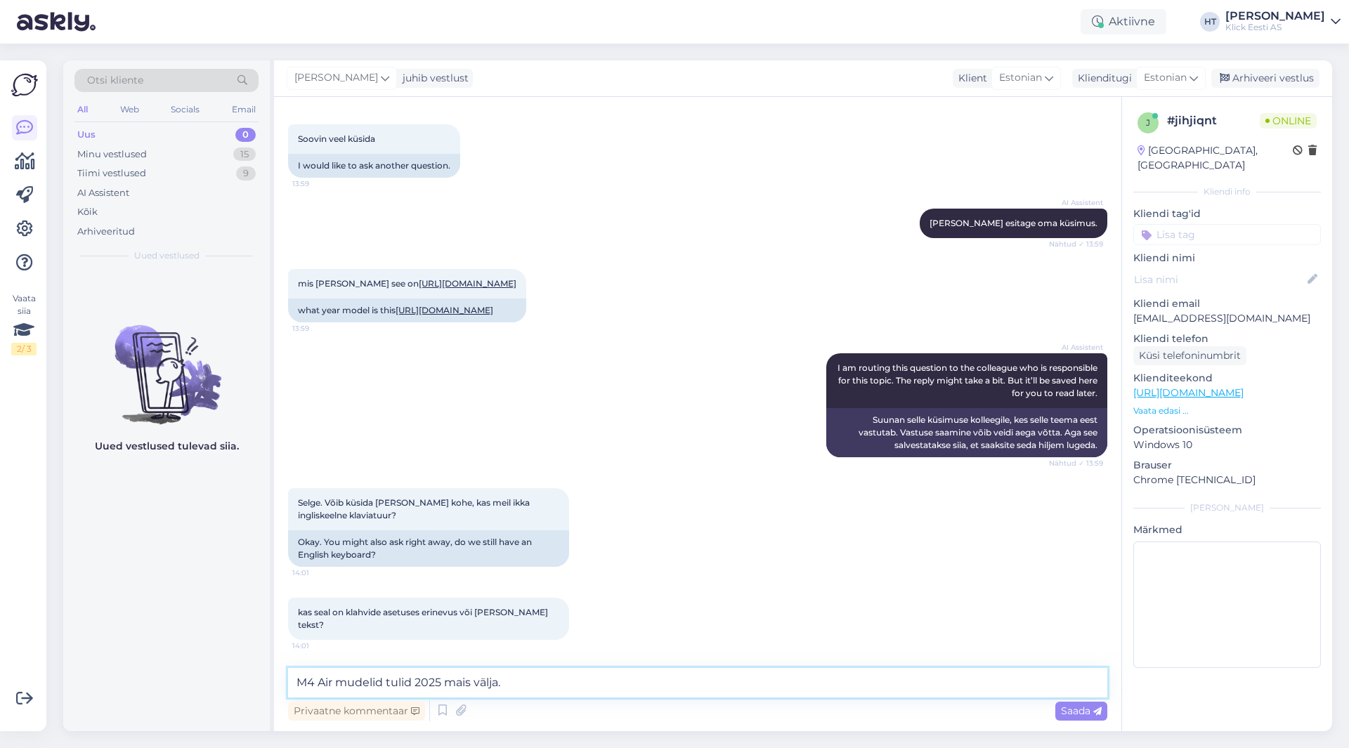
click at [624, 672] on textarea "M4 Air mudelid tulid 2025 mais välja." at bounding box center [697, 682] width 819 height 29
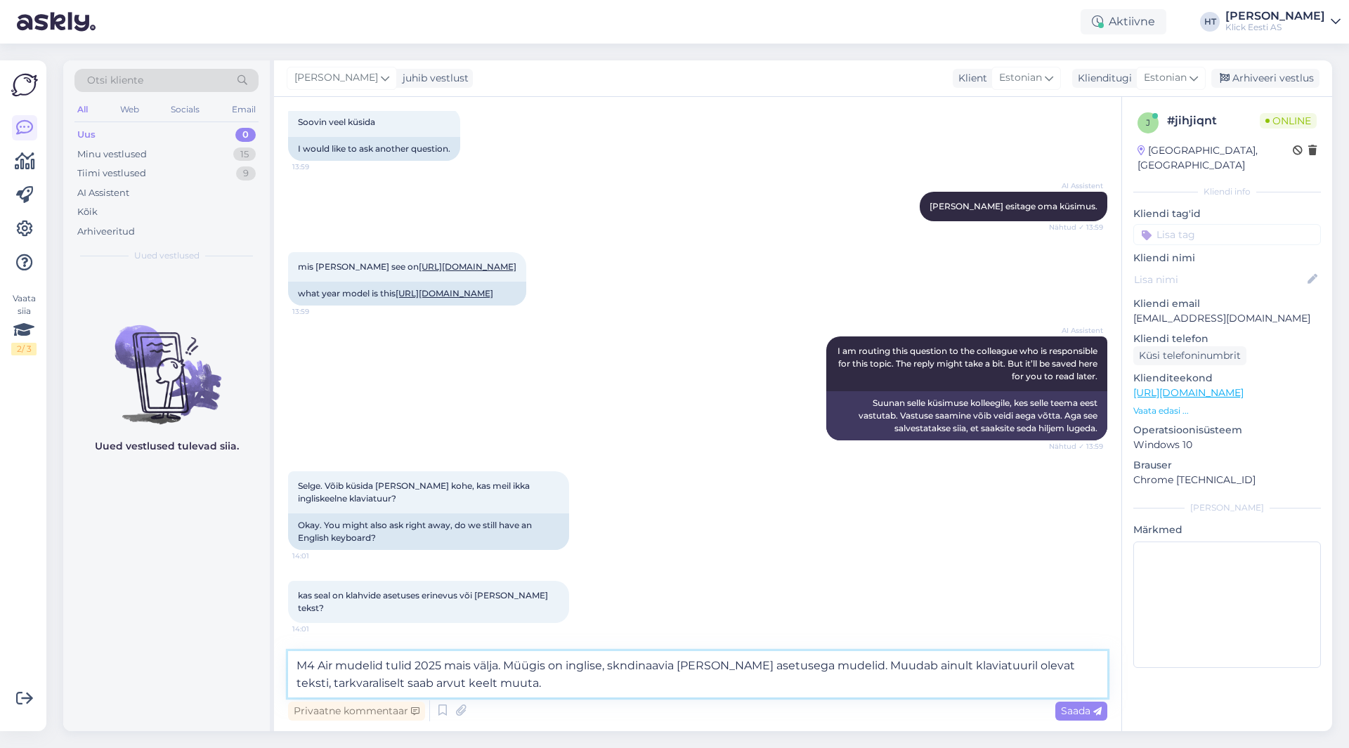
type textarea "M4 Air mudelid tulid 2025 mais välja. Müügis on inglise, skndinaavia [PERSON_NA…"
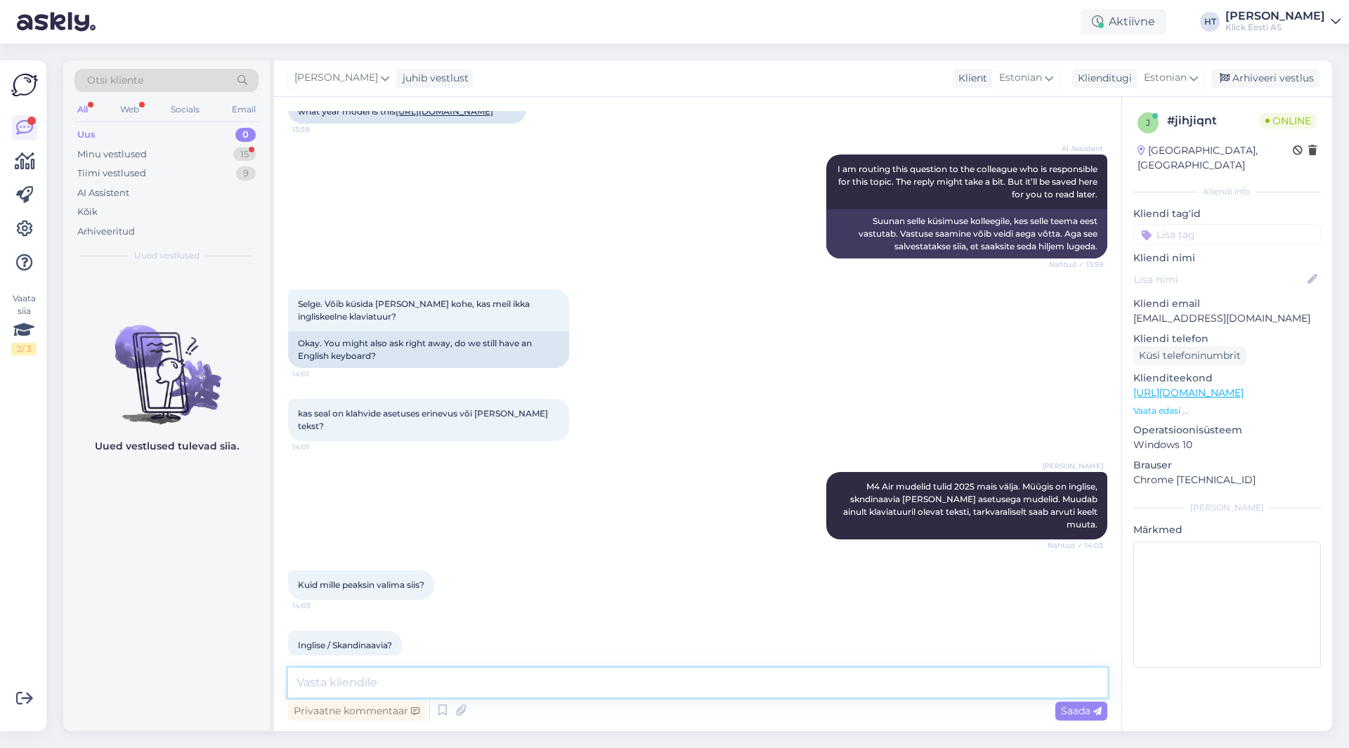
scroll to position [683, 0]
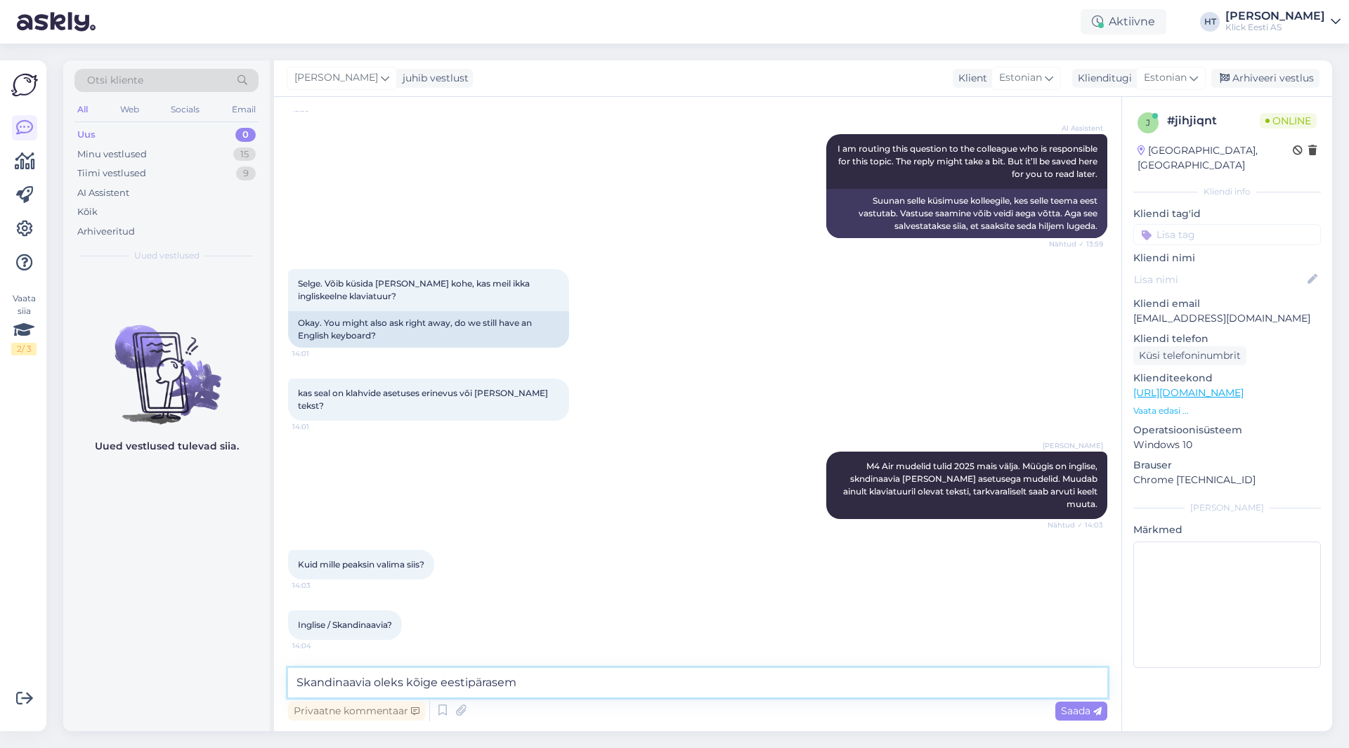
type textarea "Skandinaavia oleks kõige eestipärasem."
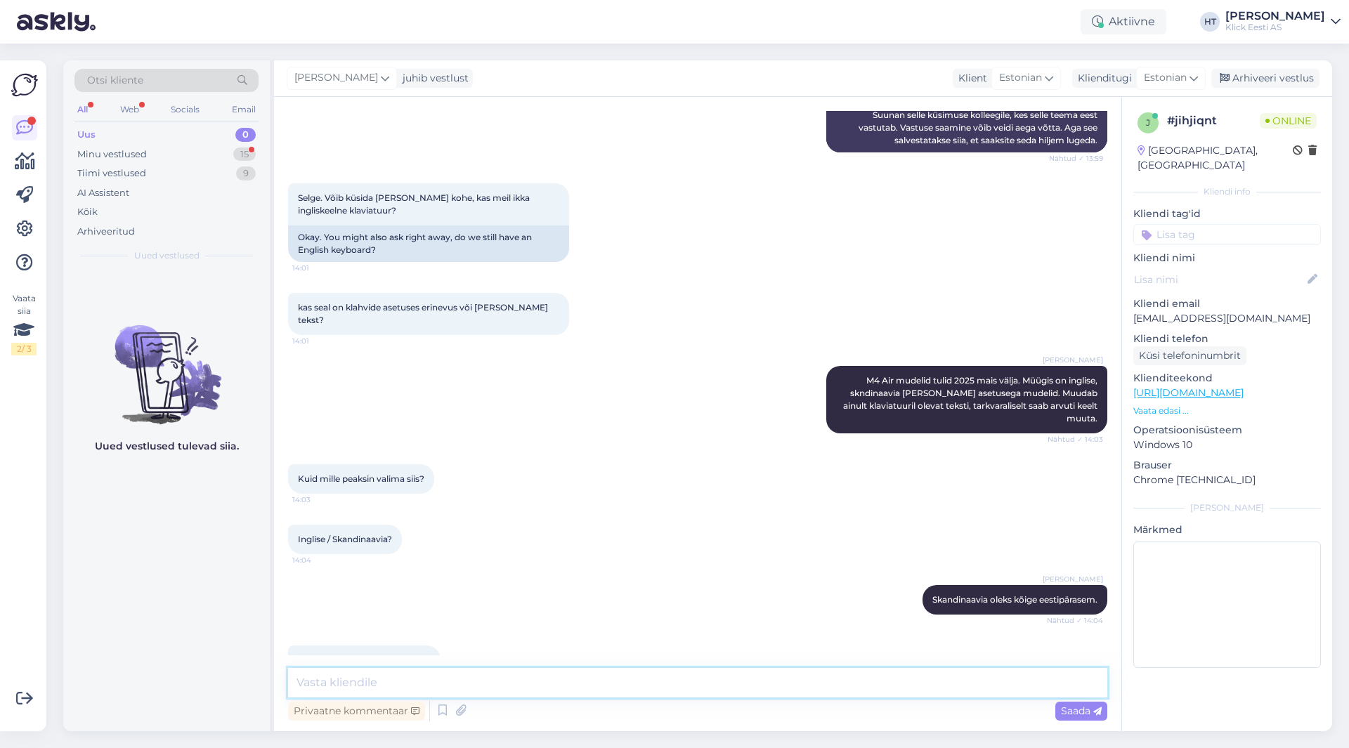
scroll to position [804, 0]
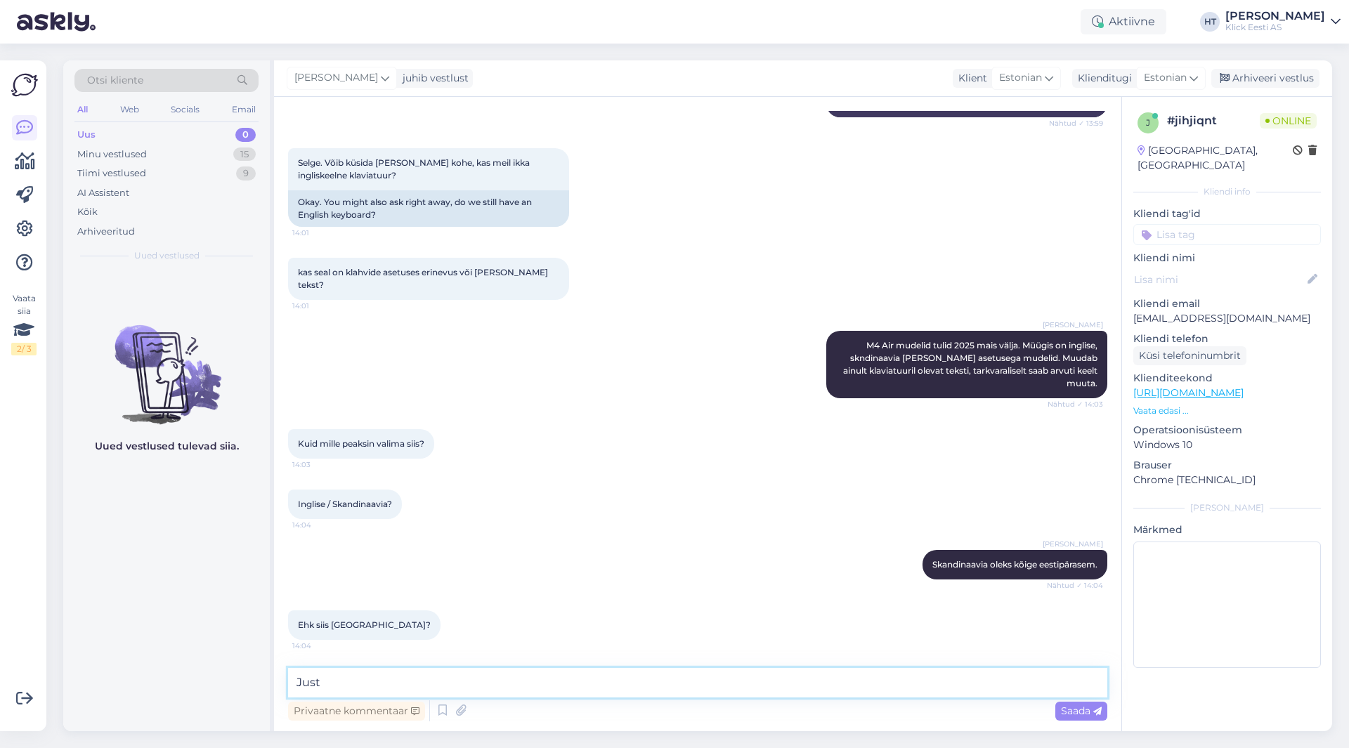
type textarea "Just."
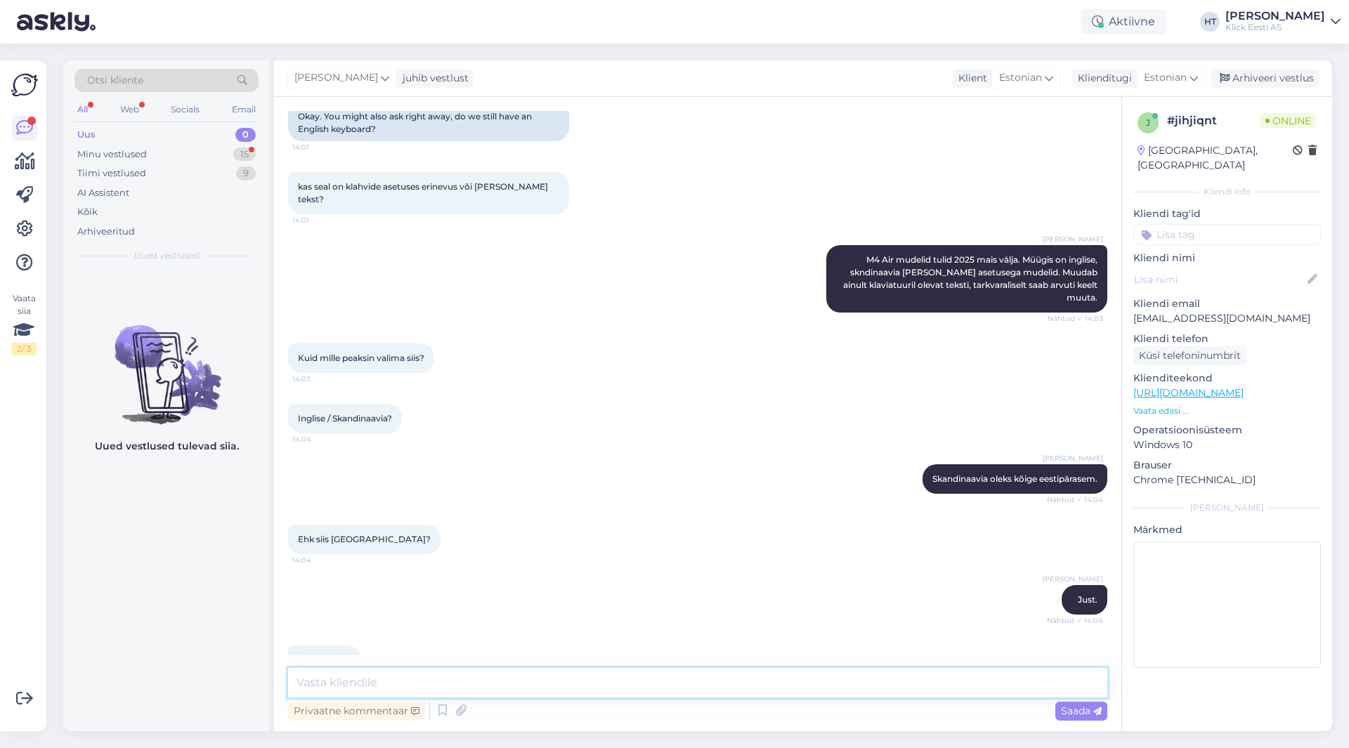
scroll to position [925, 0]
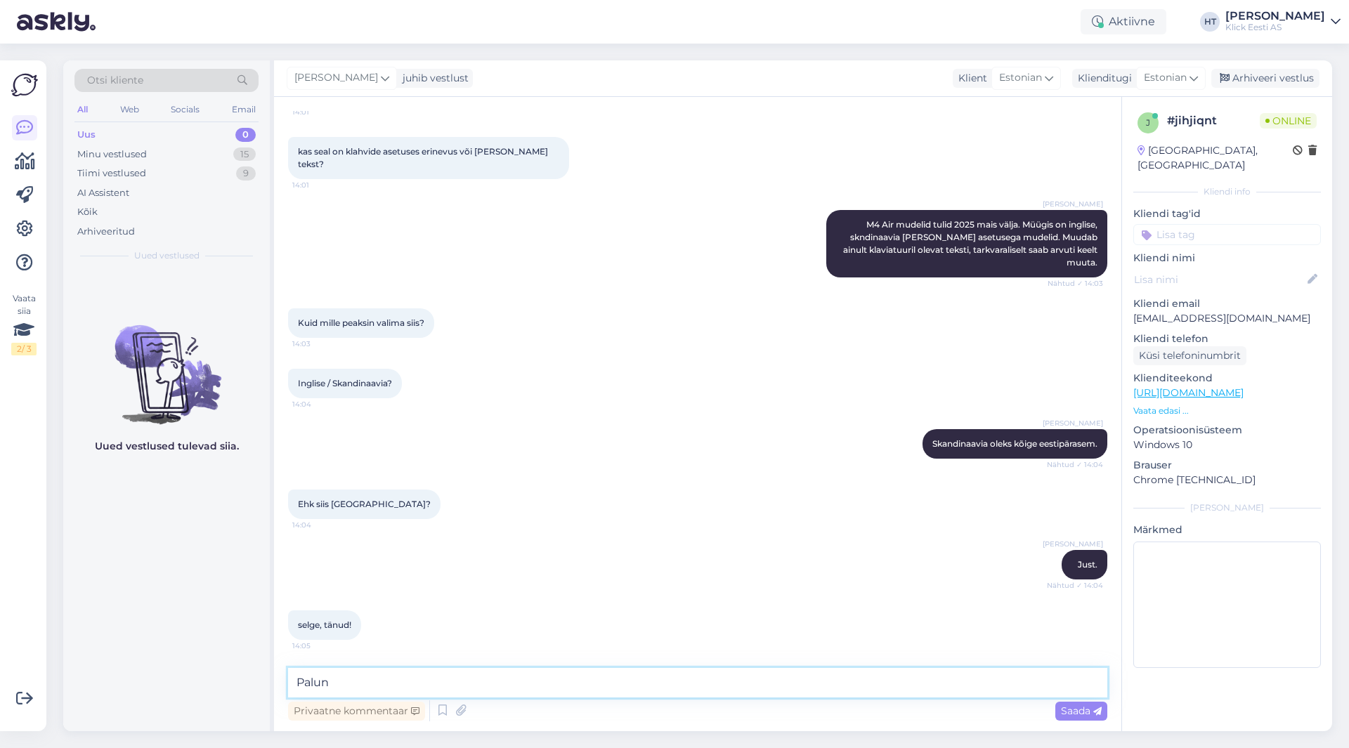
type textarea "Palun!"
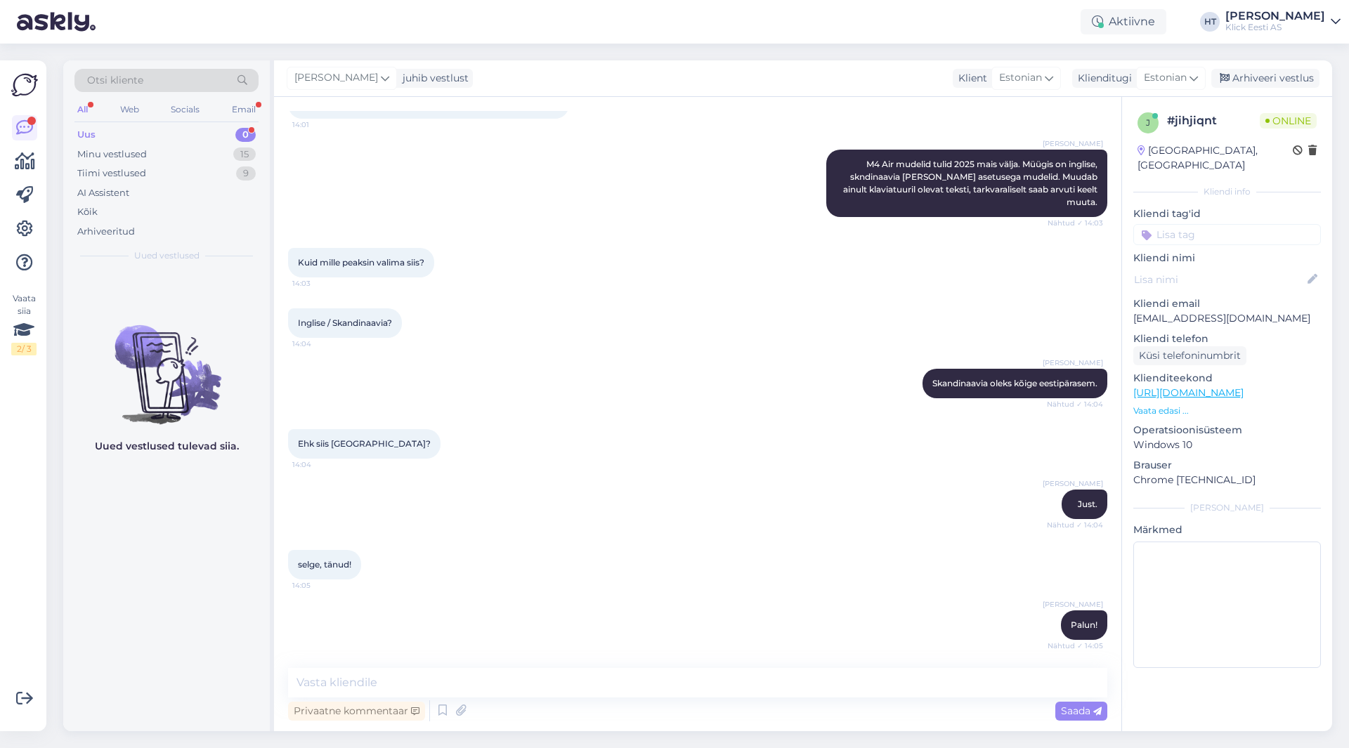
click at [237, 129] on div "0" at bounding box center [245, 135] width 20 height 14
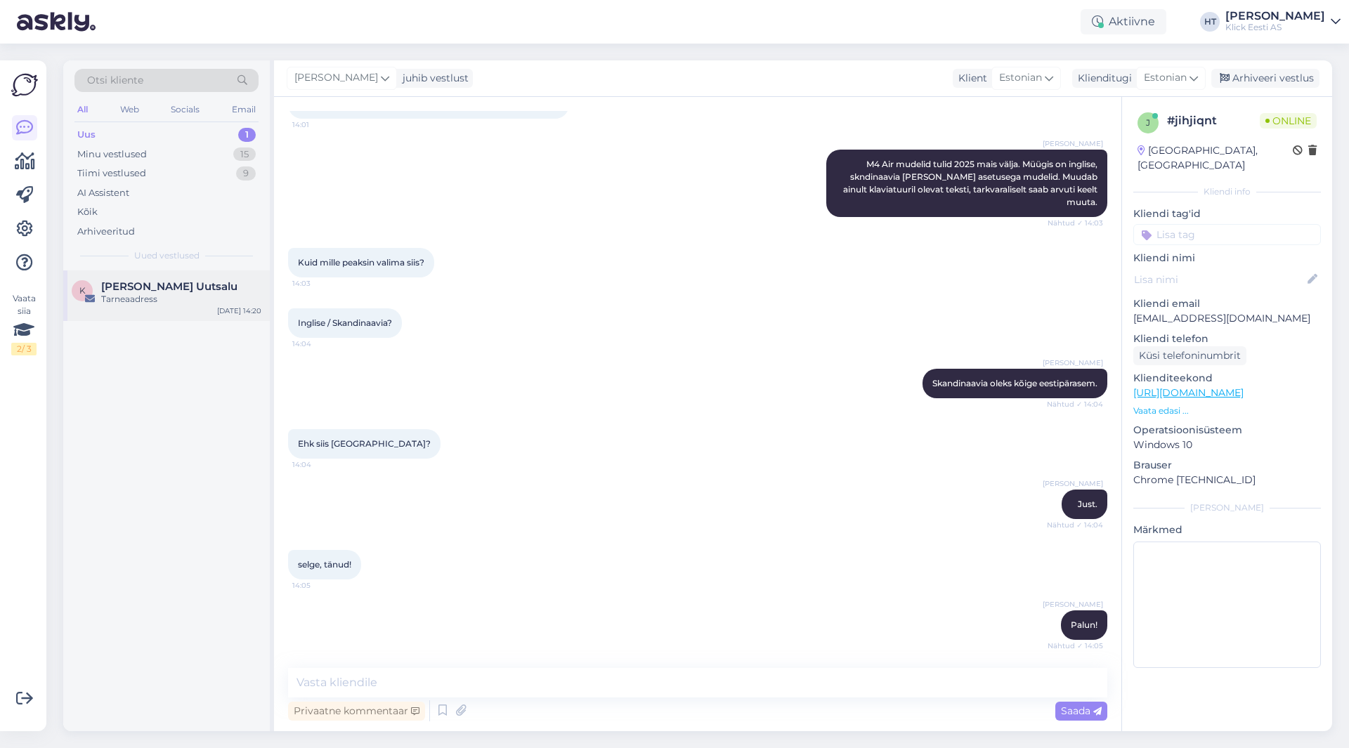
click at [180, 310] on div "K [PERSON_NAME] Uutsalu Tarneaadress [DATE] 14:20" at bounding box center [166, 295] width 206 height 51
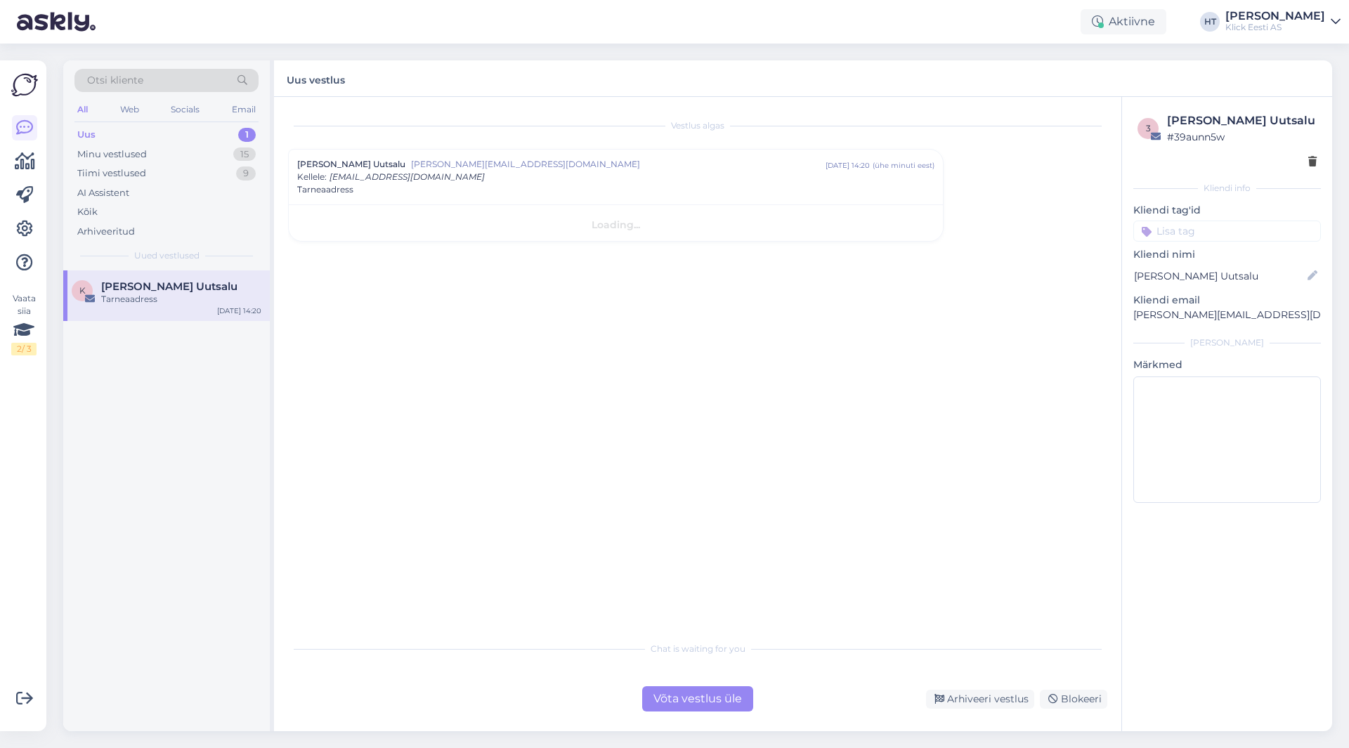
scroll to position [0, 0]
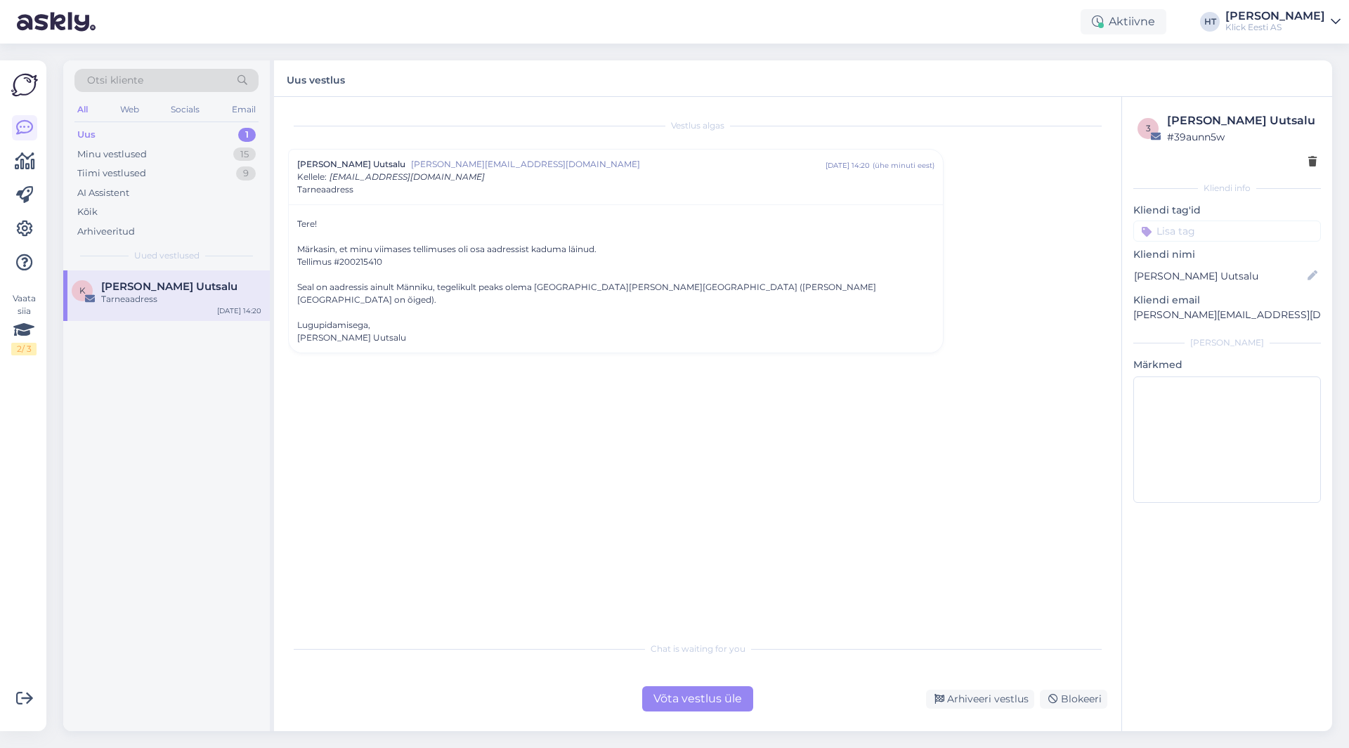
click at [679, 701] on div "Võta vestlus üle" at bounding box center [697, 698] width 111 height 25
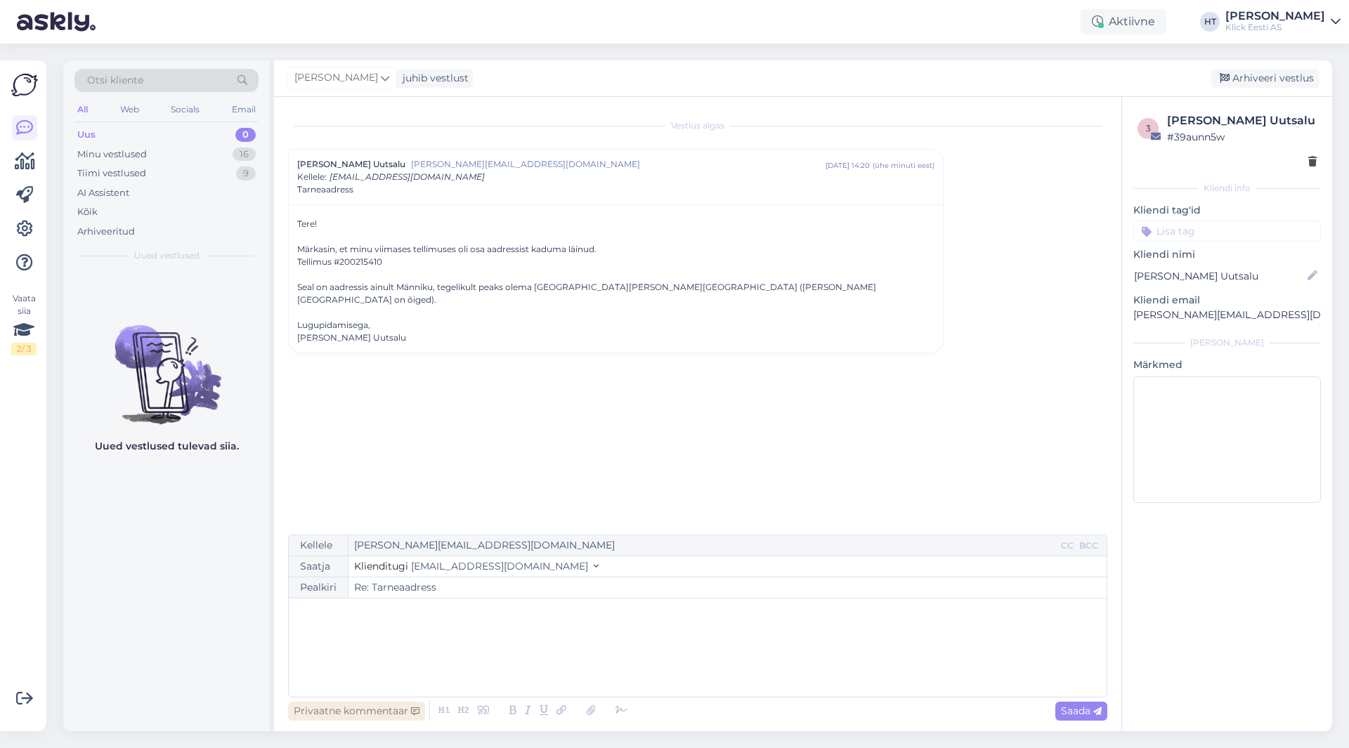
click at [407, 705] on div "Privaatne kommentaar" at bounding box center [356, 711] width 137 height 19
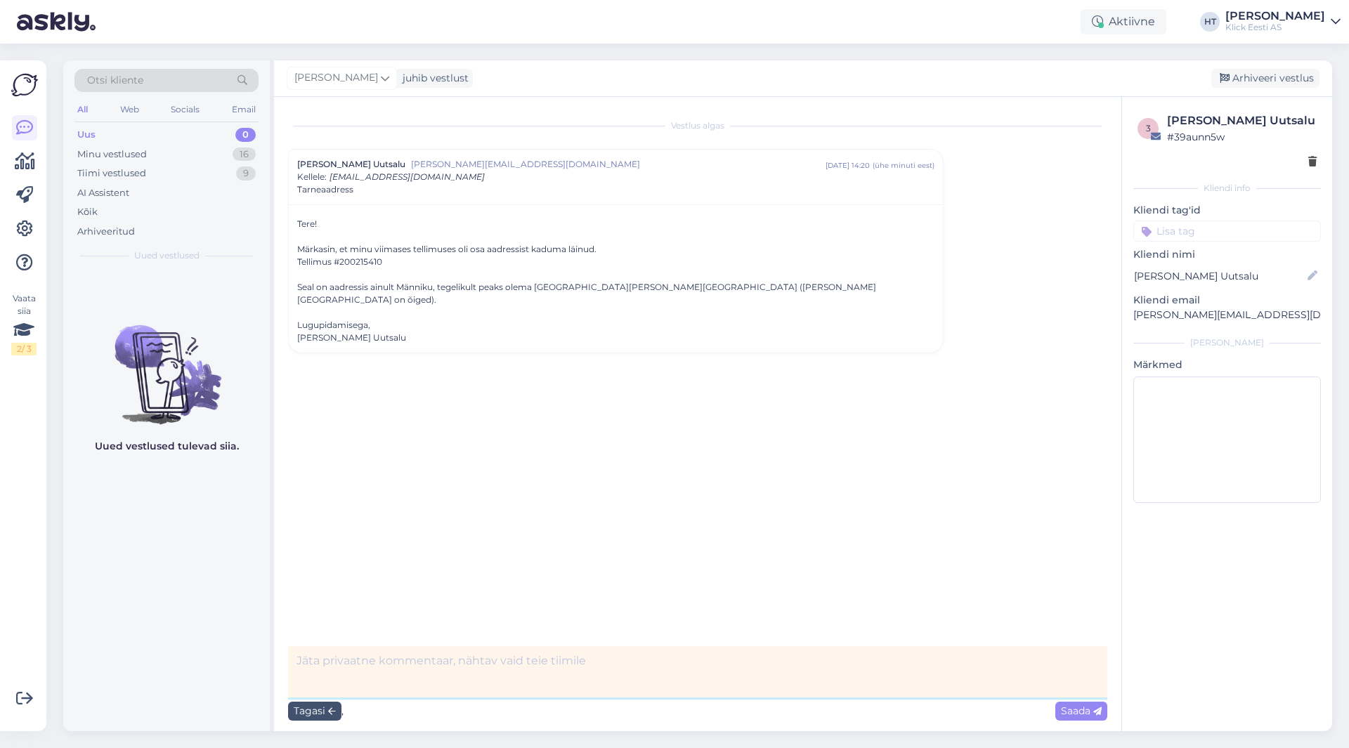
click at [419, 665] on textarea at bounding box center [697, 671] width 819 height 51
type textarea "Eeldatavasti ei aja kullerit segadusse, aga igaks juhuks edastan info."
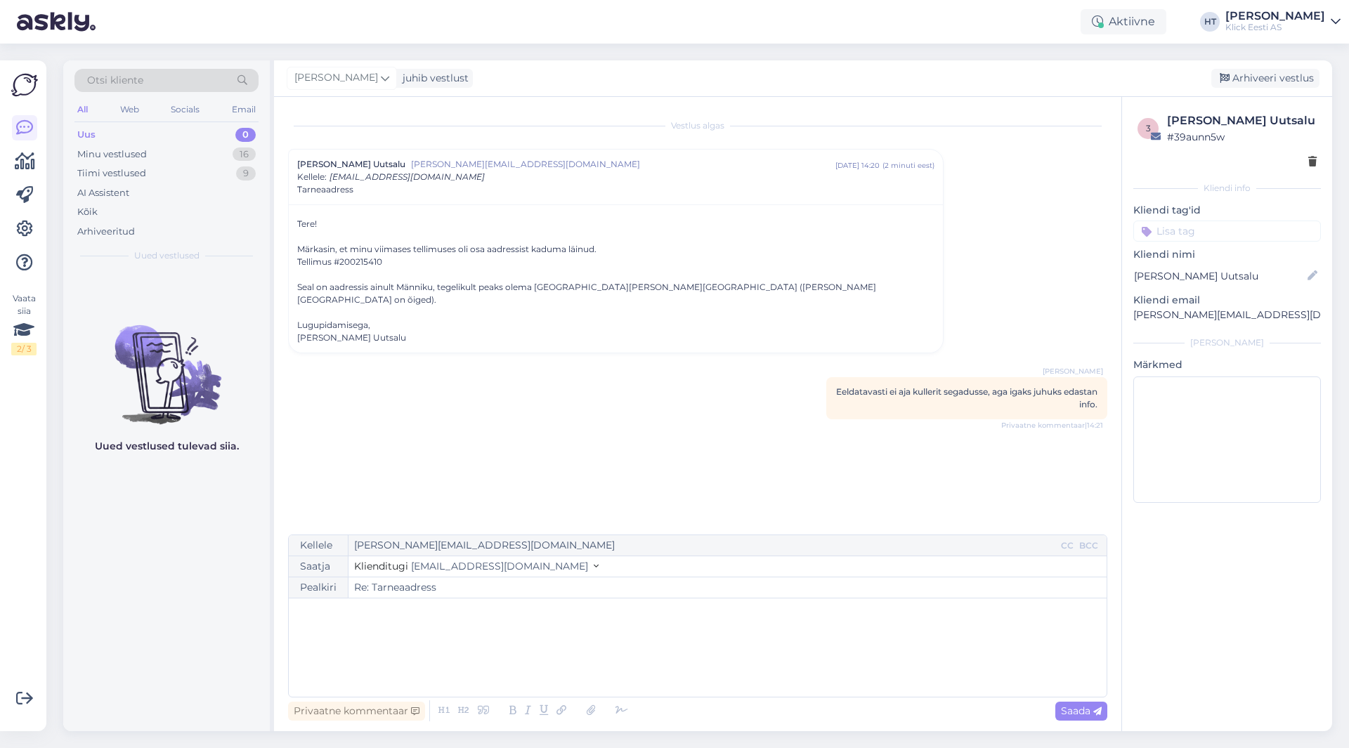
click at [1221, 234] on input at bounding box center [1227, 231] width 188 height 21
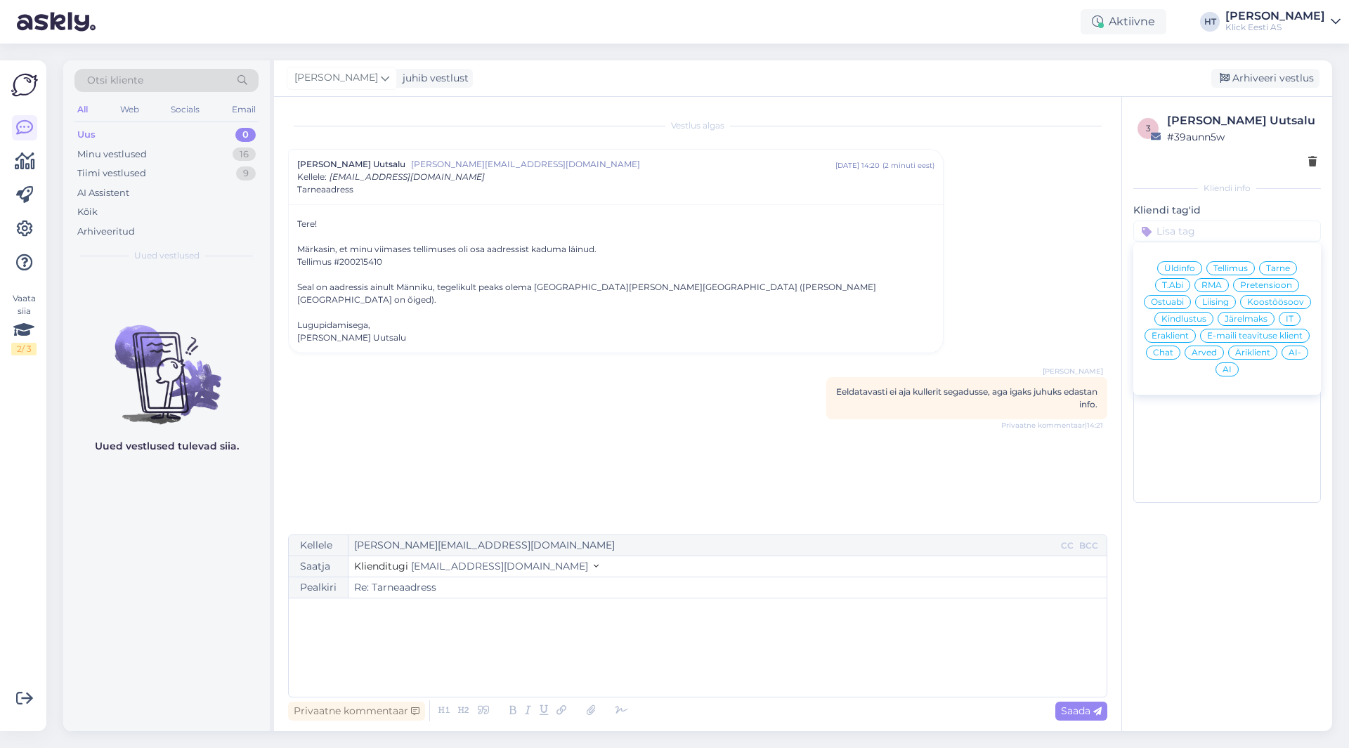
click at [1283, 270] on span "Tarne" at bounding box center [1278, 268] width 24 height 8
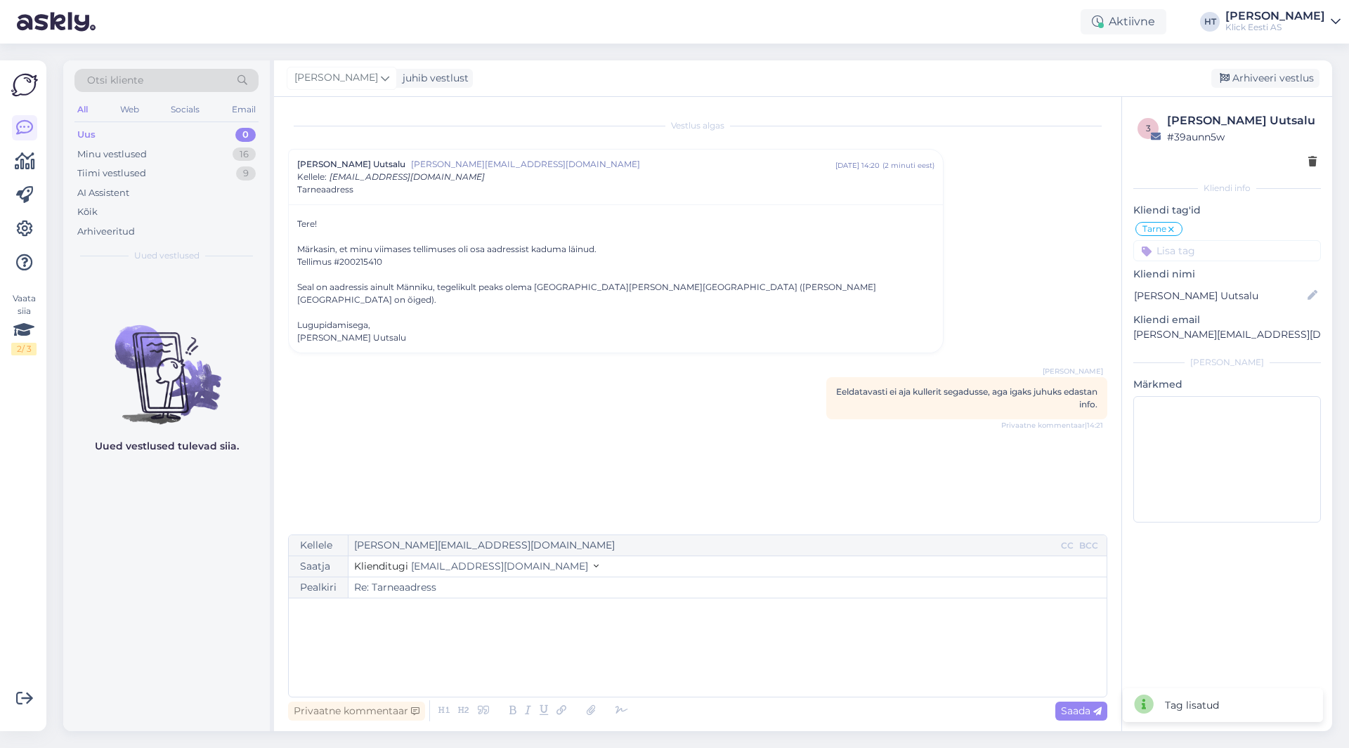
click at [1252, 244] on input at bounding box center [1227, 250] width 188 height 21
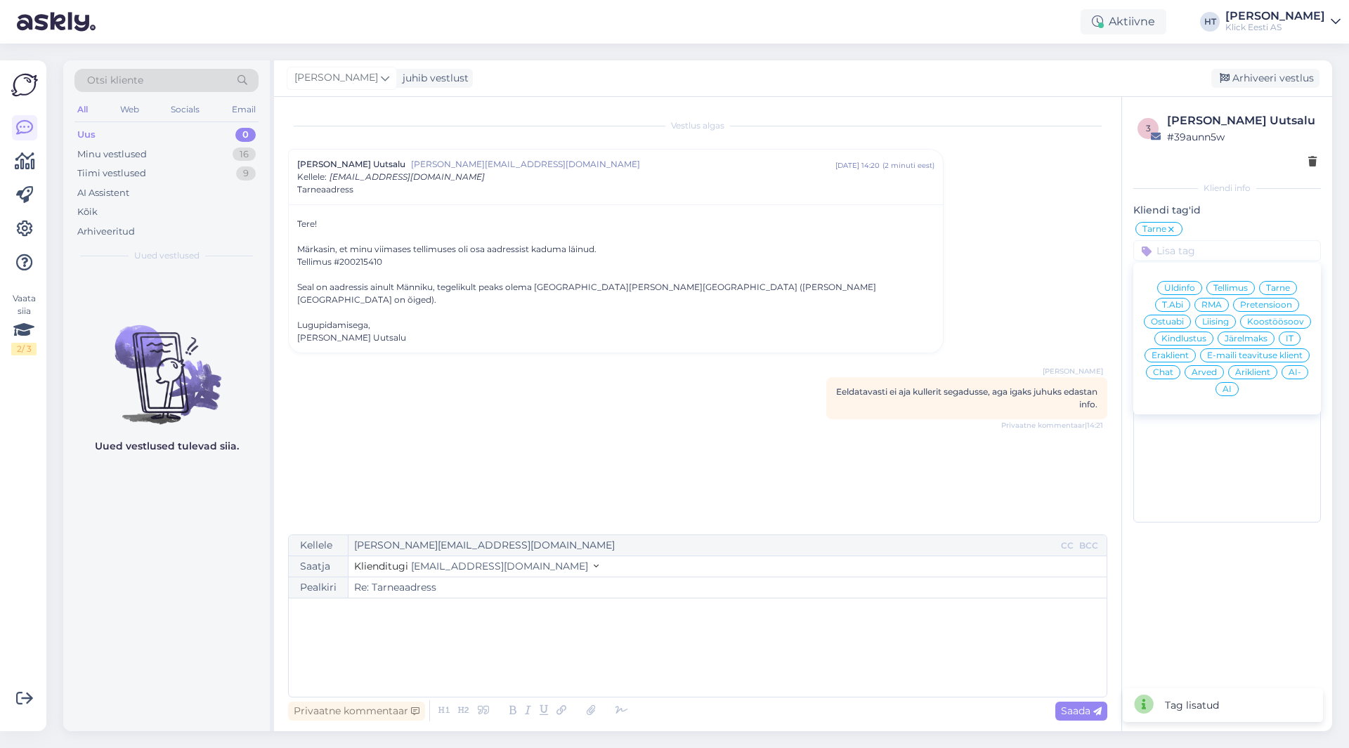
click at [1178, 354] on span "Eraklient" at bounding box center [1169, 355] width 37 height 8
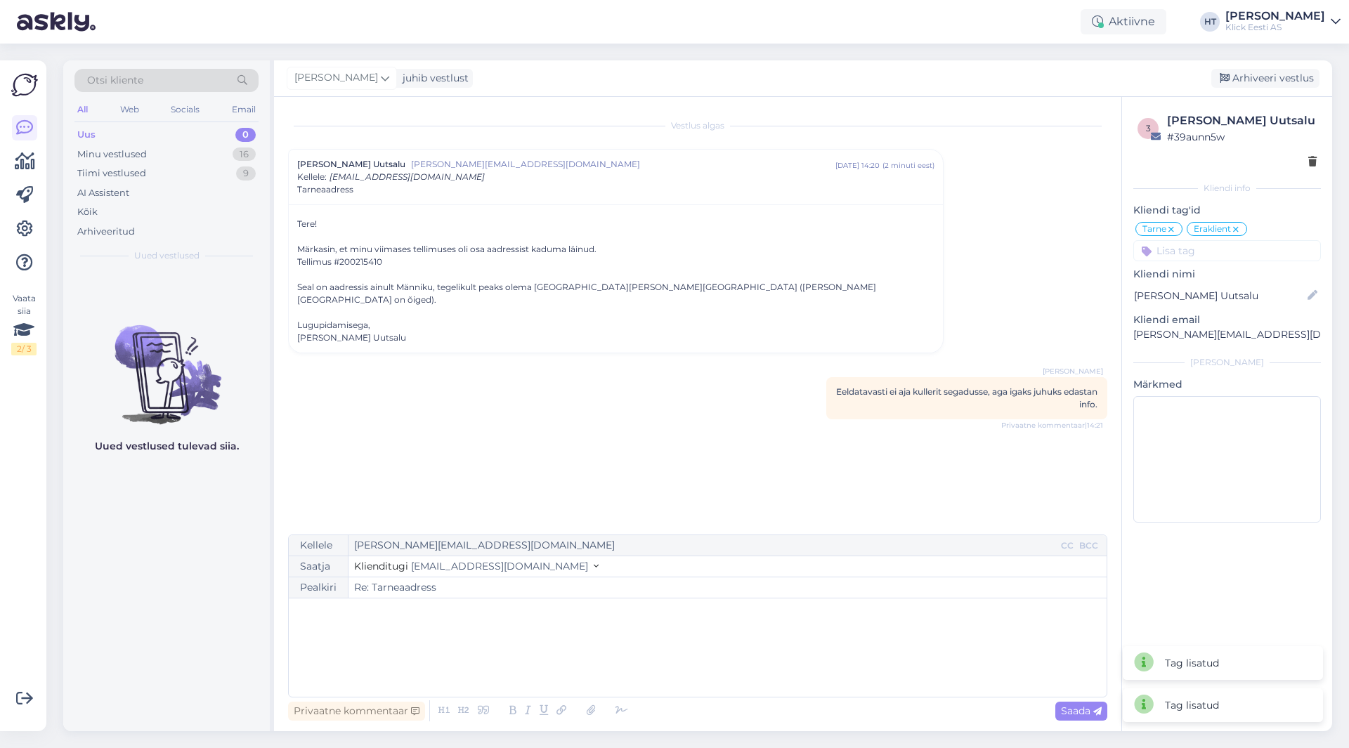
click at [1061, 315] on div "Vestlus [PERSON_NAME] Uutsalu [PERSON_NAME][EMAIL_ADDRESS][DOMAIN_NAME] [DATE] …" at bounding box center [704, 316] width 832 height 411
click at [381, 74] on icon at bounding box center [385, 77] width 8 height 15
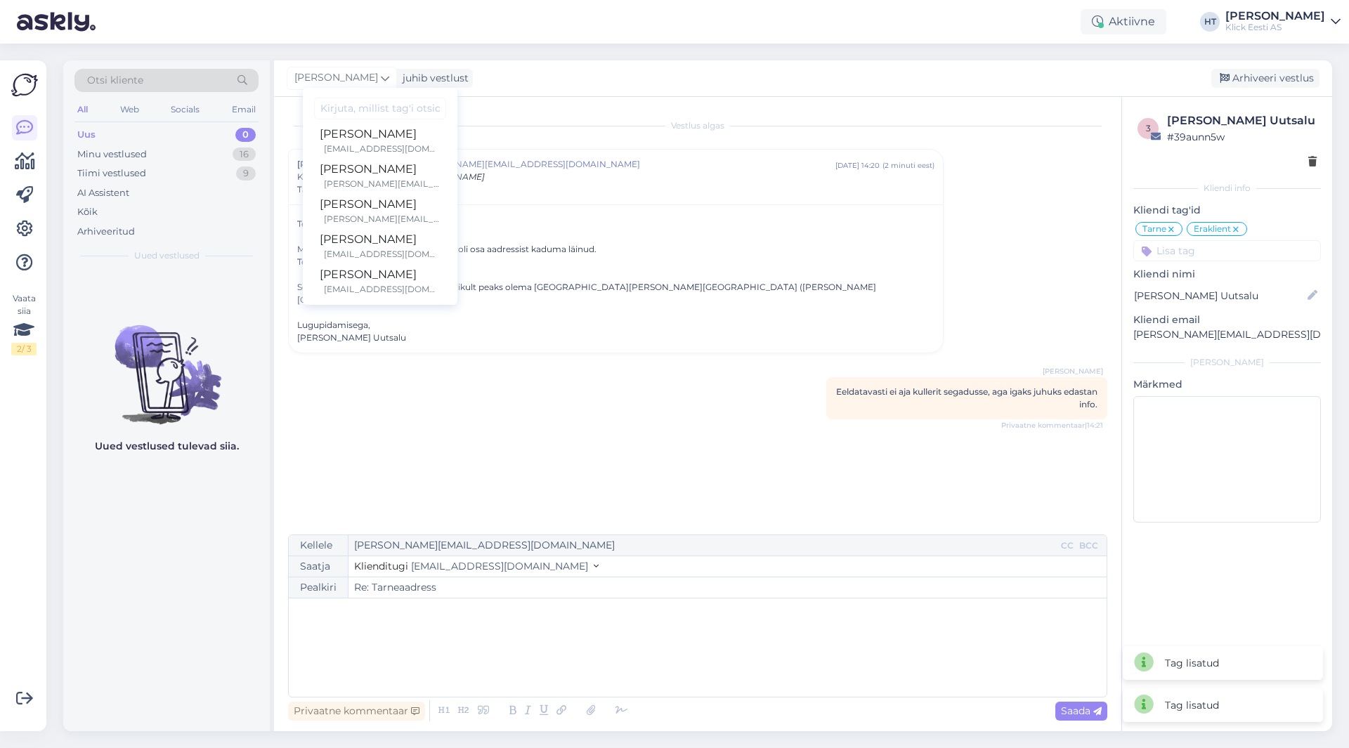
scroll to position [81, 0]
click at [345, 169] on div "[PERSON_NAME]" at bounding box center [380, 164] width 121 height 17
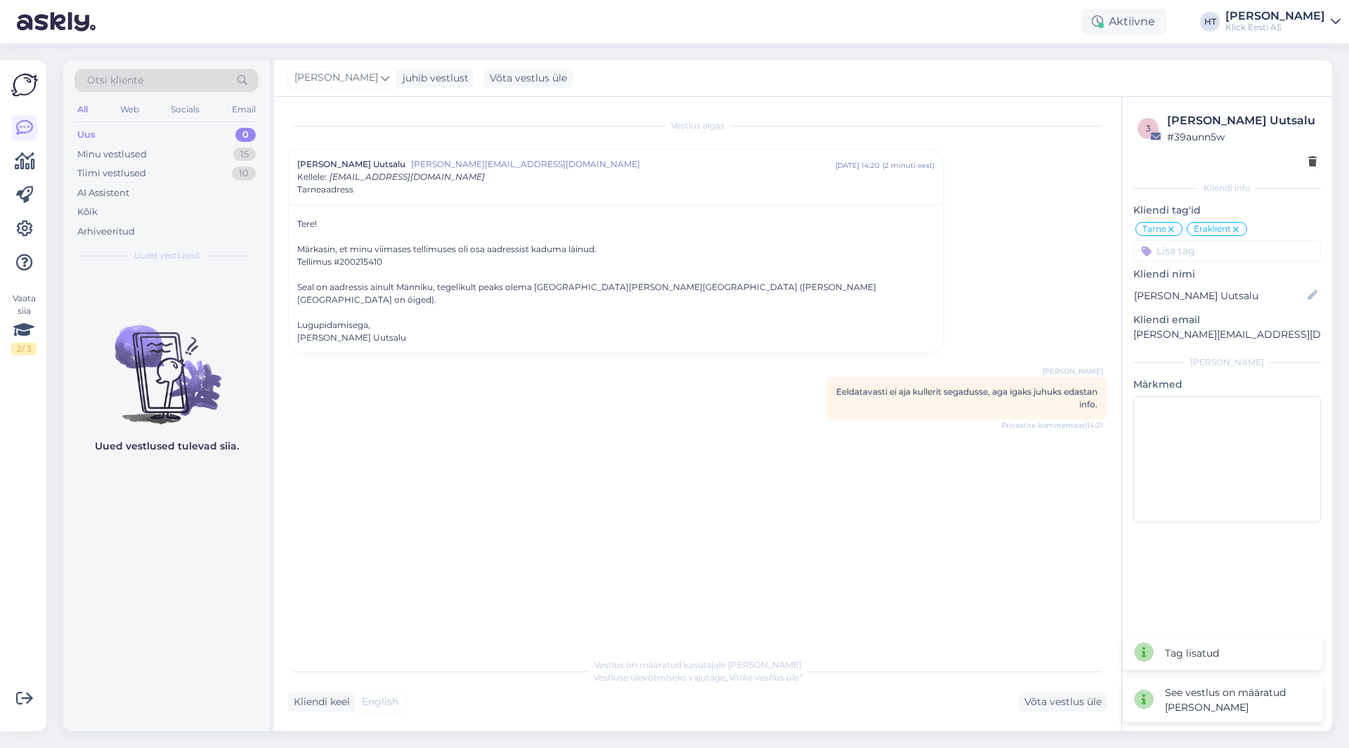
click at [529, 431] on div "Vestlus [PERSON_NAME] Uutsalu [PERSON_NAME][EMAIL_ADDRESS][DOMAIN_NAME] [DATE] …" at bounding box center [704, 374] width 832 height 527
click at [232, 158] on div "Minu vestlused 15" at bounding box center [166, 155] width 184 height 20
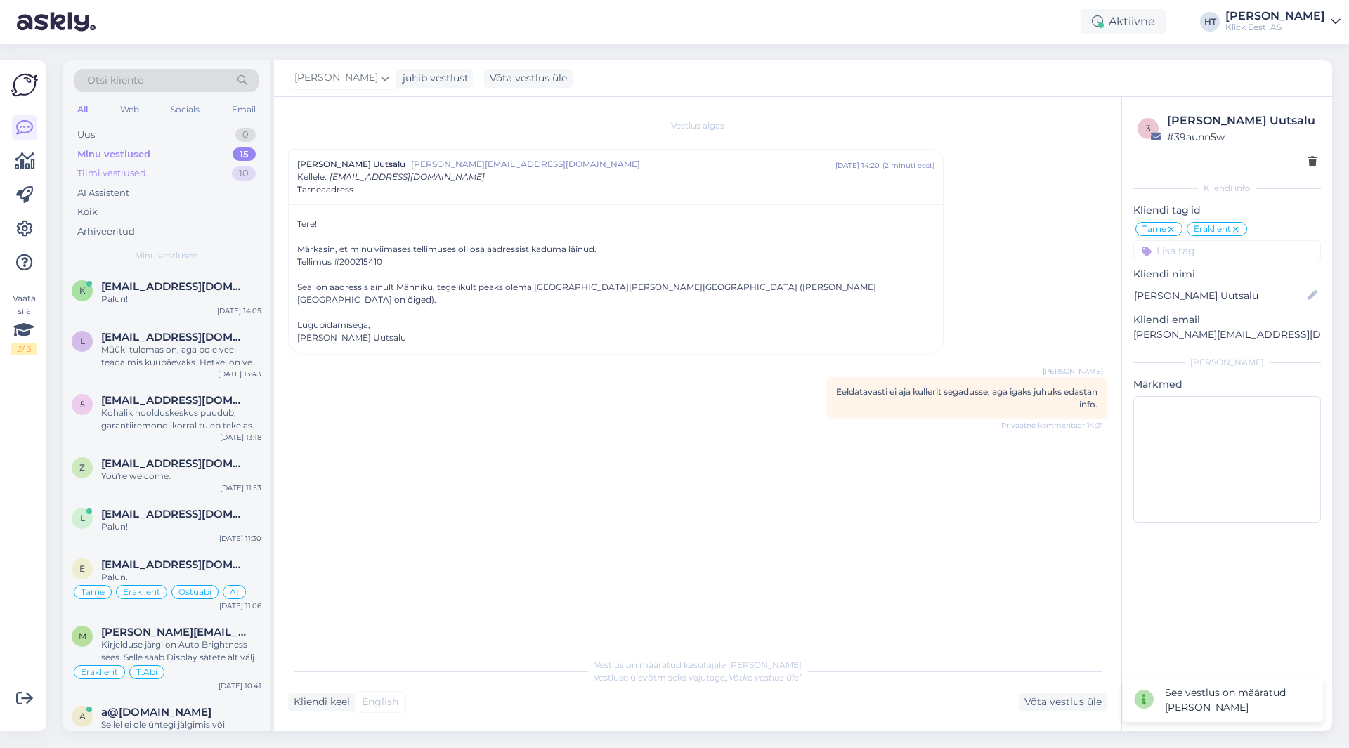
click at [234, 170] on div "10" at bounding box center [244, 173] width 24 height 14
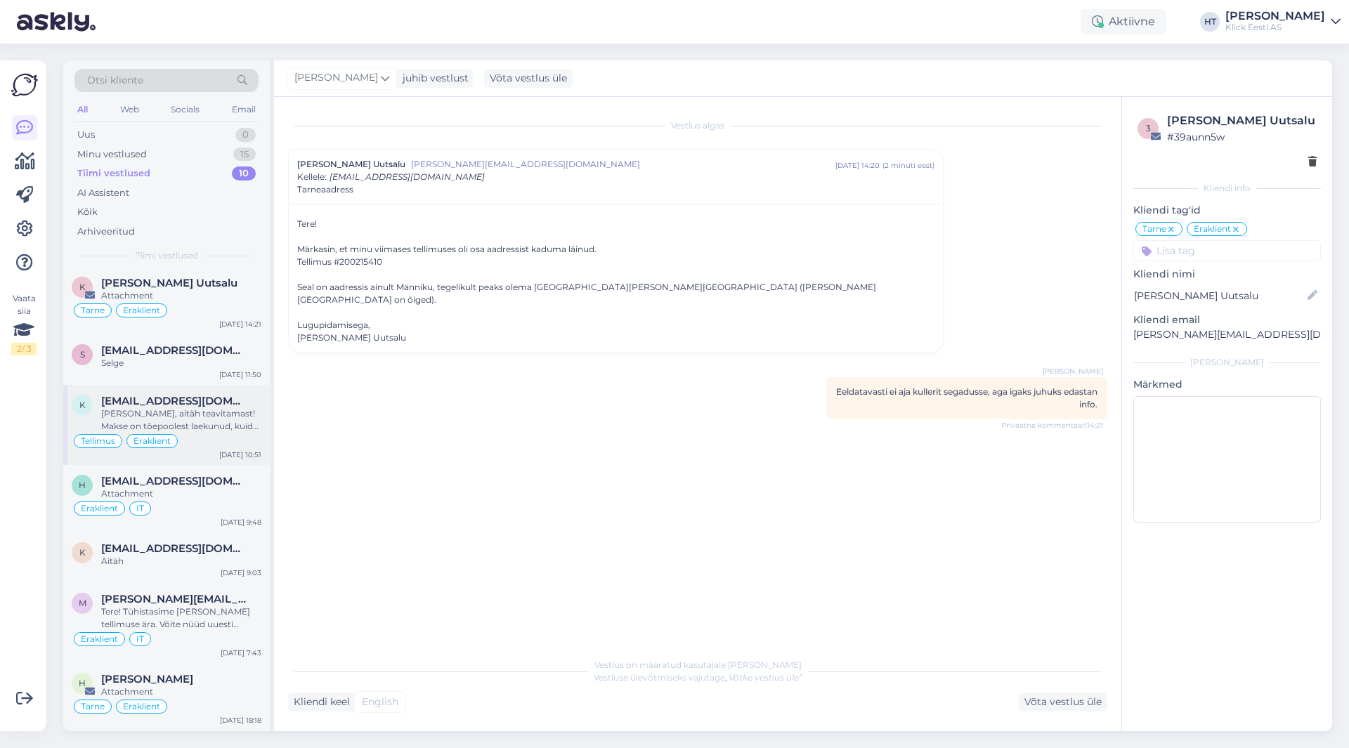
scroll to position [0, 0]
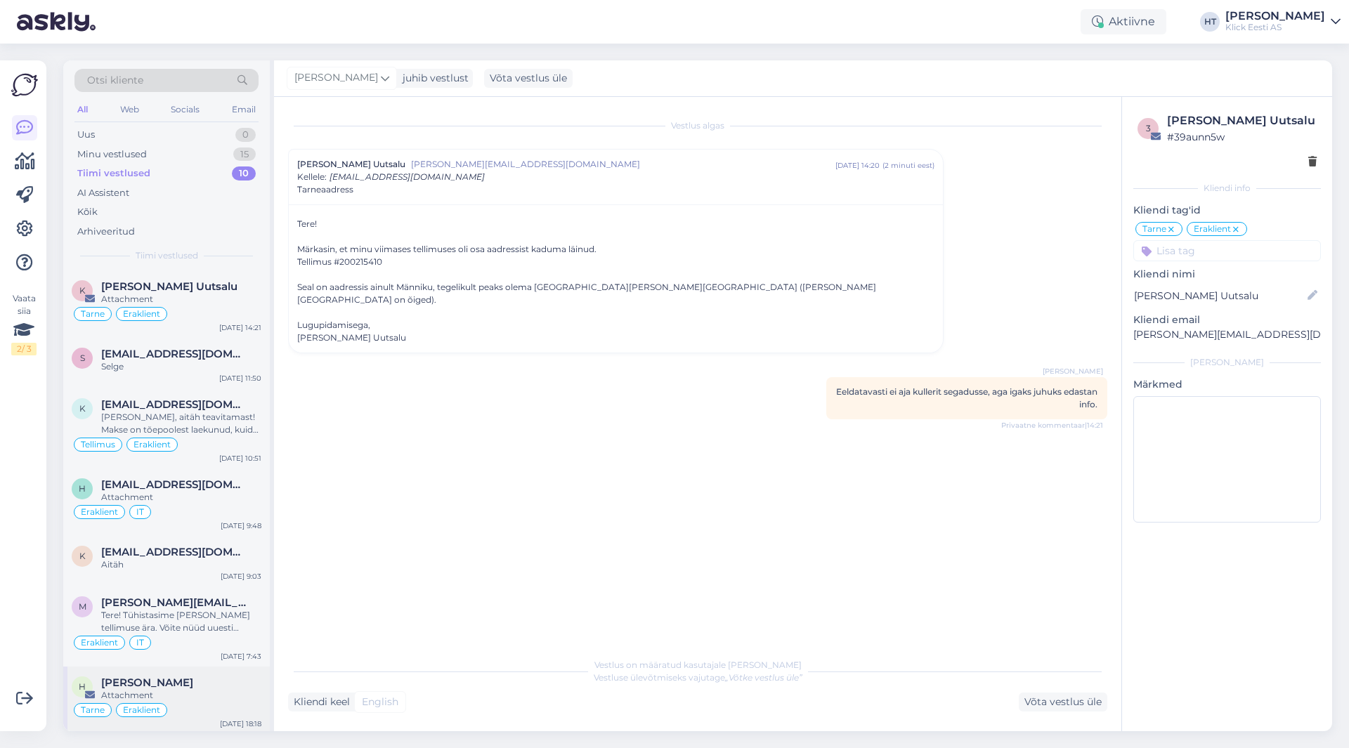
click at [204, 687] on div "[PERSON_NAME]" at bounding box center [181, 682] width 160 height 13
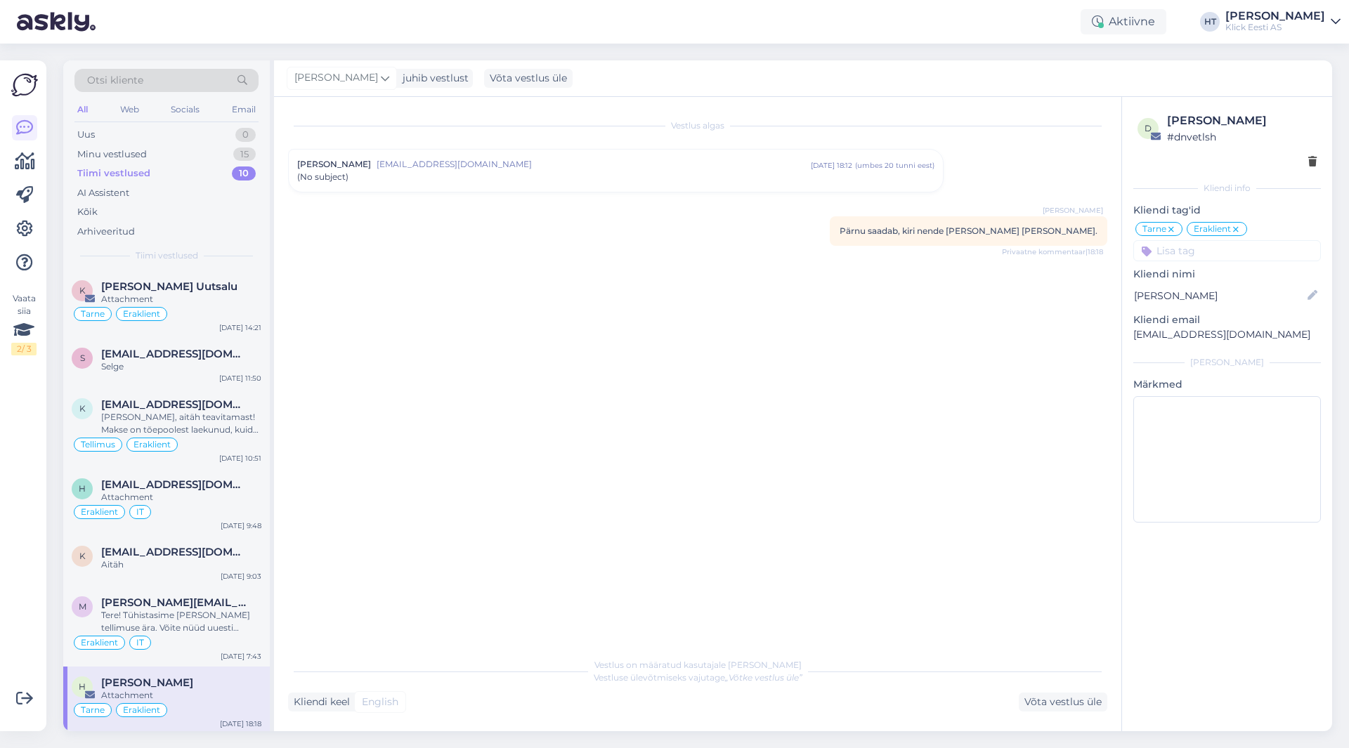
click at [18, 556] on div "Vaata siia 2 / 3" at bounding box center [24, 396] width 27 height 648
click at [204, 285] on div "[PERSON_NAME] Uutsalu" at bounding box center [181, 286] width 160 height 13
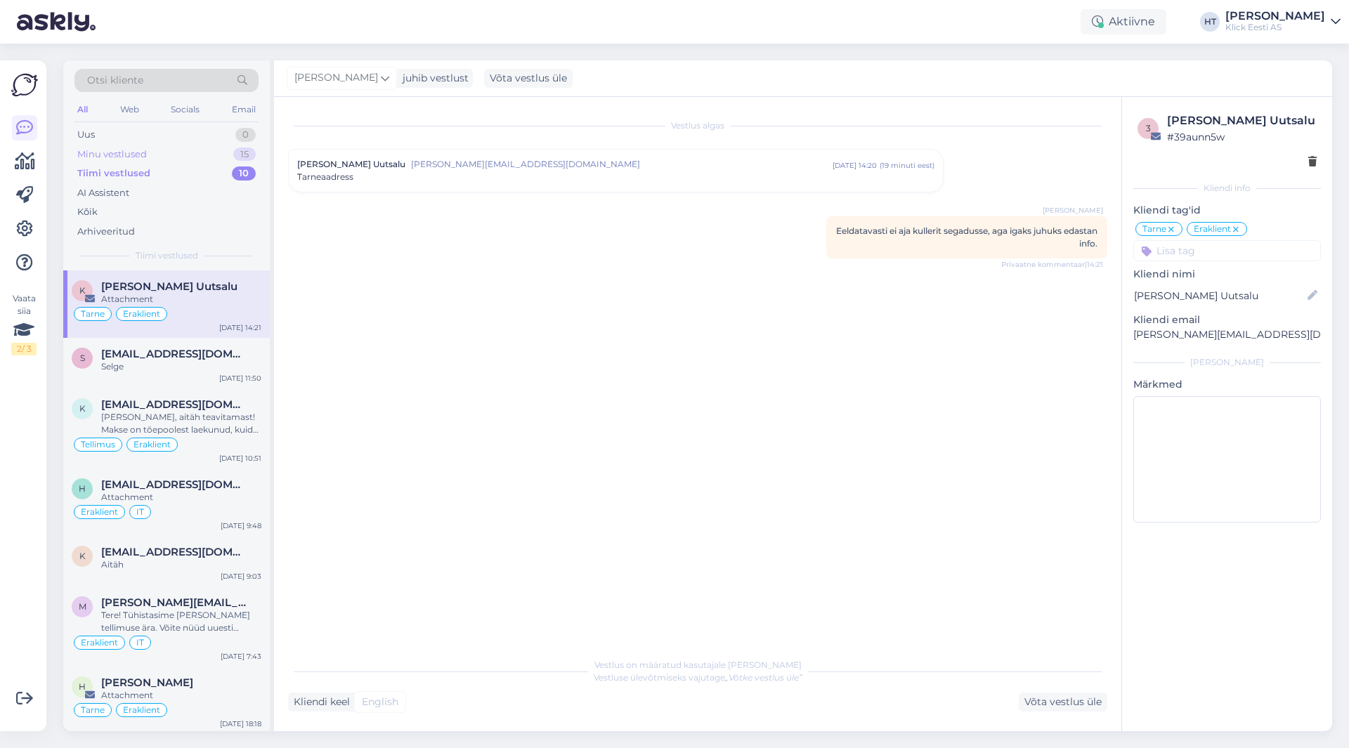
click at [224, 155] on div "Minu vestlused 15" at bounding box center [166, 155] width 184 height 20
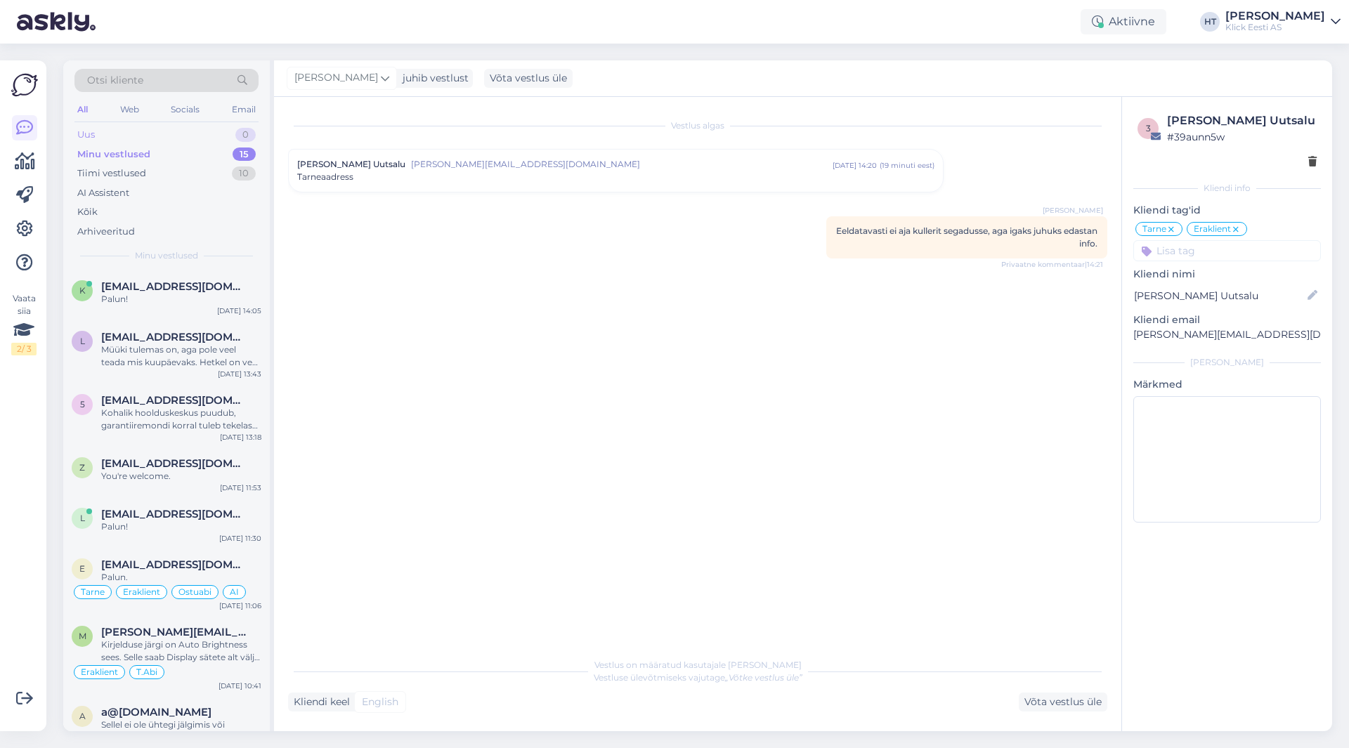
click at [225, 134] on div "Uus 0" at bounding box center [166, 135] width 184 height 20
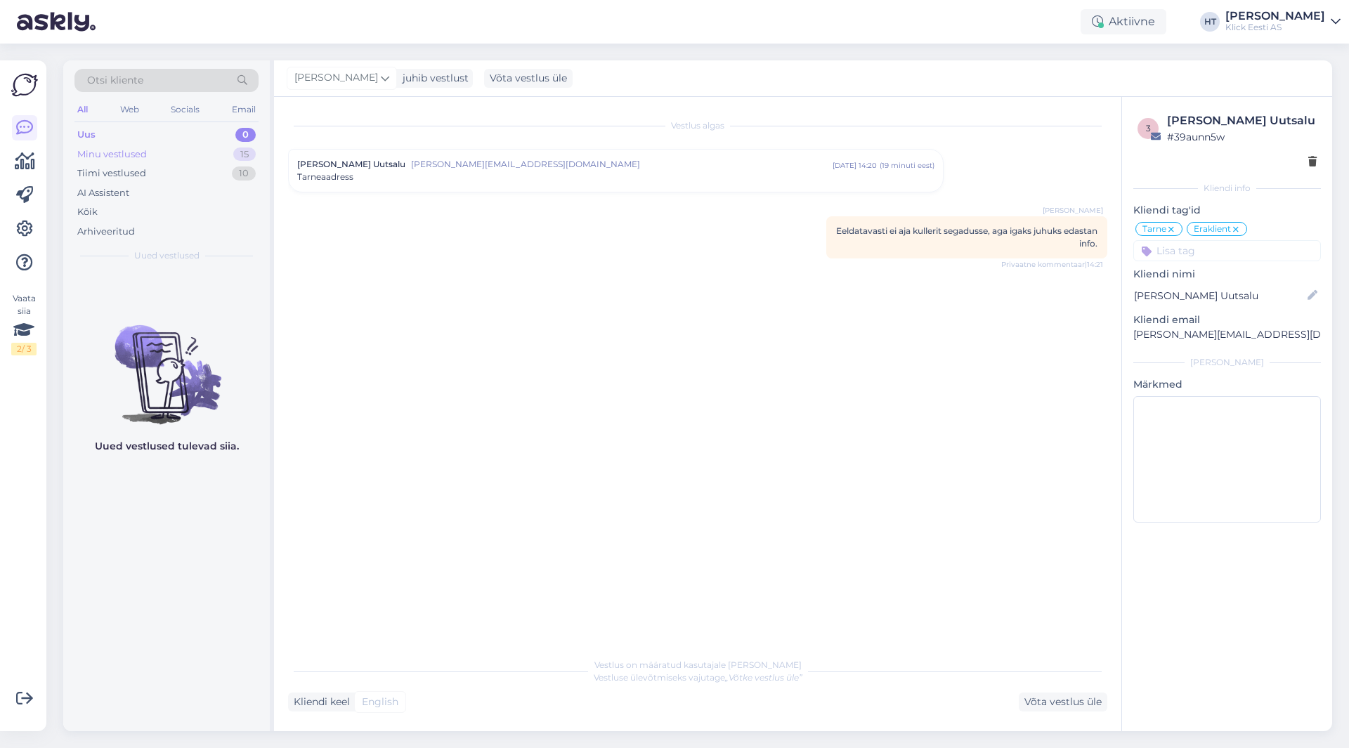
click at [230, 149] on div "Minu vestlused 15" at bounding box center [166, 155] width 184 height 20
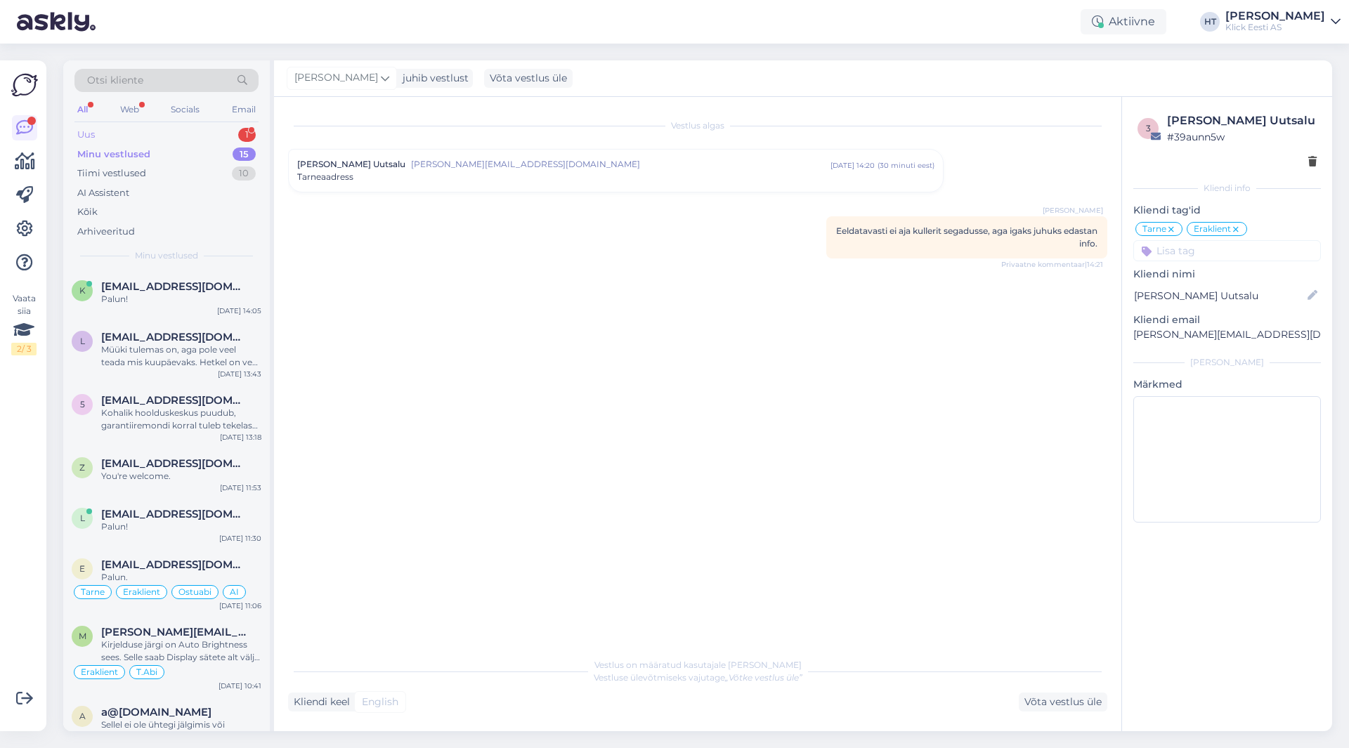
click at [171, 128] on div "Uus 1" at bounding box center [166, 135] width 184 height 20
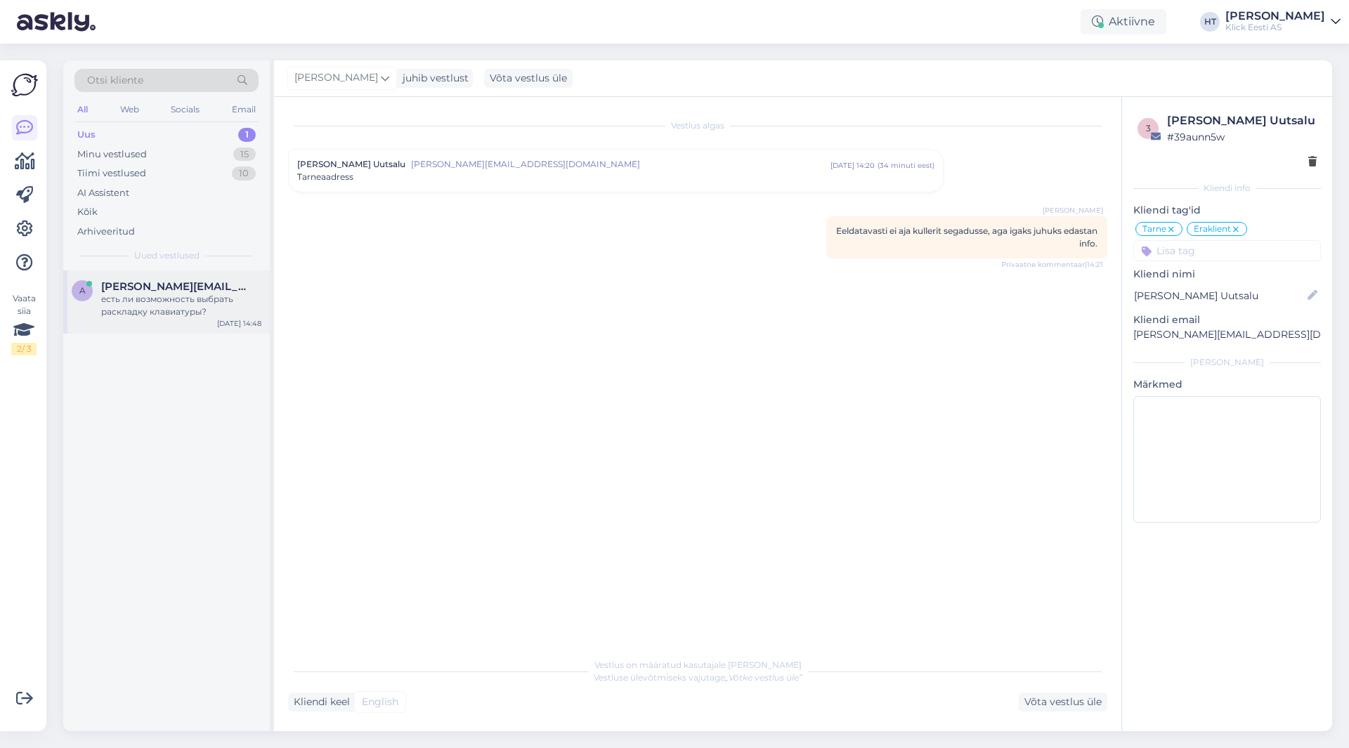
click at [181, 283] on span "[PERSON_NAME][EMAIL_ADDRESS][DOMAIN_NAME]" at bounding box center [174, 286] width 146 height 13
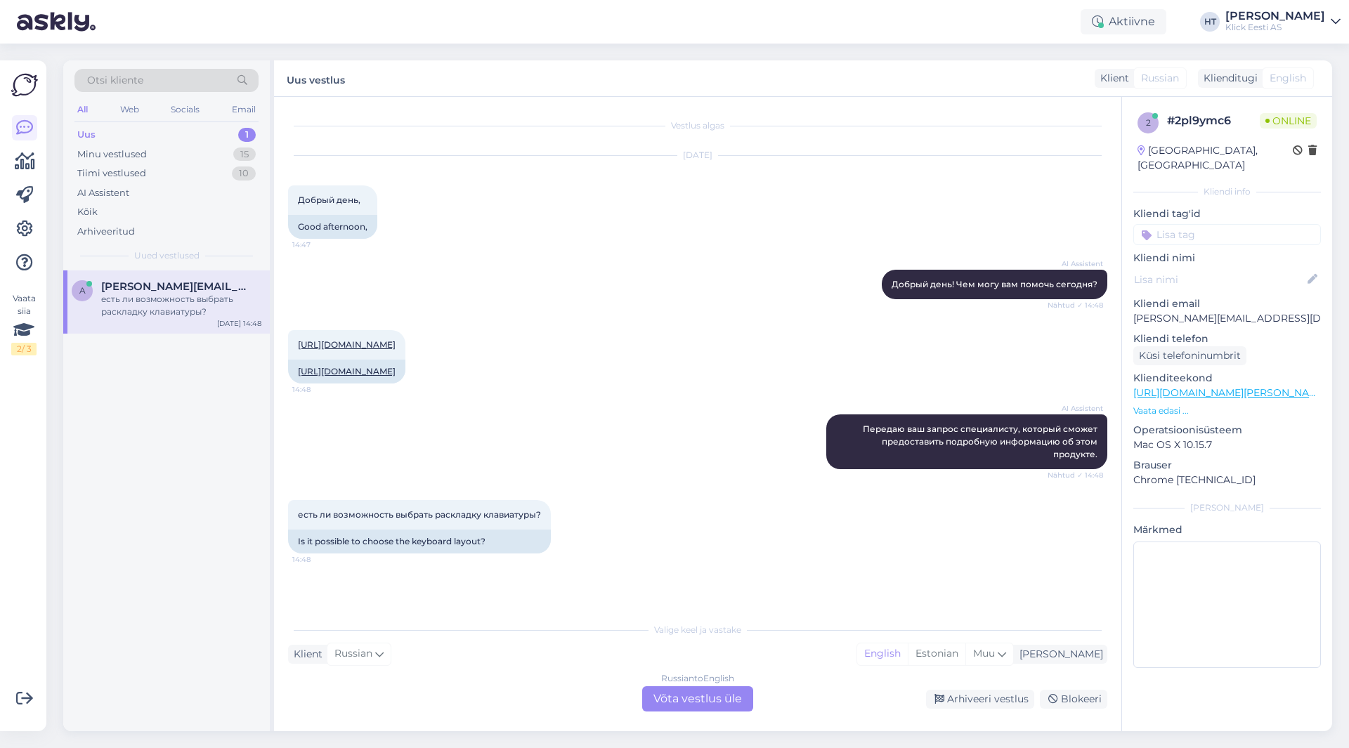
click at [607, 599] on div "Vestlus algas [DATE] Добрый день, 14:47 Good afternoon, AI Assistent Добрый ден…" at bounding box center [704, 357] width 832 height 492
click at [717, 706] on div "Russian to English Võta vestlus üle" at bounding box center [697, 698] width 111 height 25
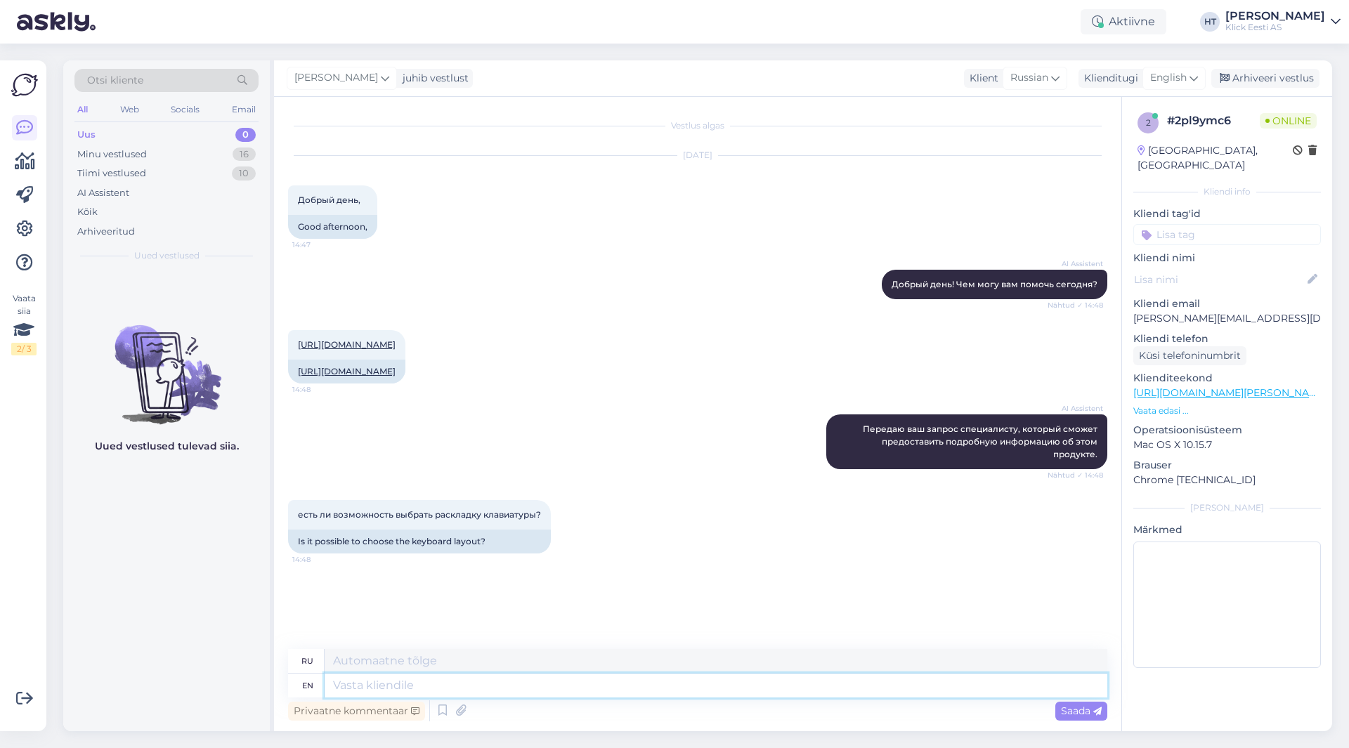
click at [714, 693] on textarea at bounding box center [715, 686] width 782 height 24
type textarea "That"
type textarea "Что"
type textarea "That particular m"
type textarea "Этот конкретный"
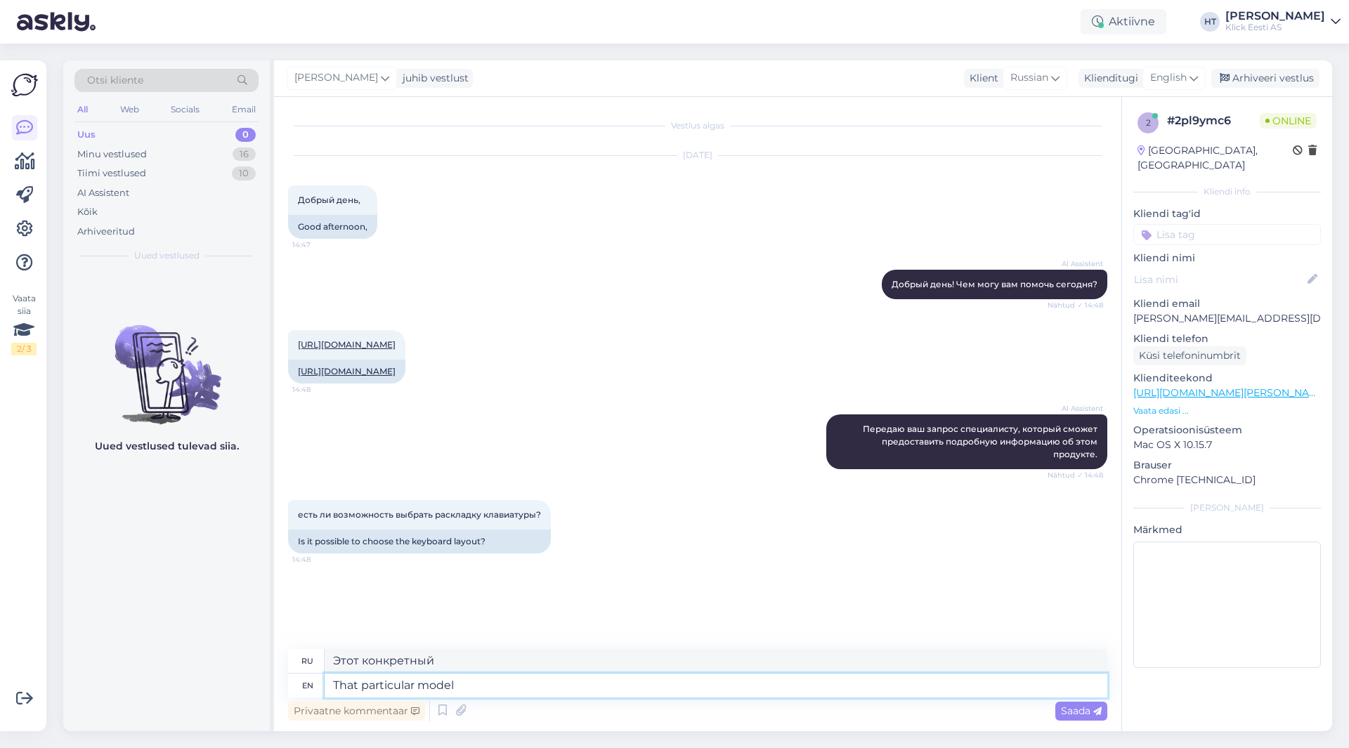
type textarea "That particular model"
type textarea "Эта конкретная модель"
type textarea "That particular model is only left"
type textarea "Эта конкретная модель является единственной"
type textarea "That particular model is only left w"
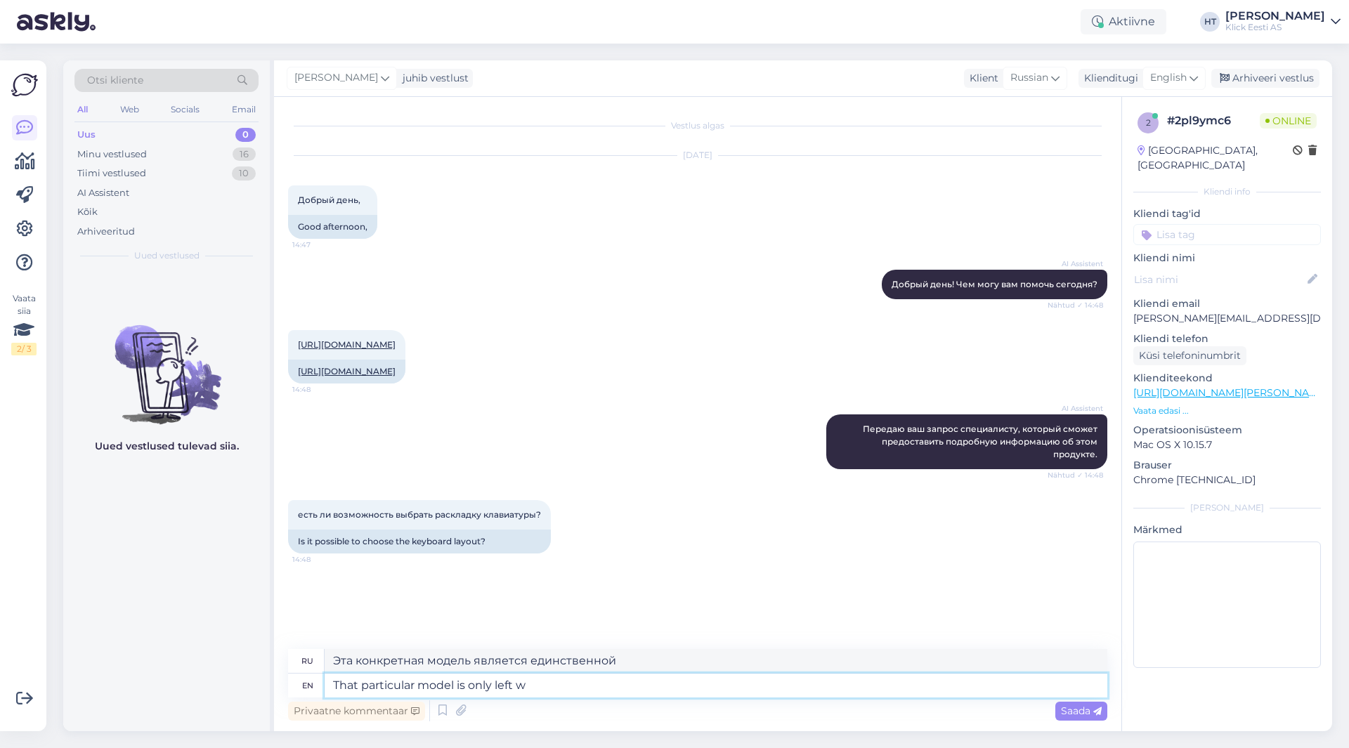
type textarea "Эта конкретная модель осталась только"
type textarea "That particular model is only left with the"
type textarea "Эта конкретная модель осталась только с"
type textarea "That particular model is only left with the [DEMOGRAPHIC_DATA] l"
type textarea "Эта конкретная модель осталась только с [DEMOGRAPHIC_DATA]"
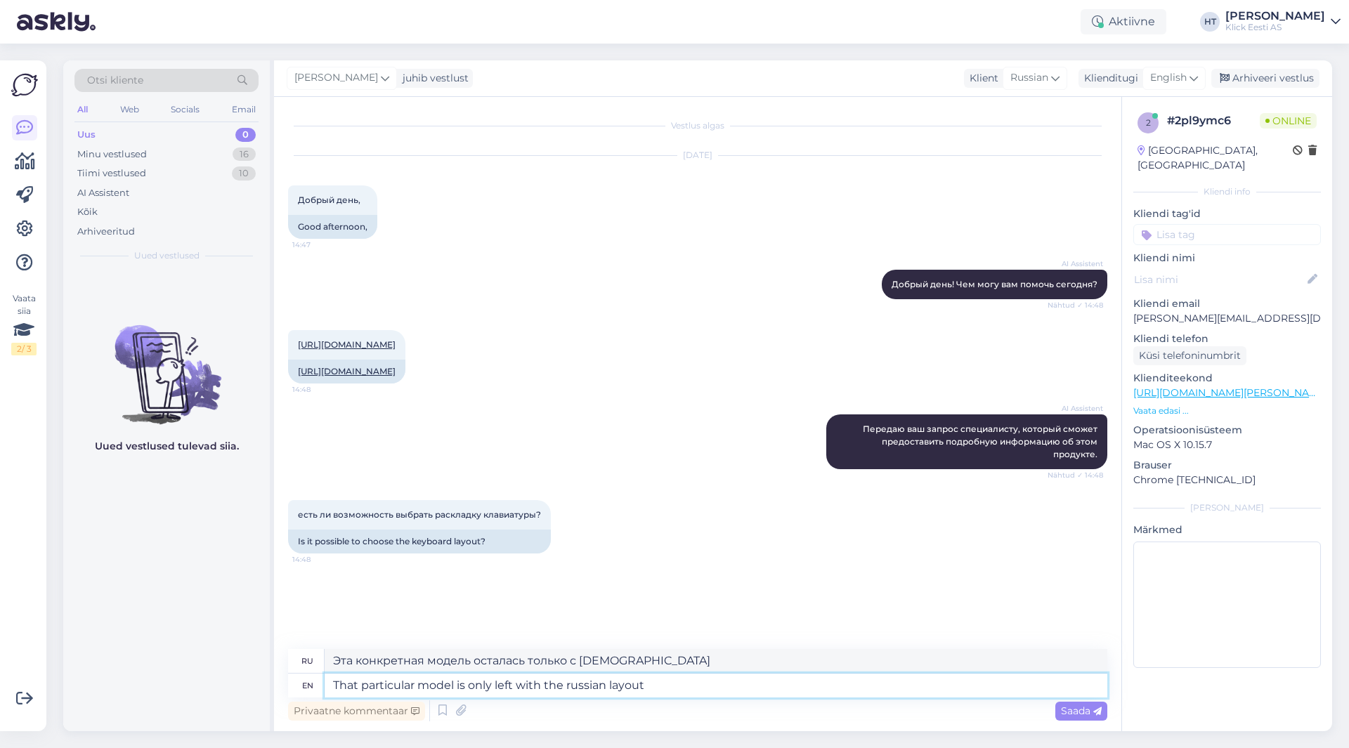
type textarea "That particular model is only left with the russian layout."
type textarea "Данная конкретная модель осталась только с русской раскладкой."
type textarea "That particular model is only left with the russian layout. No ot"
type textarea "Эта конкретная модель осталась только с русской раскладкой. Нет."
type textarea "That particular model is only left with the russian layout. No other op"
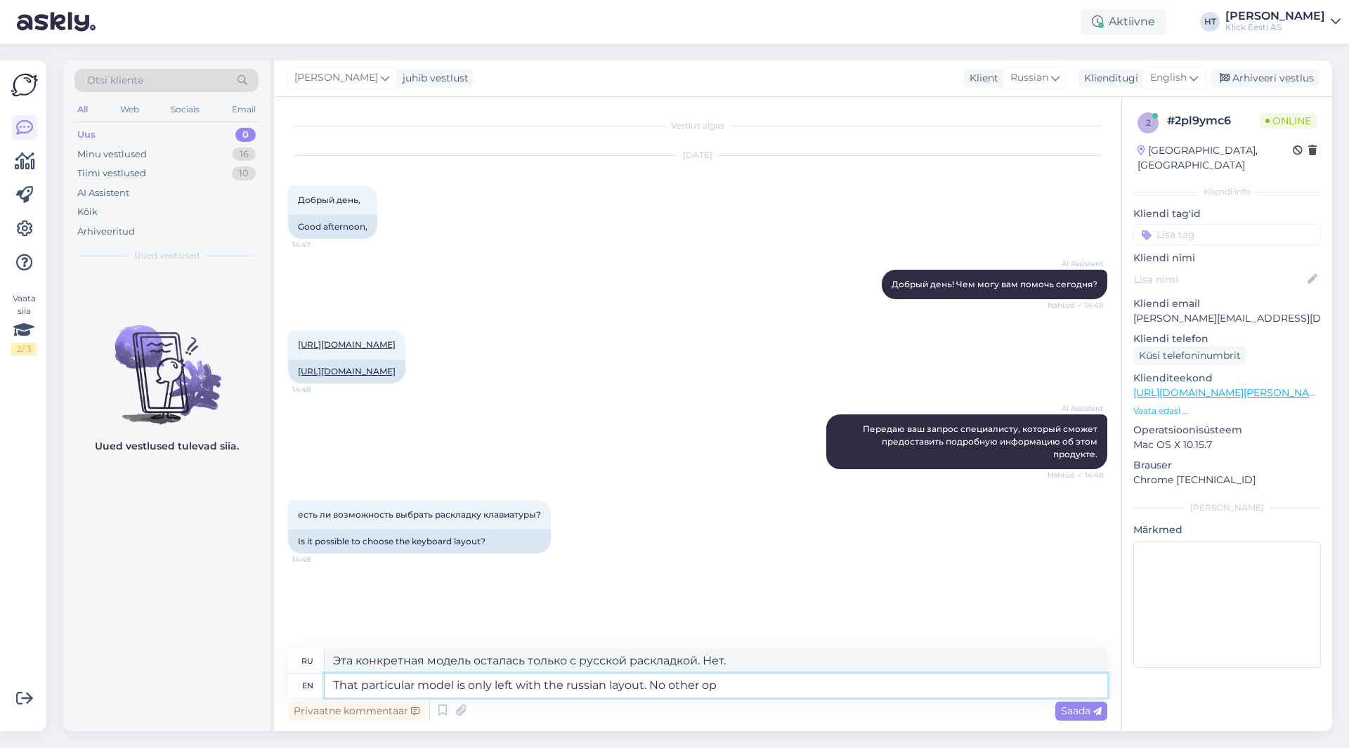
type textarea "Эта конкретная модель осталась только с русской раскладкой. Никаких других"
type textarea "That particular model is only left with the russian layout. No other options a"
type textarea "Эта модель осталась только с русской раскладкой. Других вариантов нет."
type textarea "That particular model is only left with the russian layout. No other options ar…"
type textarea "Эта конкретная модель осталась только с русской раскладкой. Других вариантов не…"
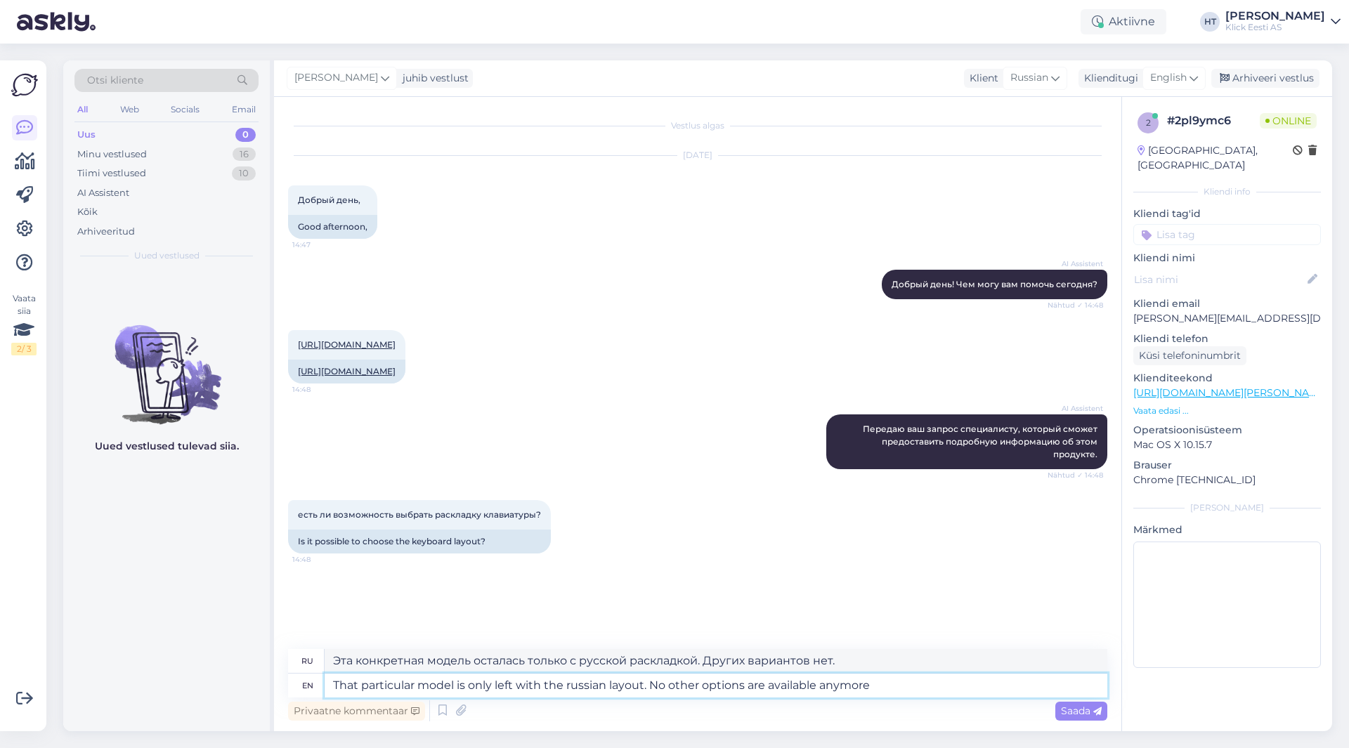
type textarea "That particular model is only left with the russian layout. No other options ar…"
type textarea "Эта модель осталась только с русской раскладкой. Других вариантов больше нет."
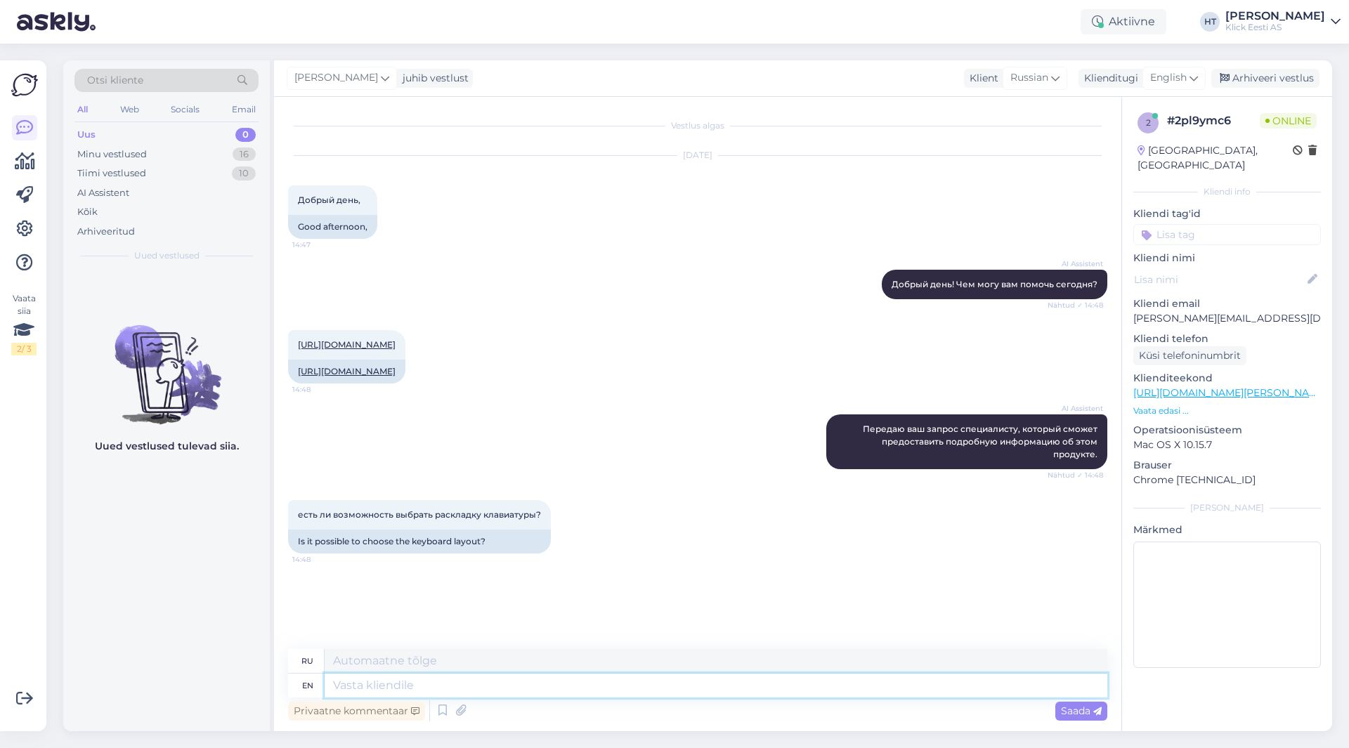
scroll to position [55, 0]
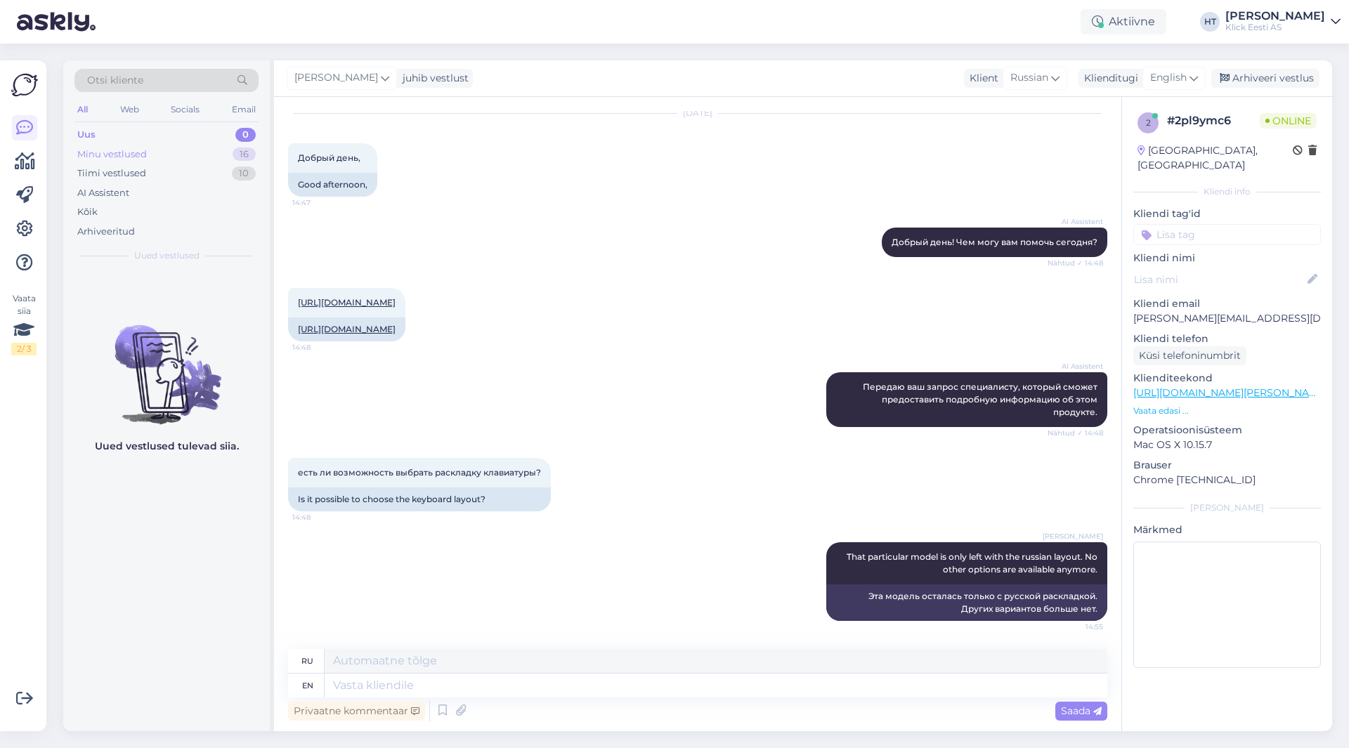
click at [212, 148] on div "Minu vestlused 16" at bounding box center [166, 155] width 184 height 20
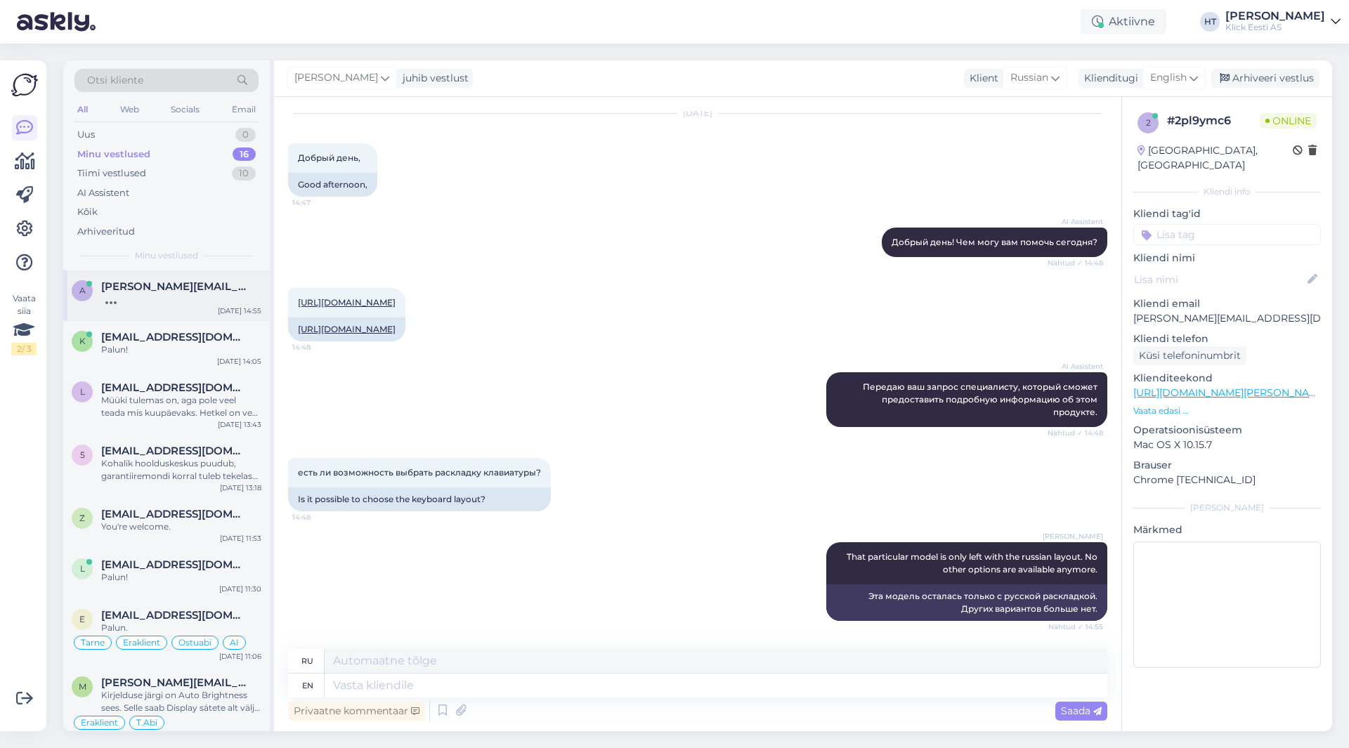
click at [193, 309] on div "a [PERSON_NAME][EMAIL_ADDRESS][DOMAIN_NAME] [DATE] 14:55" at bounding box center [166, 295] width 206 height 51
click at [204, 336] on span "[EMAIL_ADDRESS][DOMAIN_NAME]" at bounding box center [174, 337] width 146 height 13
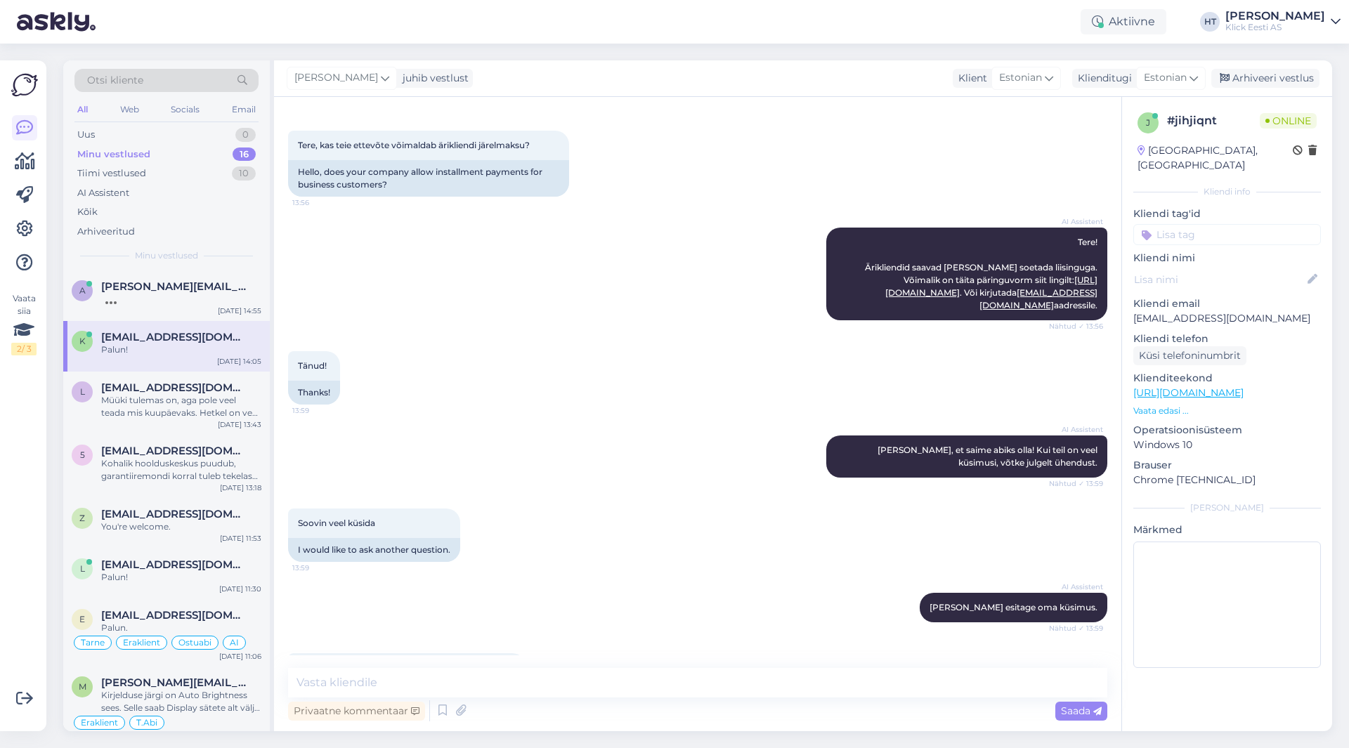
scroll to position [985, 0]
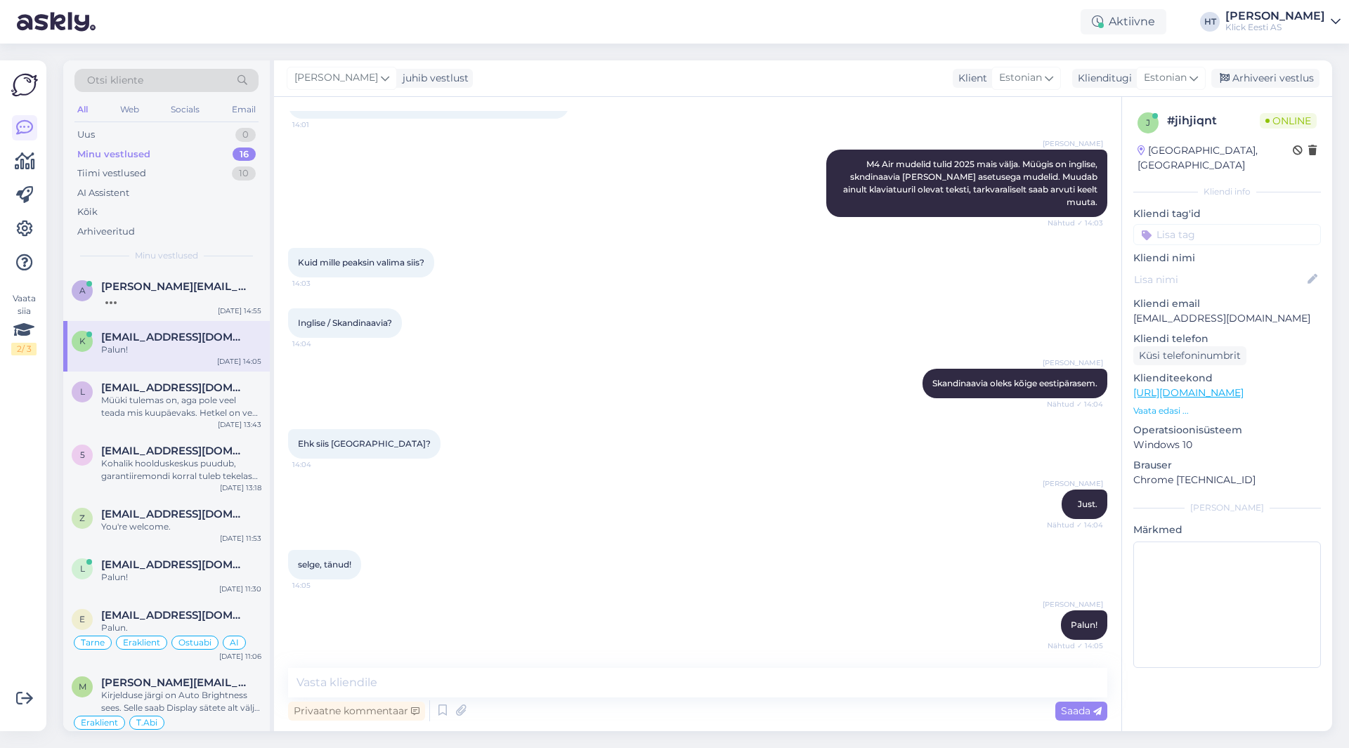
click at [527, 393] on div "[PERSON_NAME] Skandinaavia oleks kõige eestipärasem. Nähtud ✓ 14:04" at bounding box center [697, 383] width 819 height 60
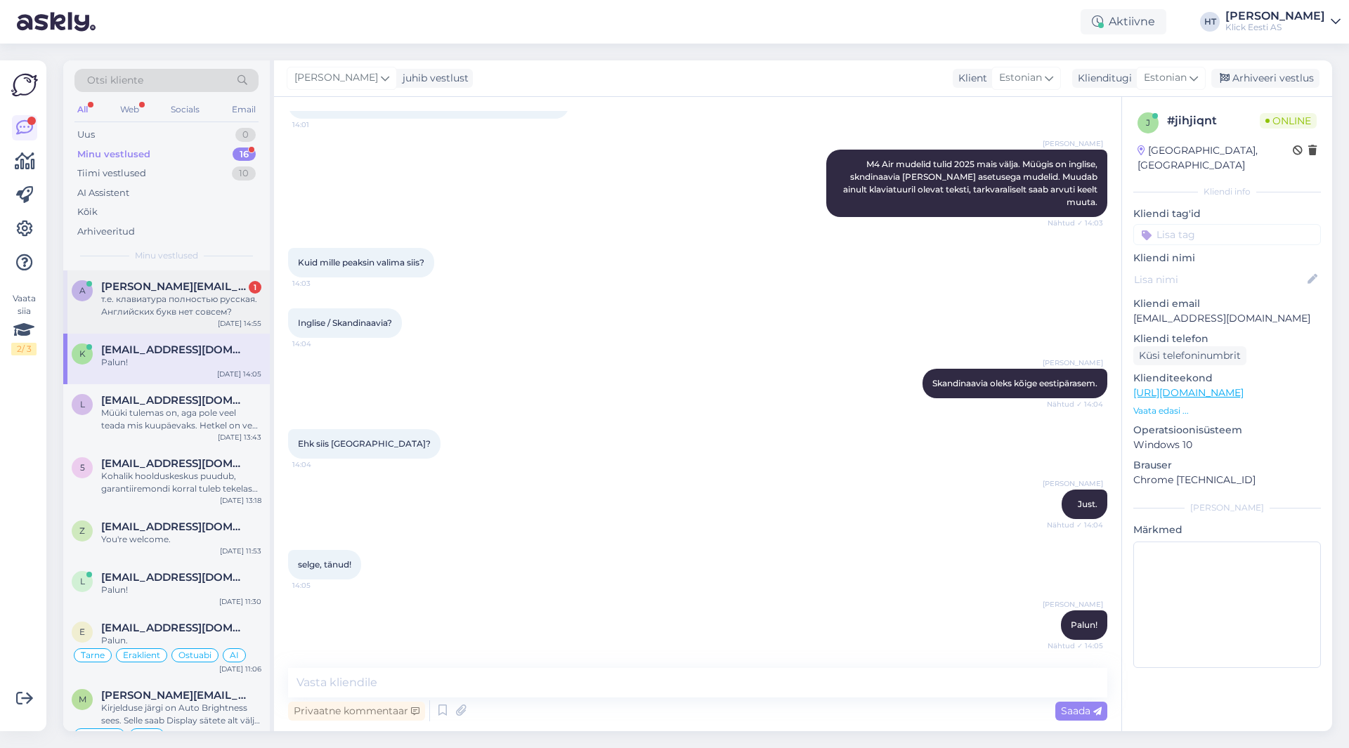
click at [206, 280] on span "[PERSON_NAME][EMAIL_ADDRESS][DOMAIN_NAME]" at bounding box center [174, 286] width 146 height 13
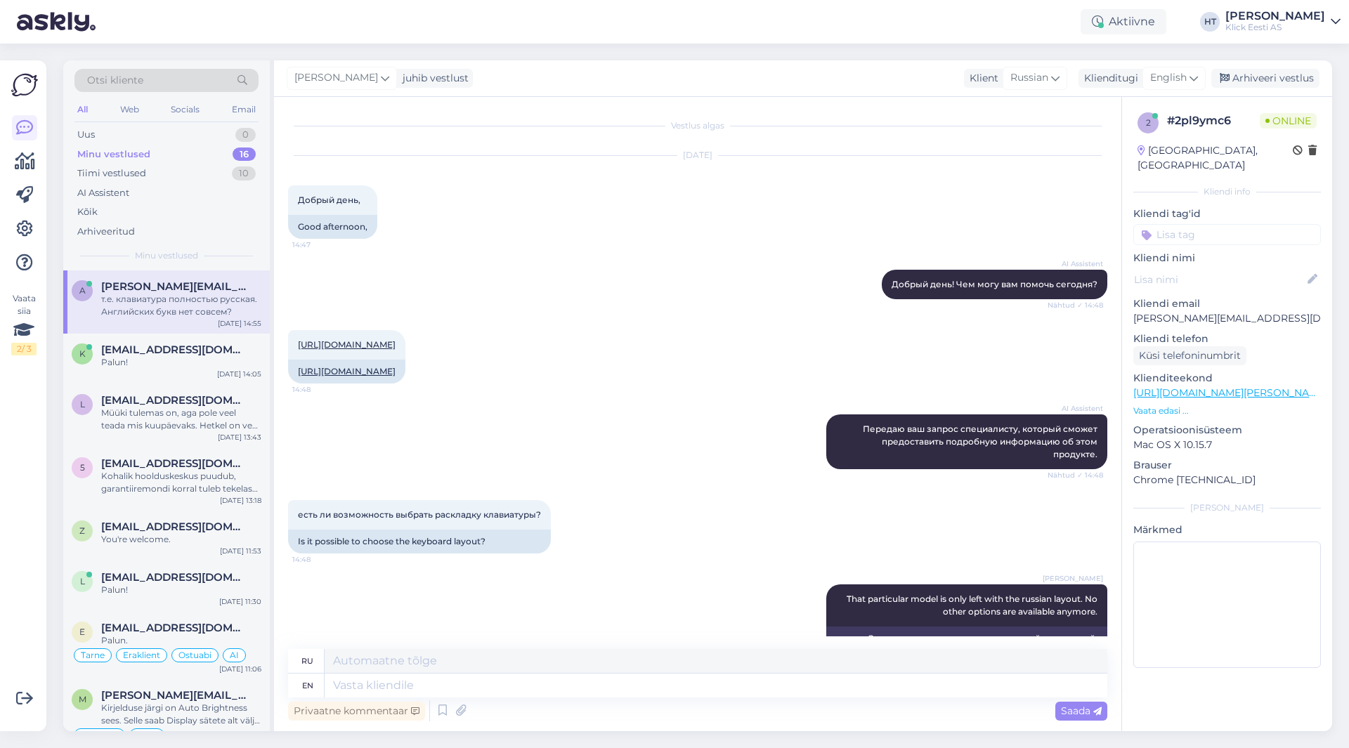
scroll to position [164, 0]
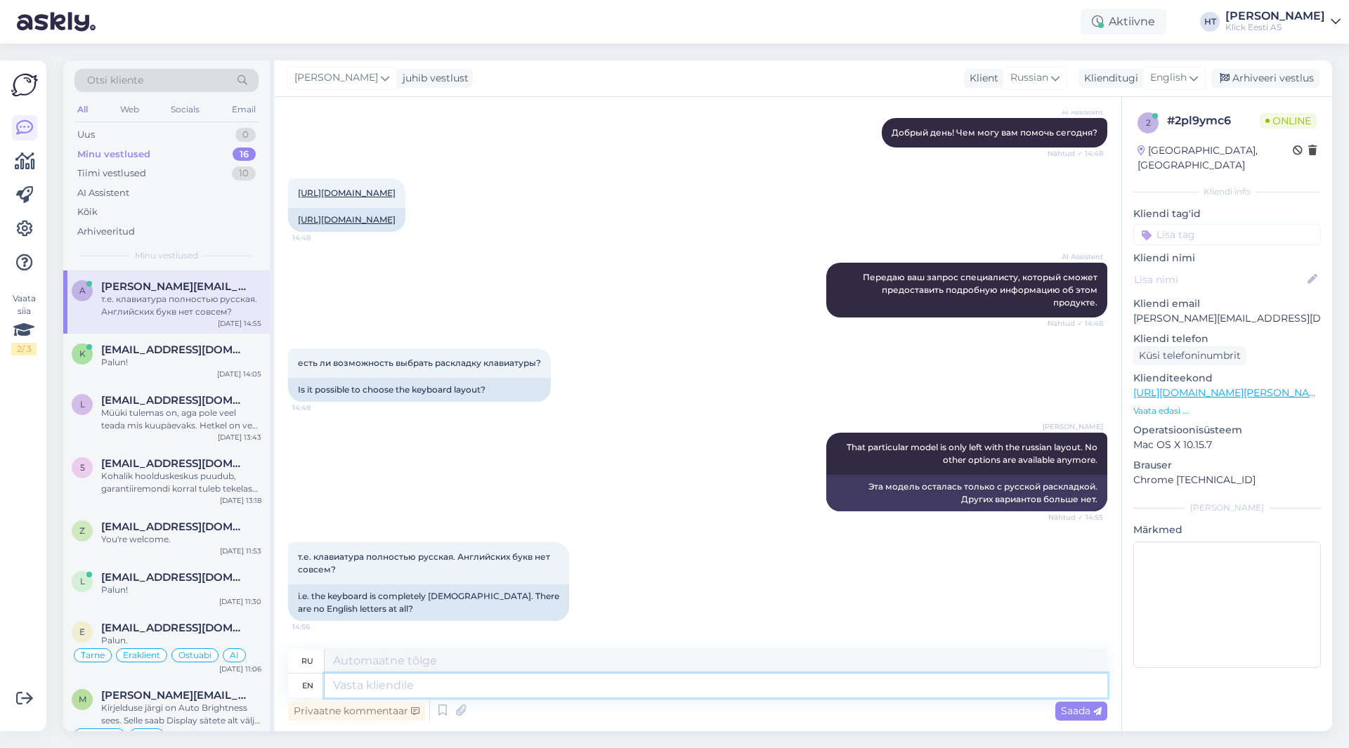
click at [440, 682] on textarea at bounding box center [715, 686] width 782 height 24
type textarea "The r"
type textarea "The"
type textarea "The ruassian l"
type textarea "Русский"
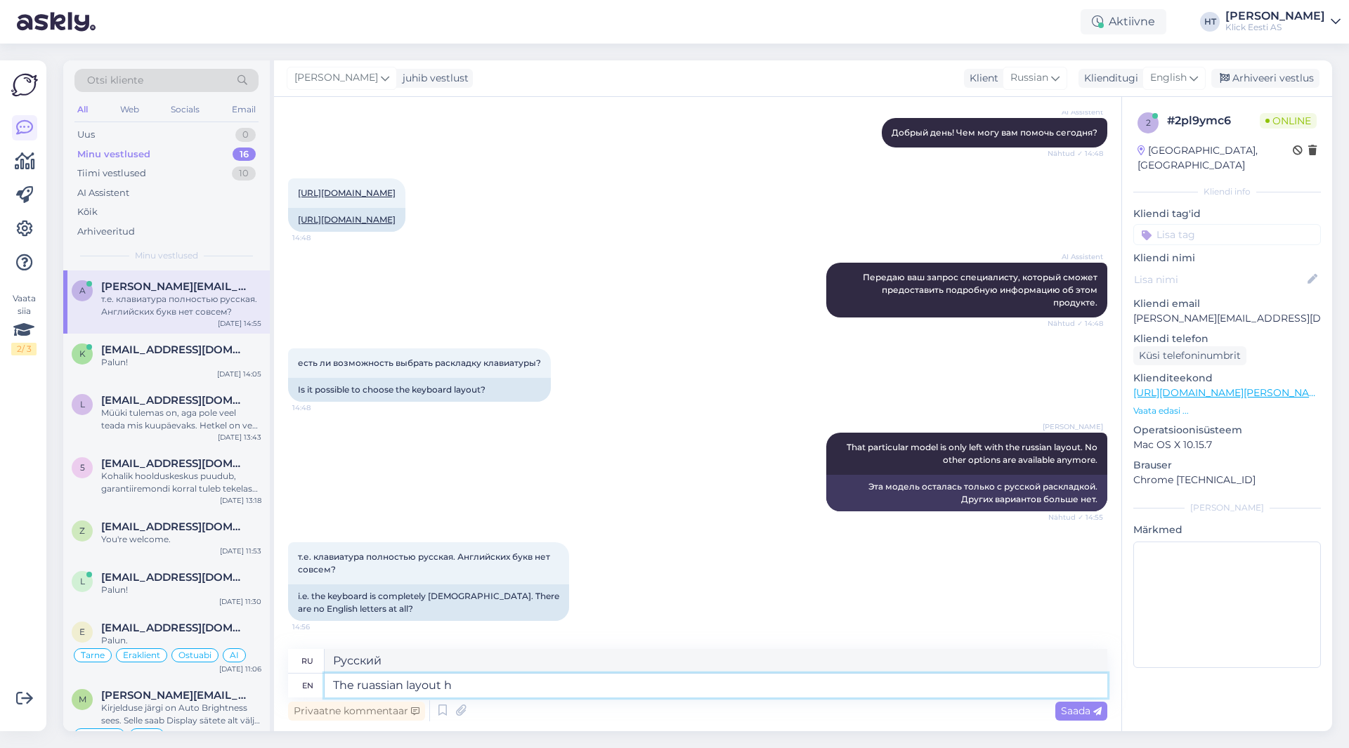
type textarea "The ruassian layout ha"
type textarea "Русский макет"
type textarea "The ruassian layout has a"
type textarea "Русский макет имеет"
type textarea "The ruassian layout has a"
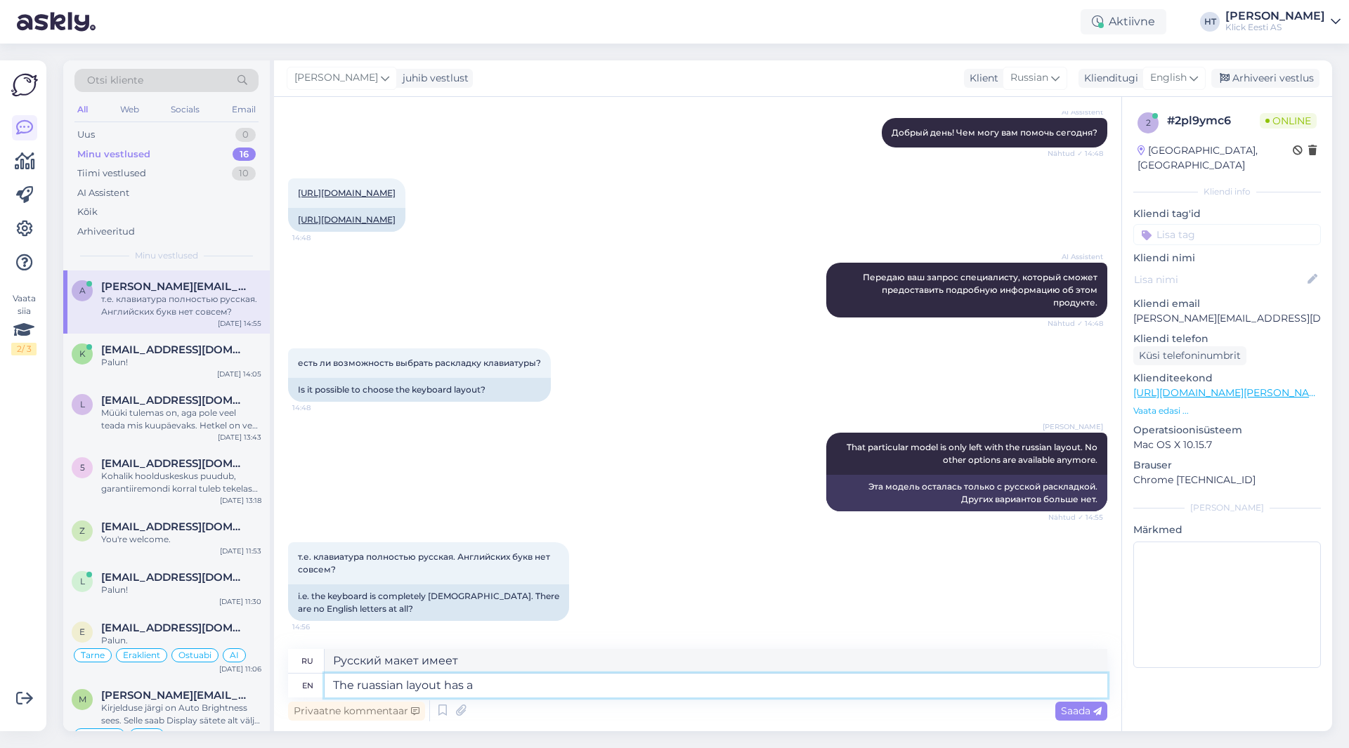
type textarea "В русской раскладке есть"
type textarea "The ruassian layout has a combination of"
type textarea "В русской раскладке есть комбинация"
type textarea "The ruassian layout has a combination of english and"
type textarea "Русская раскладка имеет комбинацию английского языка."
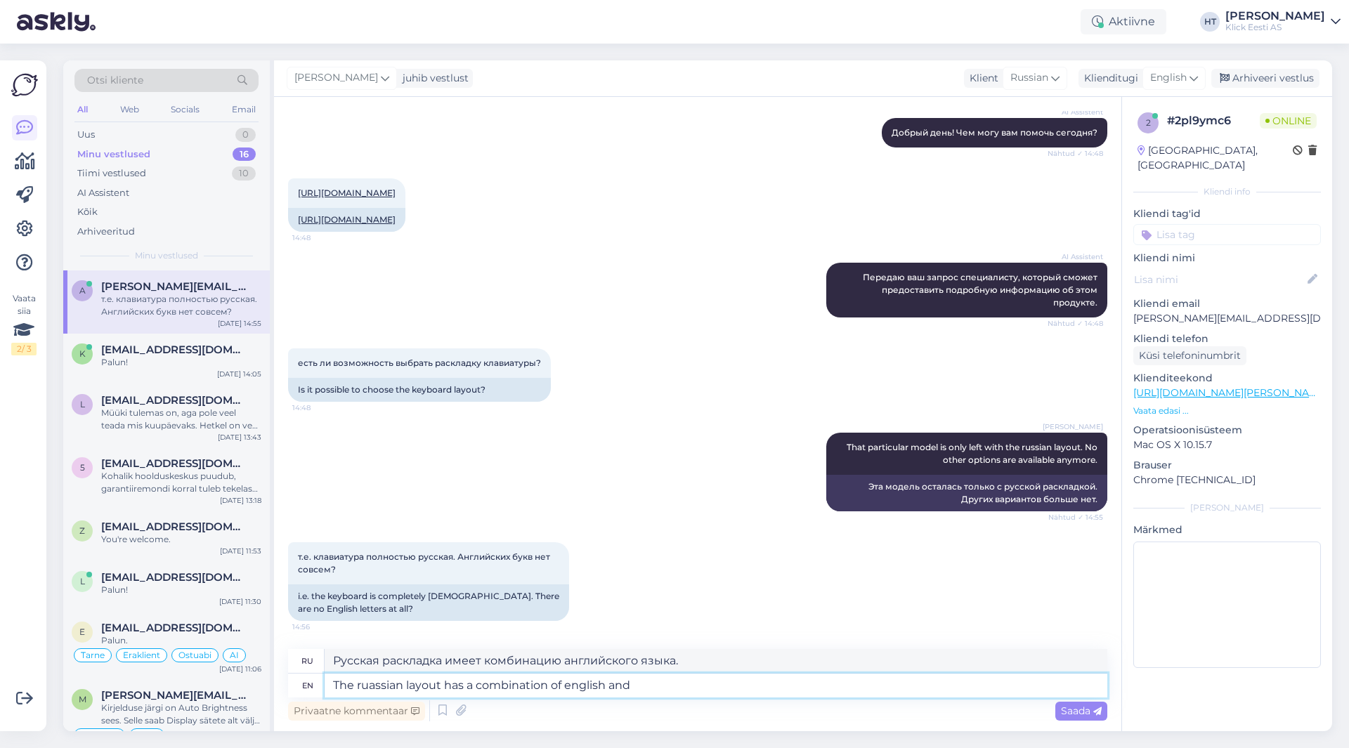
type textarea "The ruassian layout has a combination of english and r"
type textarea "Русская раскладка представляет собой комбинацию английского и"
type textarea "The ruassian layout has a combination of english and russian."
type textarea "Русская раскладка представляет собой комбинацию английского и русского языков."
type textarea "The ruassian layout has a combination of english and russian."
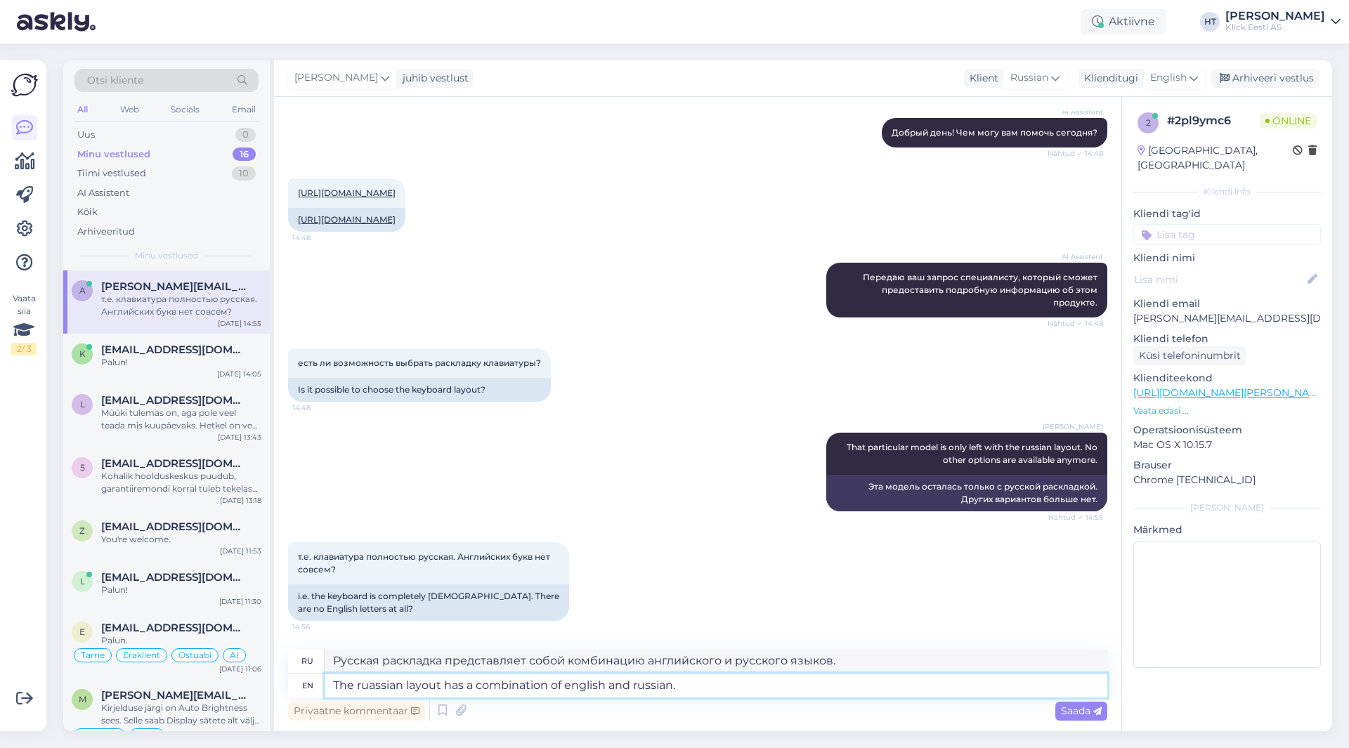
click at [697, 689] on textarea "The ruassian layout has a combination of english and russian." at bounding box center [715, 686] width 782 height 24
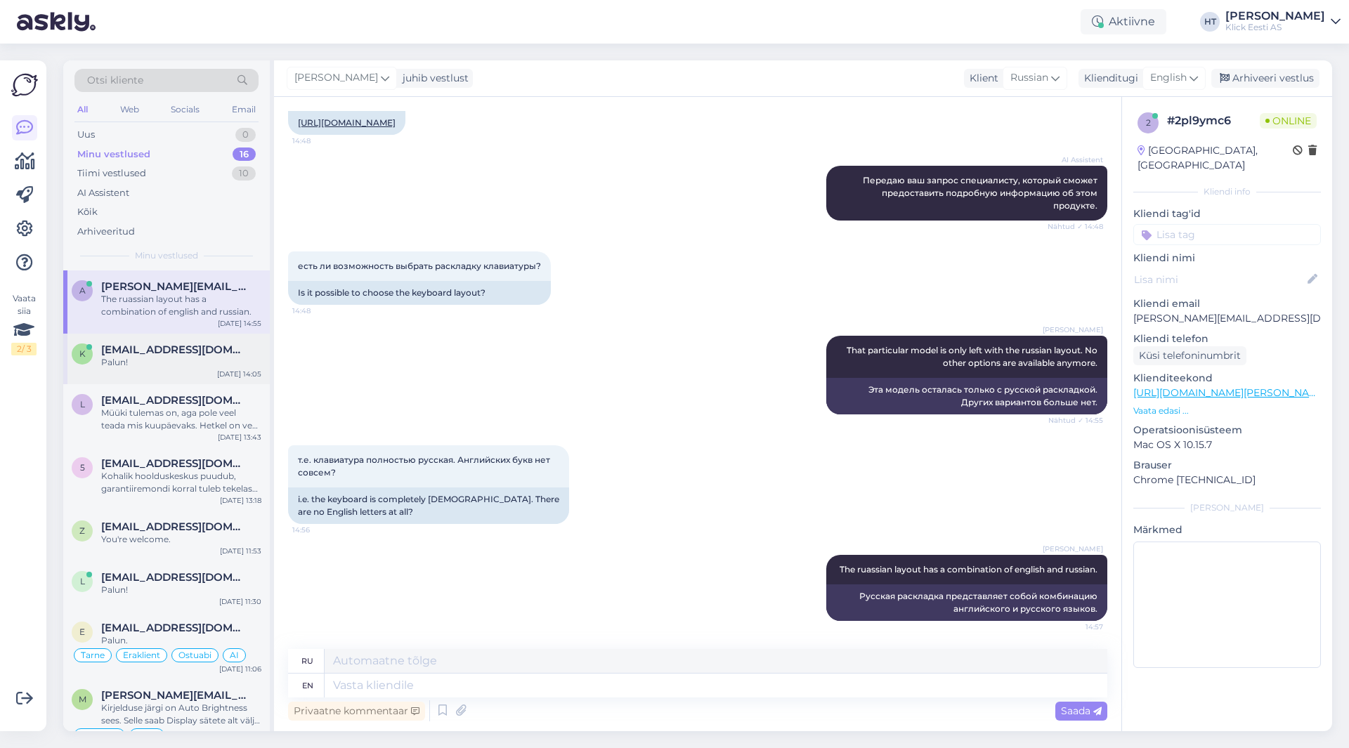
click at [196, 372] on div "k [EMAIL_ADDRESS][DOMAIN_NAME] Palun! [DATE] 14:05" at bounding box center [166, 359] width 206 height 51
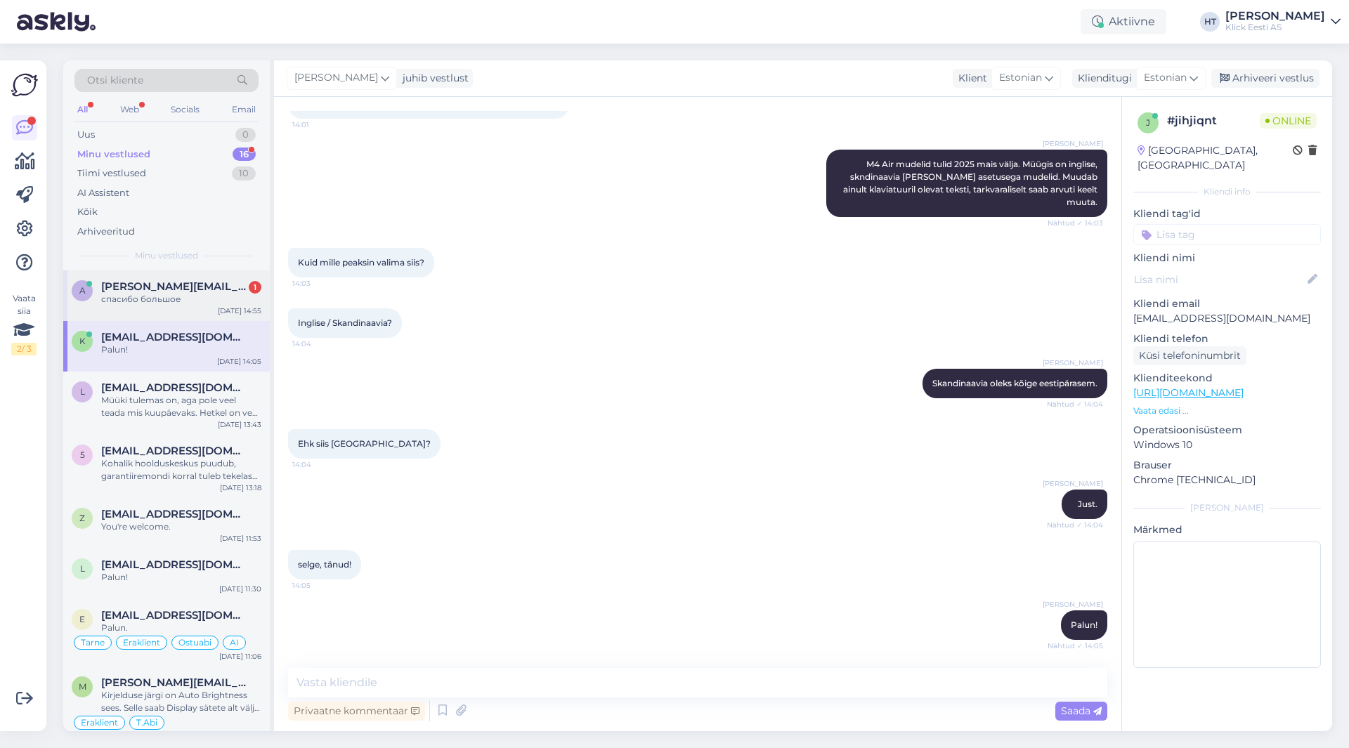
click at [173, 301] on div "спасибо большое" at bounding box center [181, 299] width 160 height 13
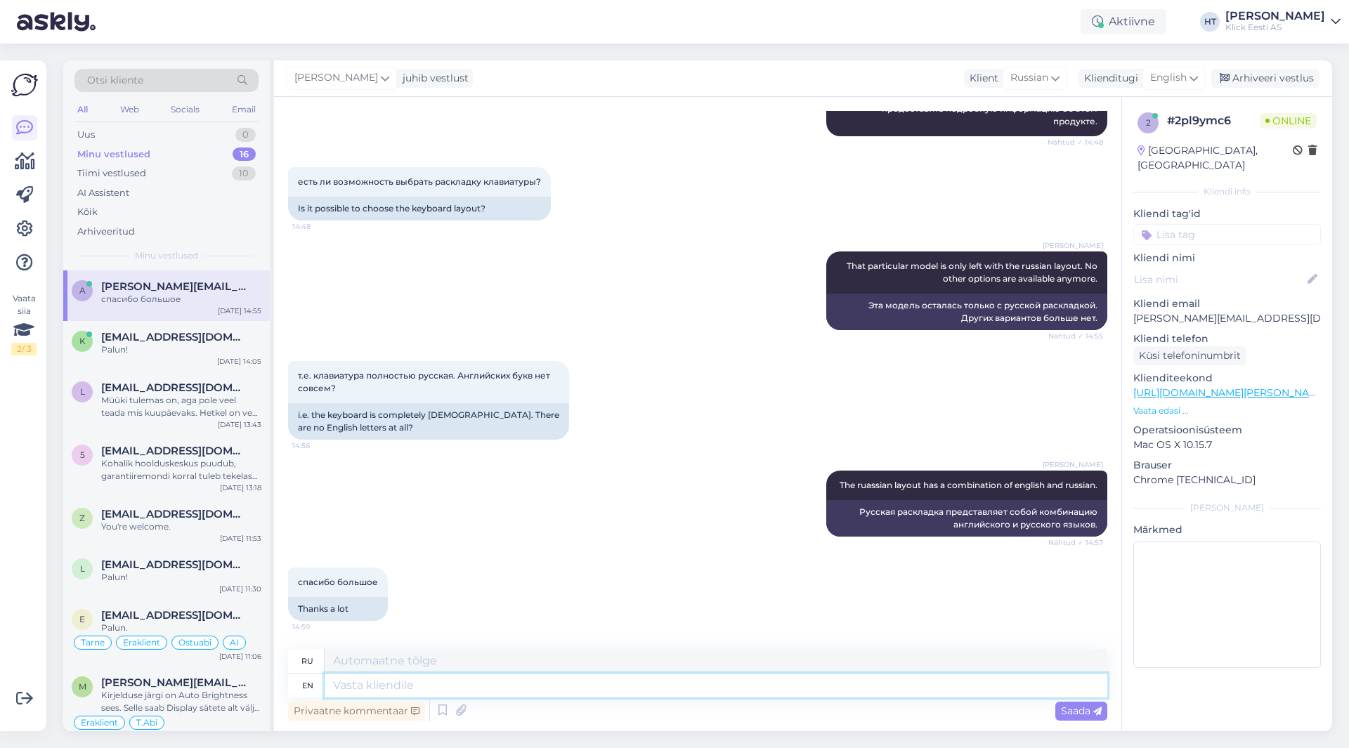
click at [402, 686] on textarea at bounding box center [715, 686] width 782 height 24
type textarea "YOur"
type textarea "Твой"
type textarea "You're"
type textarea "Ты"
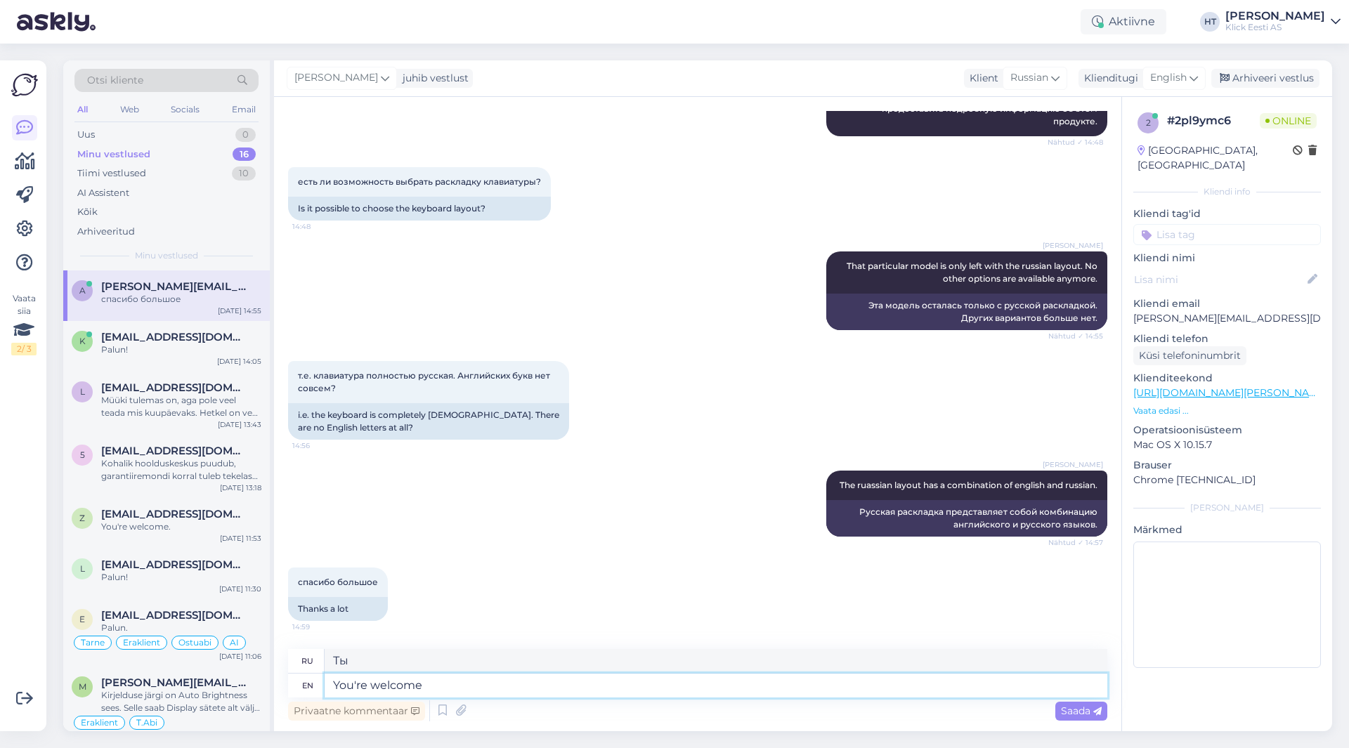
type textarea "You're welcome."
type textarea "Пожалуйста."
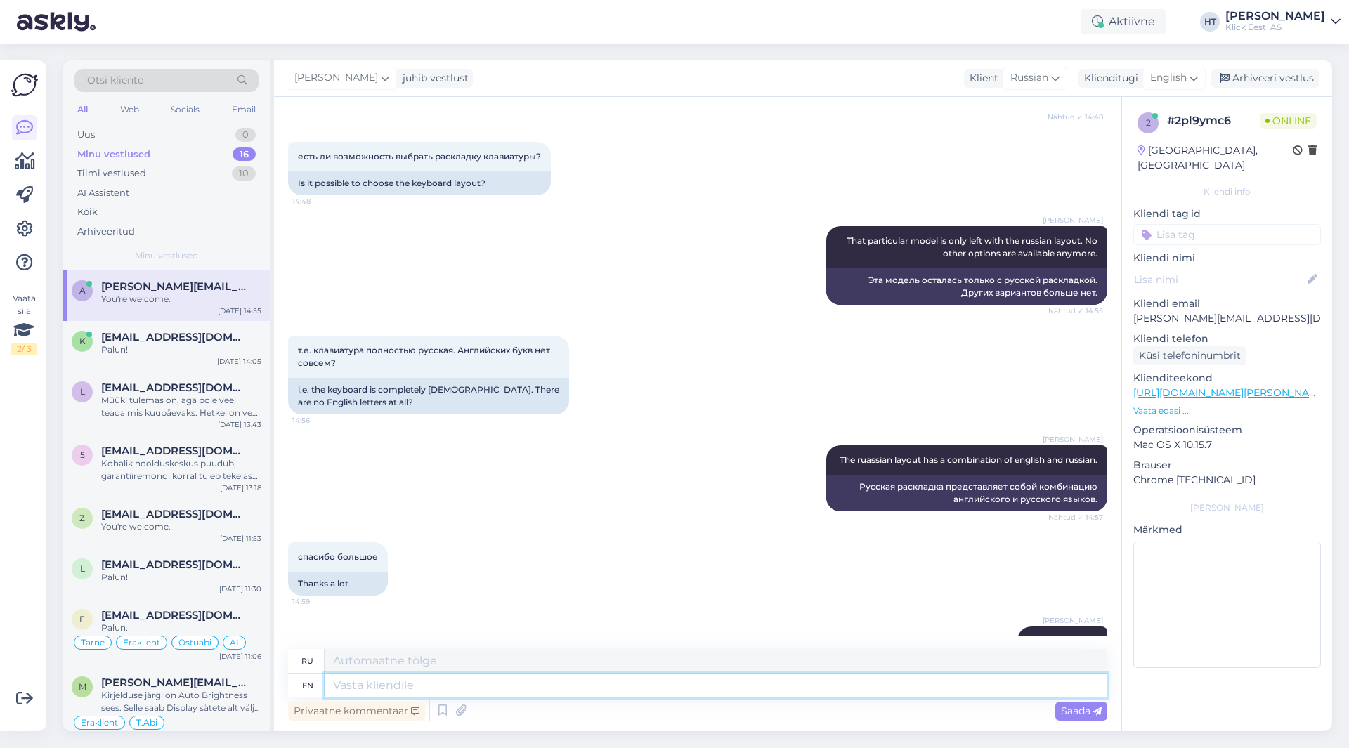
scroll to position [442, 0]
